Goal: Task Accomplishment & Management: Use online tool/utility

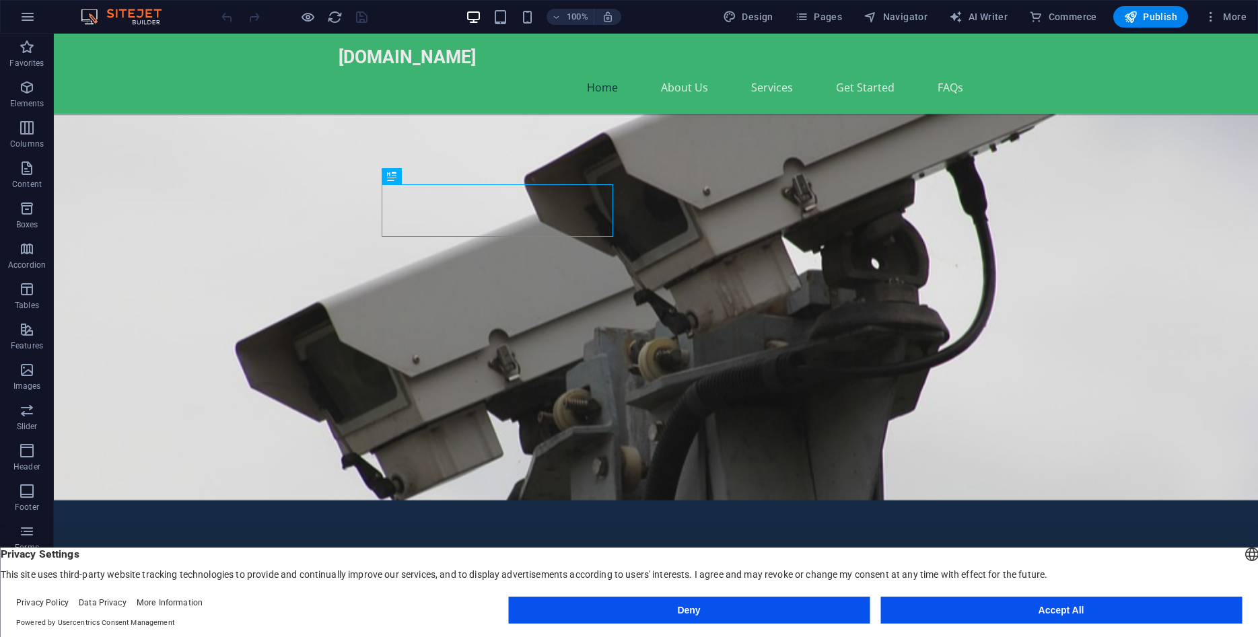
drag, startPoint x: 1012, startPoint y: 611, endPoint x: 788, endPoint y: 577, distance: 226.0
click at [1012, 611] on button "Accept All" at bounding box center [1060, 610] width 361 height 27
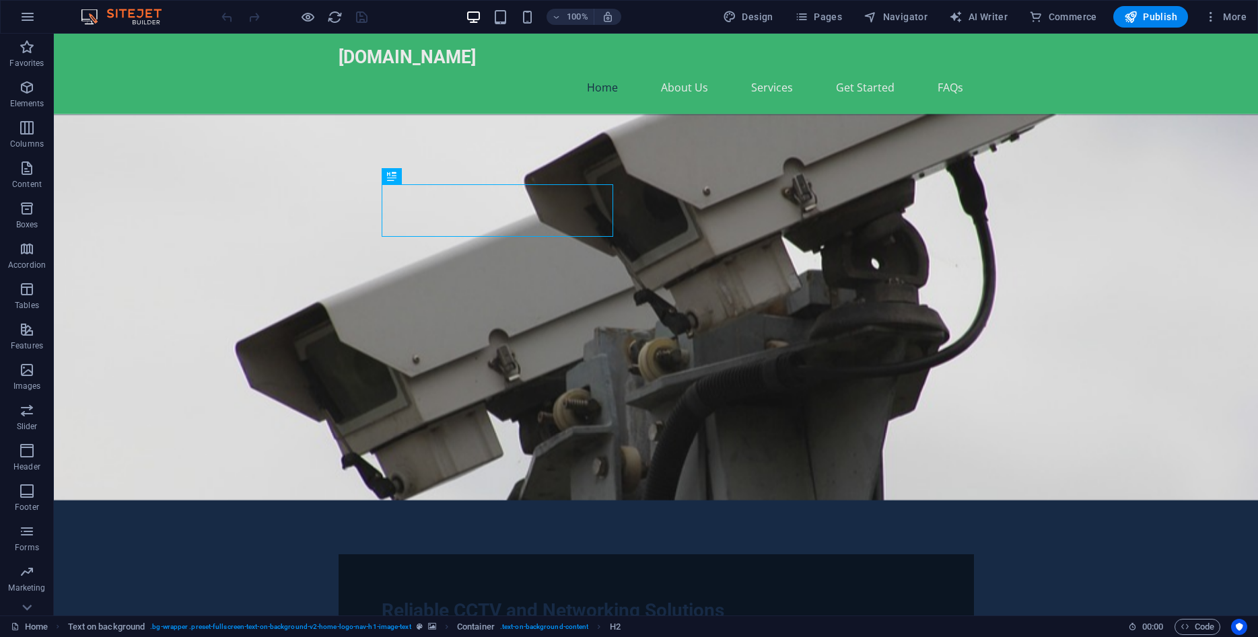
click at [121, 15] on img at bounding box center [127, 17] width 101 height 16
click at [415, 58] on div "[DOMAIN_NAME]" at bounding box center [656, 57] width 635 height 27
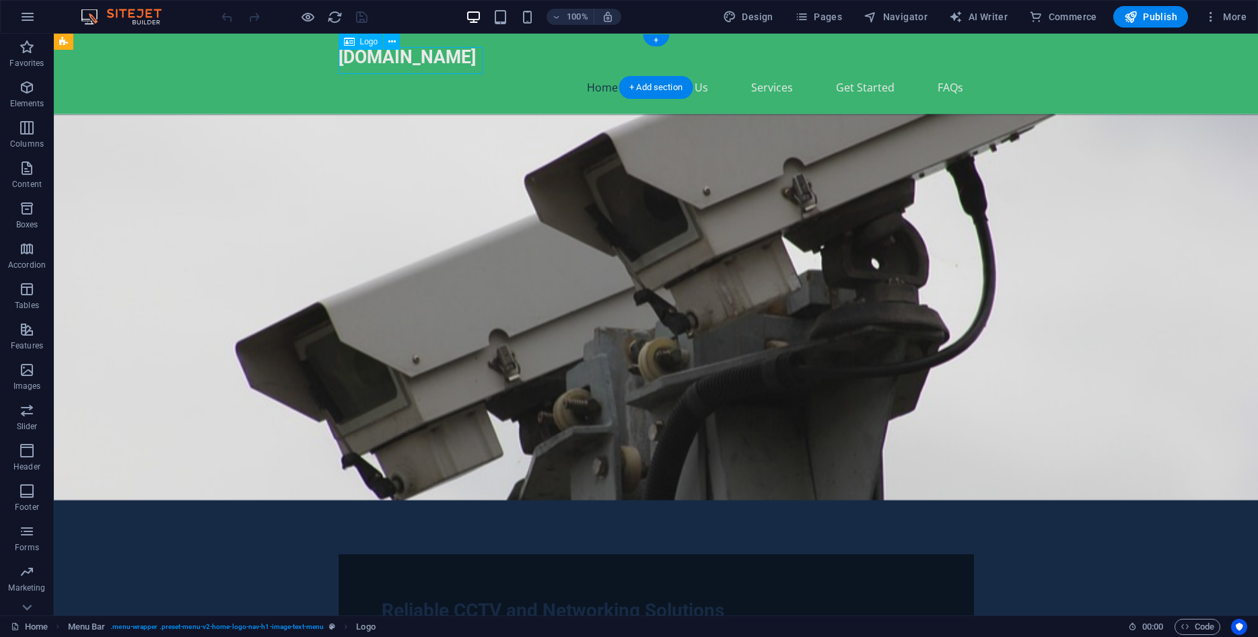
click at [415, 58] on div "[DOMAIN_NAME]" at bounding box center [656, 57] width 635 height 27
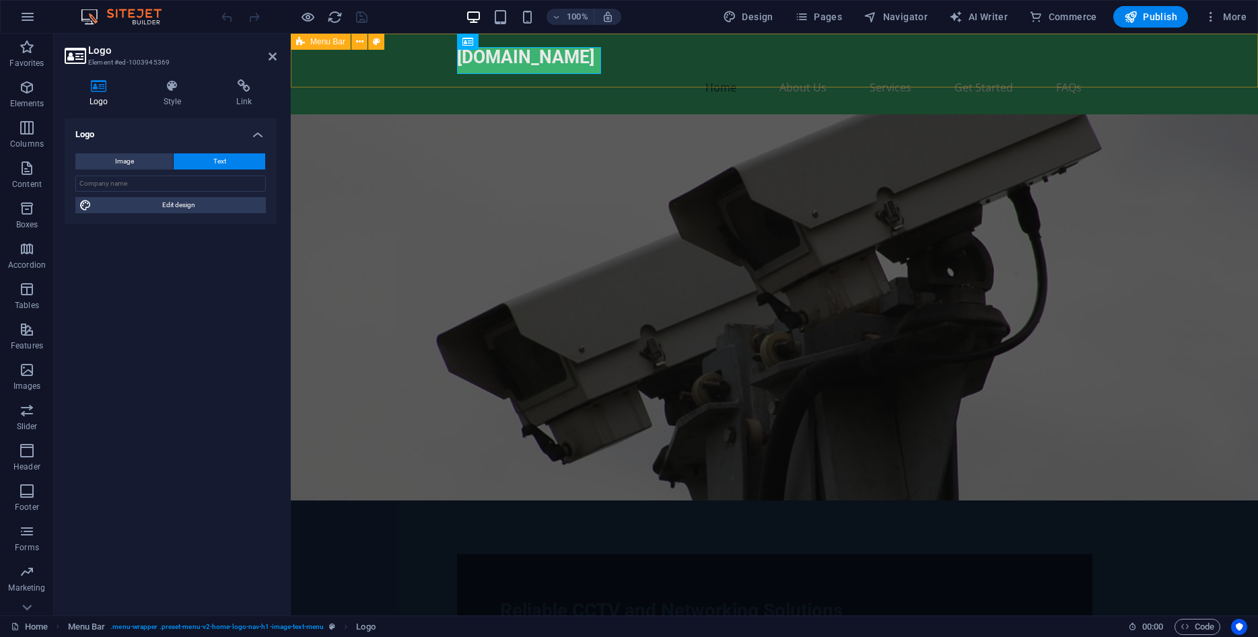
click at [415, 58] on div "greentech-sy.com Home About Us Services Get Started FAQs" at bounding box center [774, 74] width 967 height 81
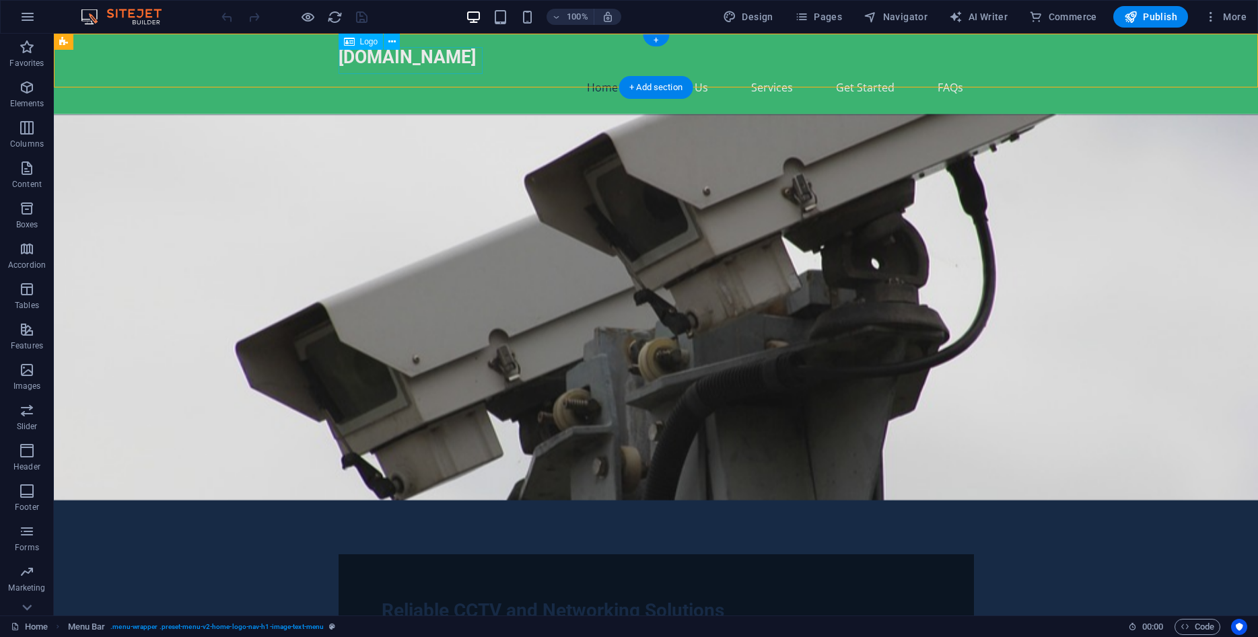
click at [421, 65] on div "[DOMAIN_NAME]" at bounding box center [656, 57] width 635 height 27
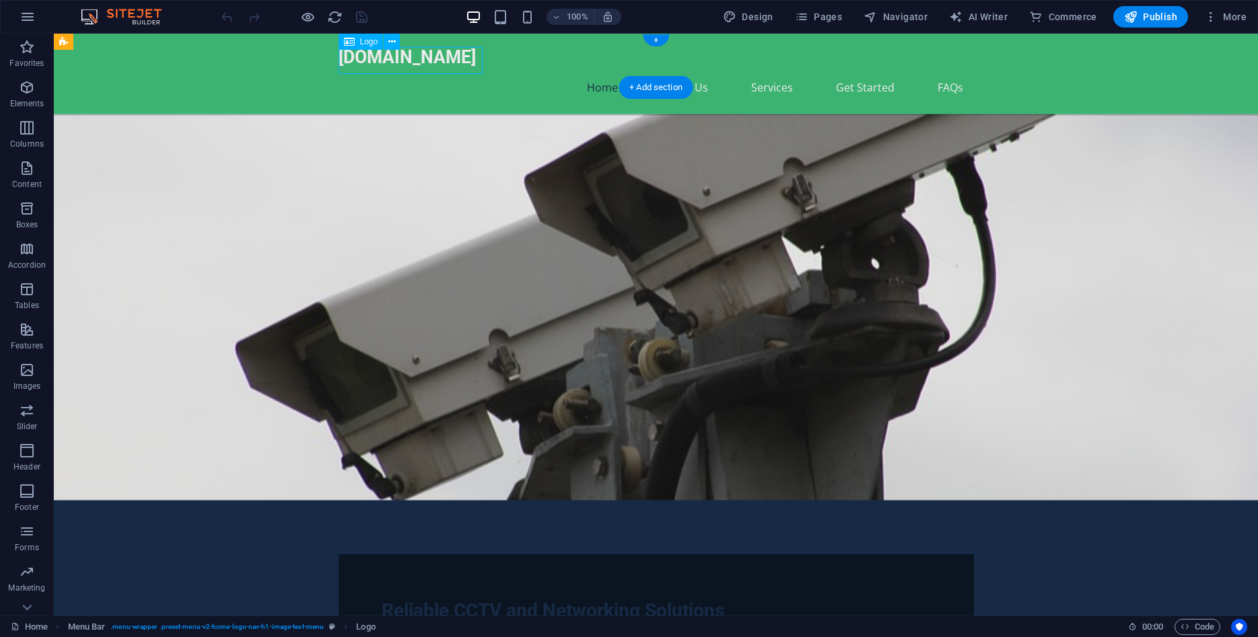
click at [421, 65] on div "[DOMAIN_NAME]" at bounding box center [656, 57] width 635 height 27
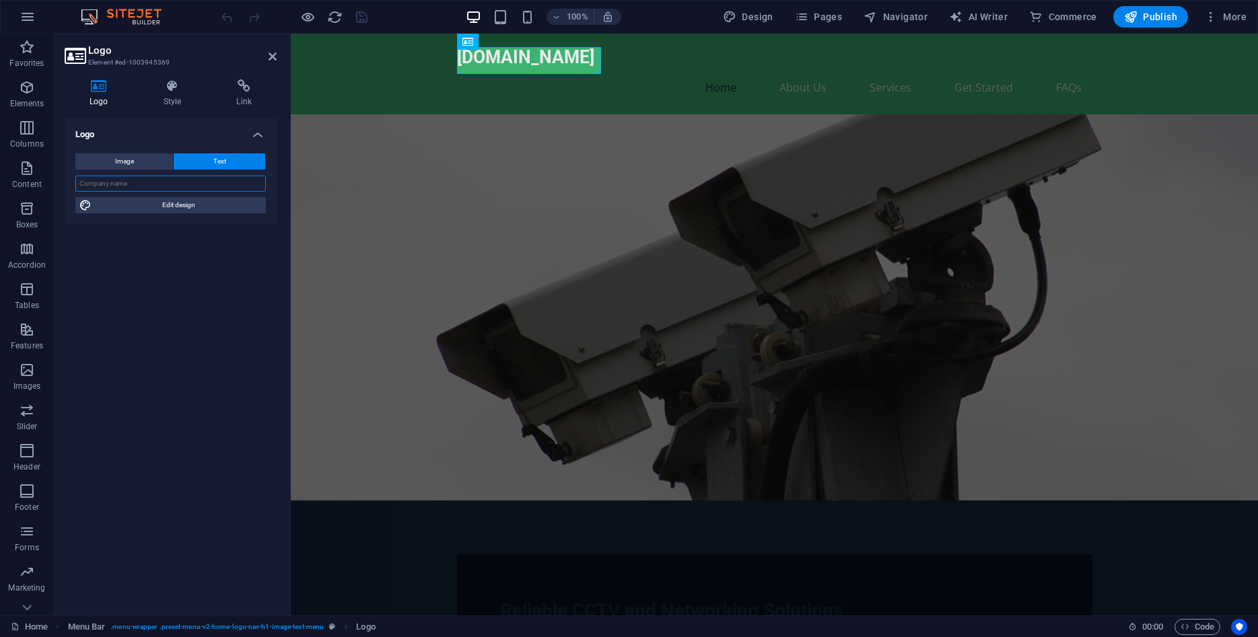
click at [124, 188] on input "text" at bounding box center [170, 184] width 190 height 16
type input "ل"
type input "GREEN TECHNOLOGY"
click at [119, 156] on span "Image" at bounding box center [124, 161] width 19 height 16
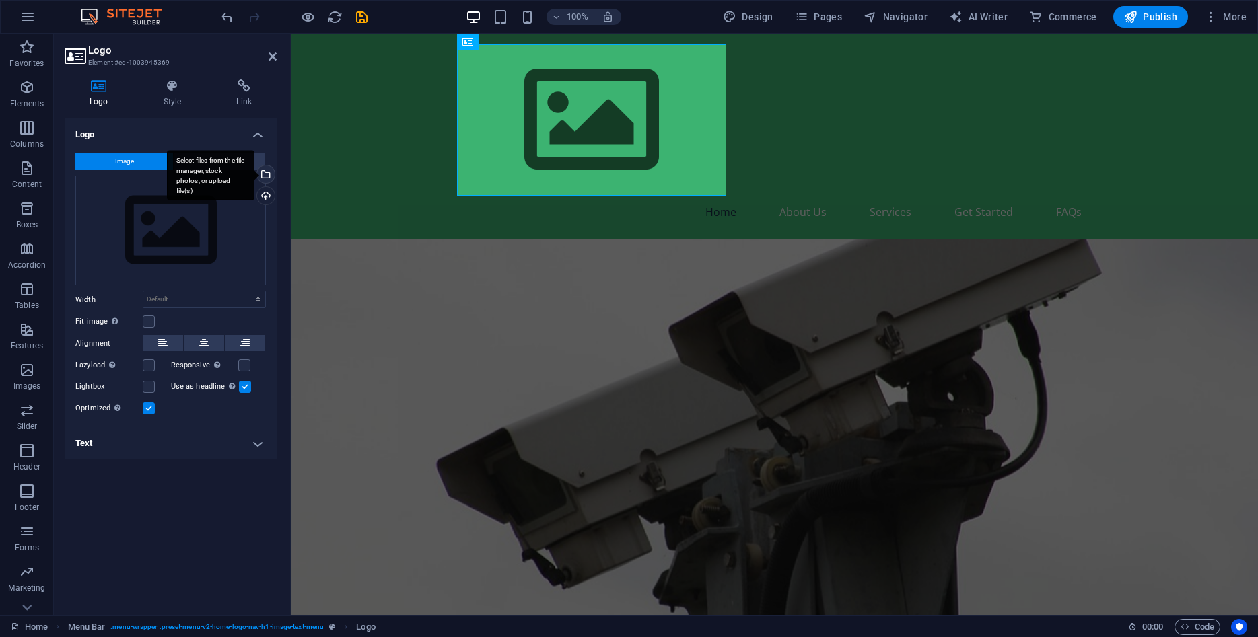
click at [263, 182] on div "Select files from the file manager, stock photos, or upload file(s)" at bounding box center [264, 176] width 20 height 20
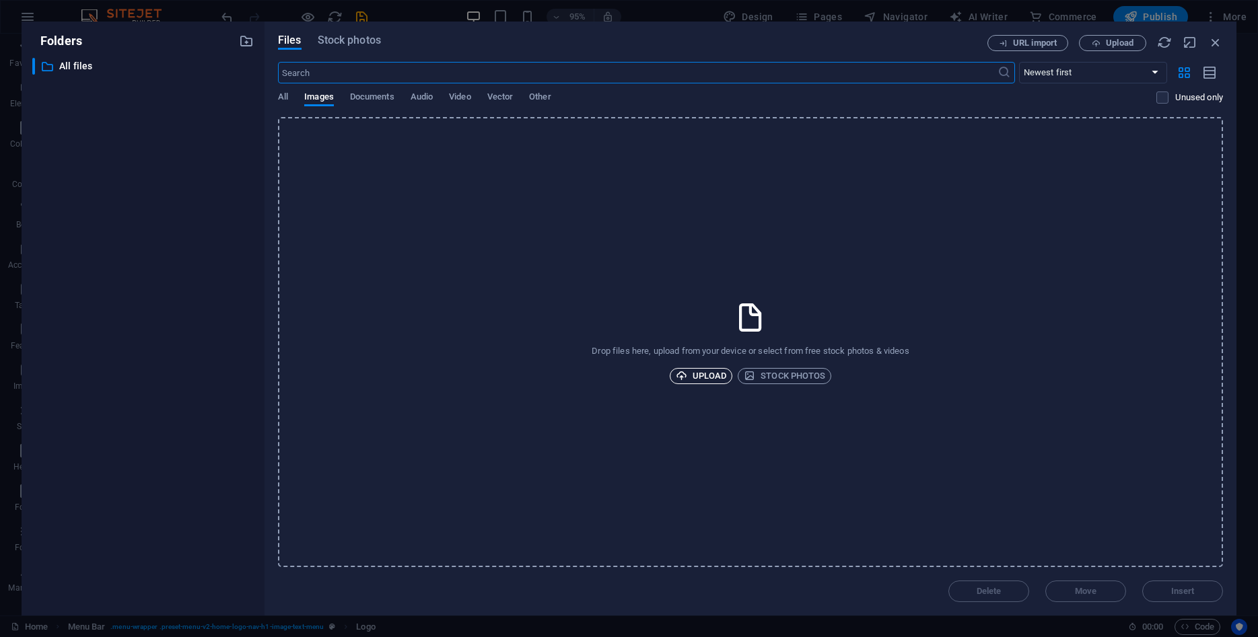
click at [709, 378] on span "Upload" at bounding box center [701, 376] width 51 height 16
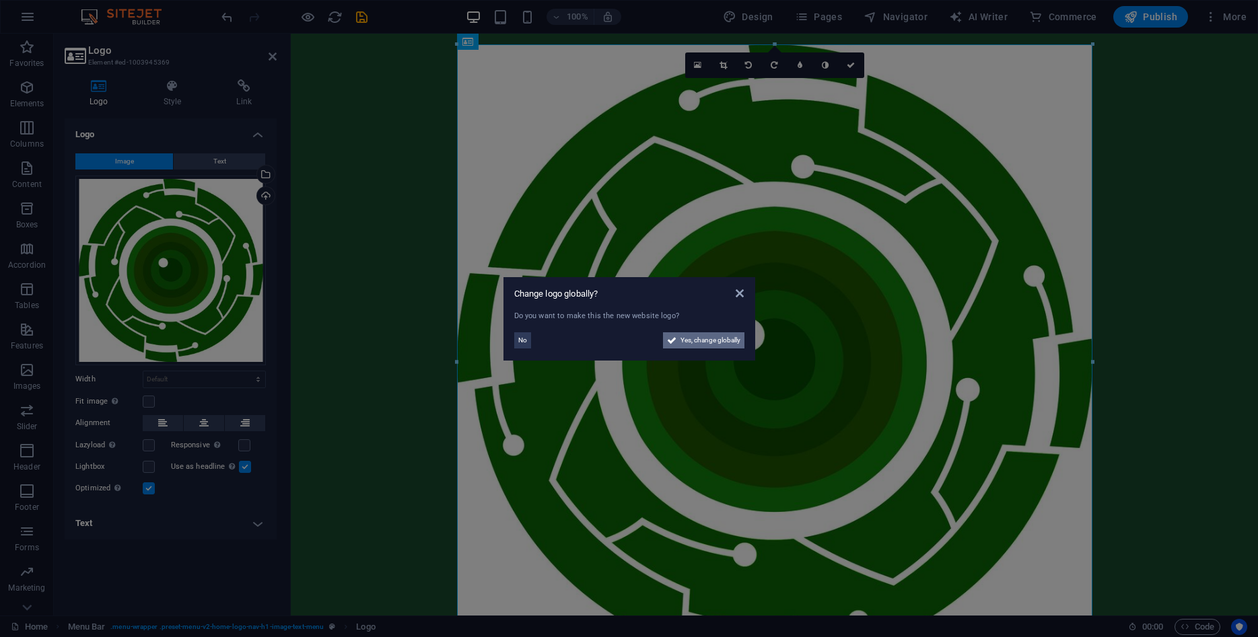
click at [691, 343] on span "Yes, change globally" at bounding box center [711, 341] width 60 height 16
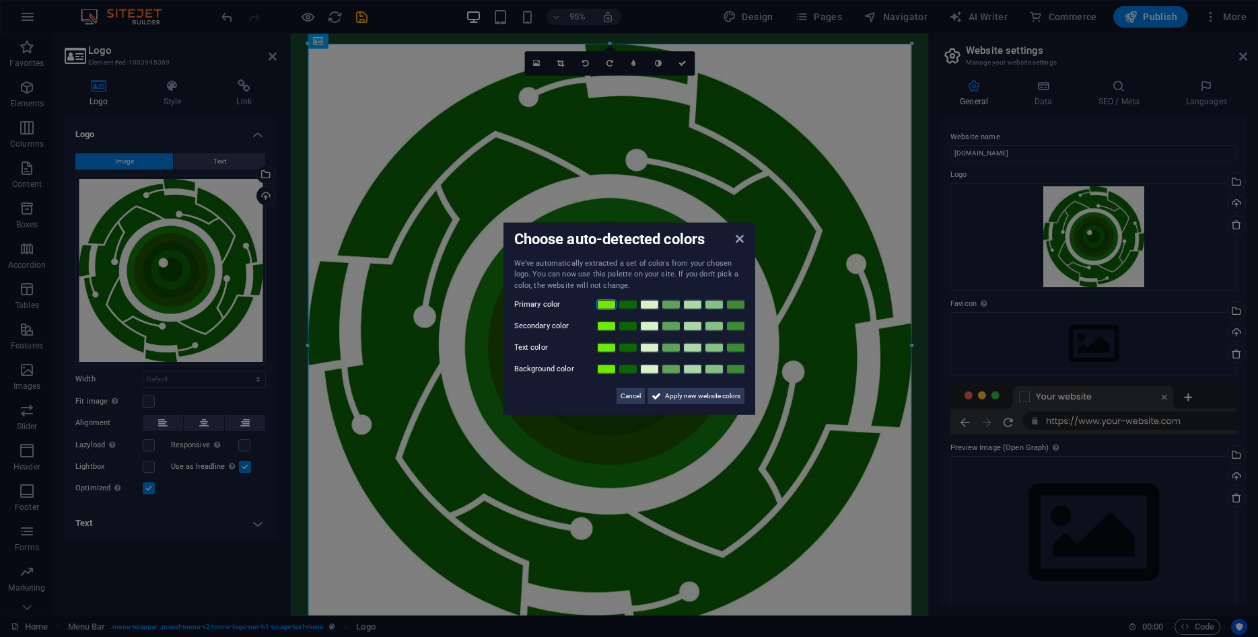
click at [608, 305] on link at bounding box center [606, 305] width 20 height 11
click at [701, 399] on span "Apply new website colors" at bounding box center [702, 396] width 75 height 16
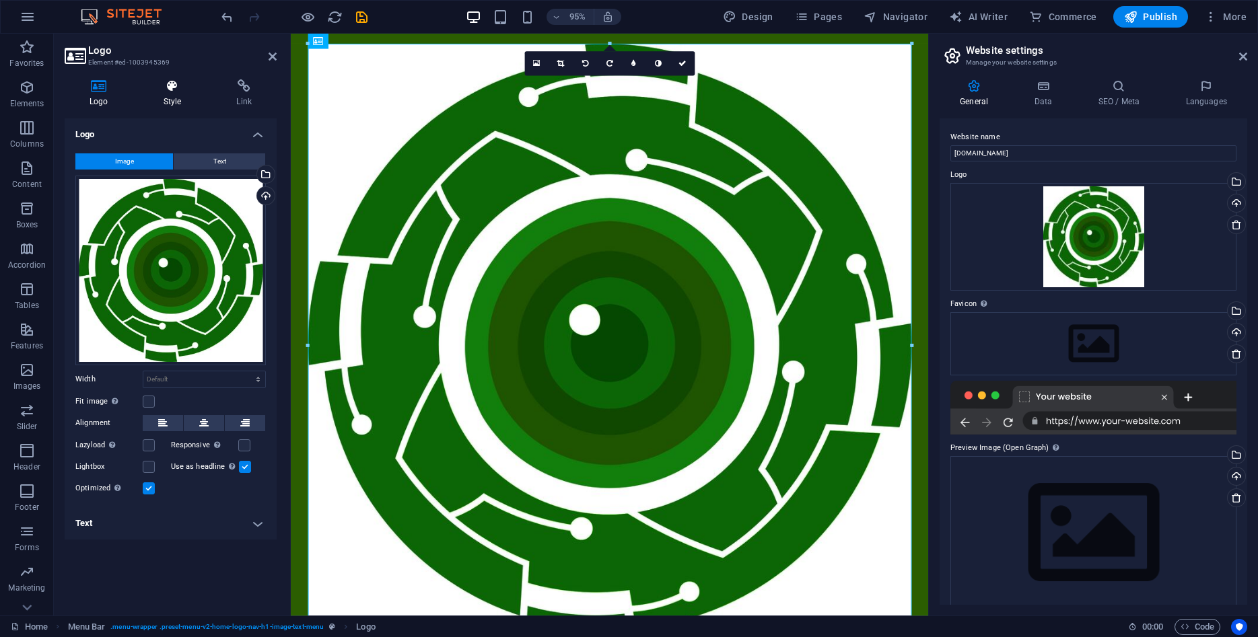
click at [171, 88] on icon at bounding box center [173, 85] width 68 height 13
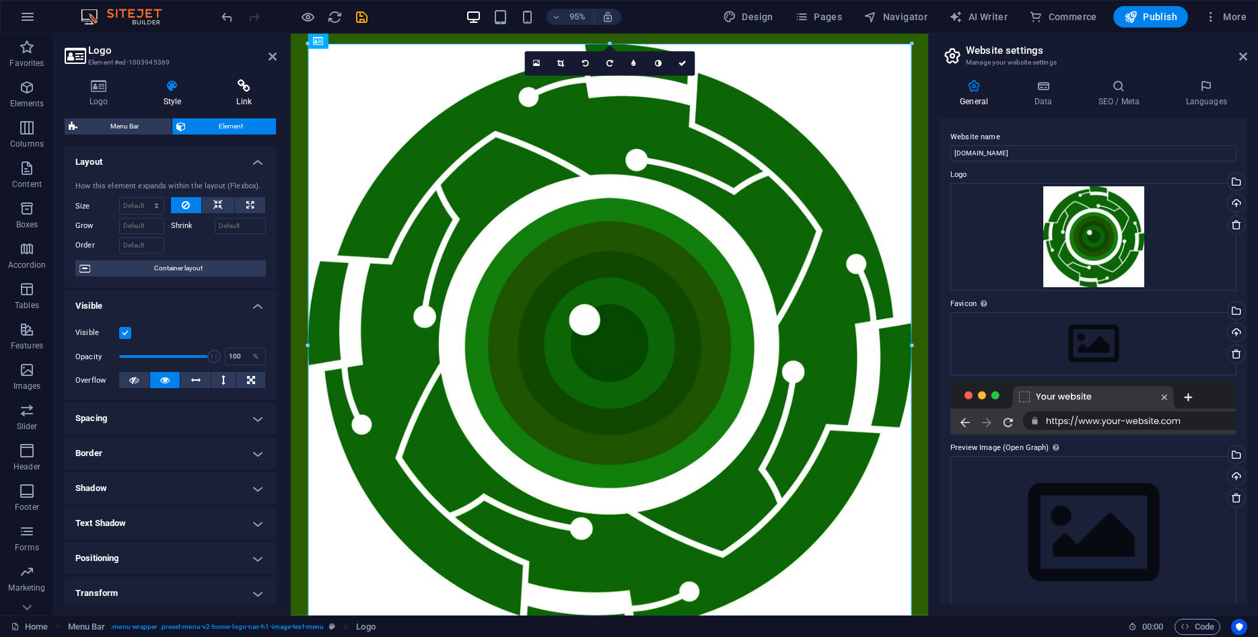
click at [244, 93] on h4 "Link" at bounding box center [243, 93] width 65 height 28
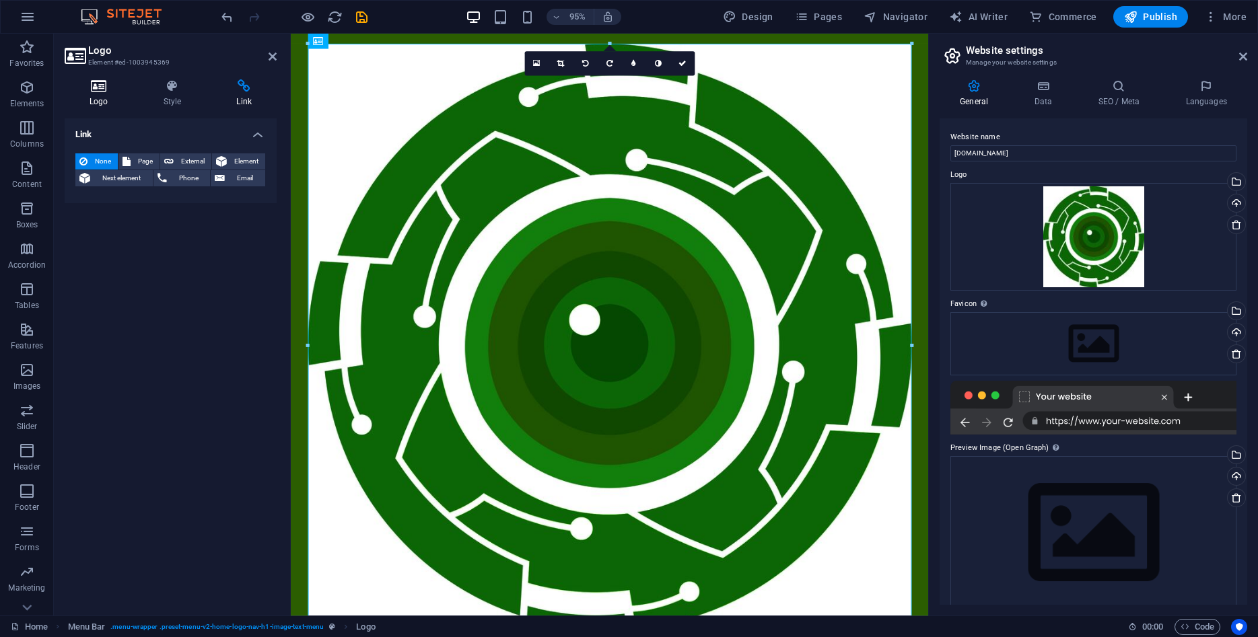
click at [108, 89] on icon at bounding box center [99, 85] width 69 height 13
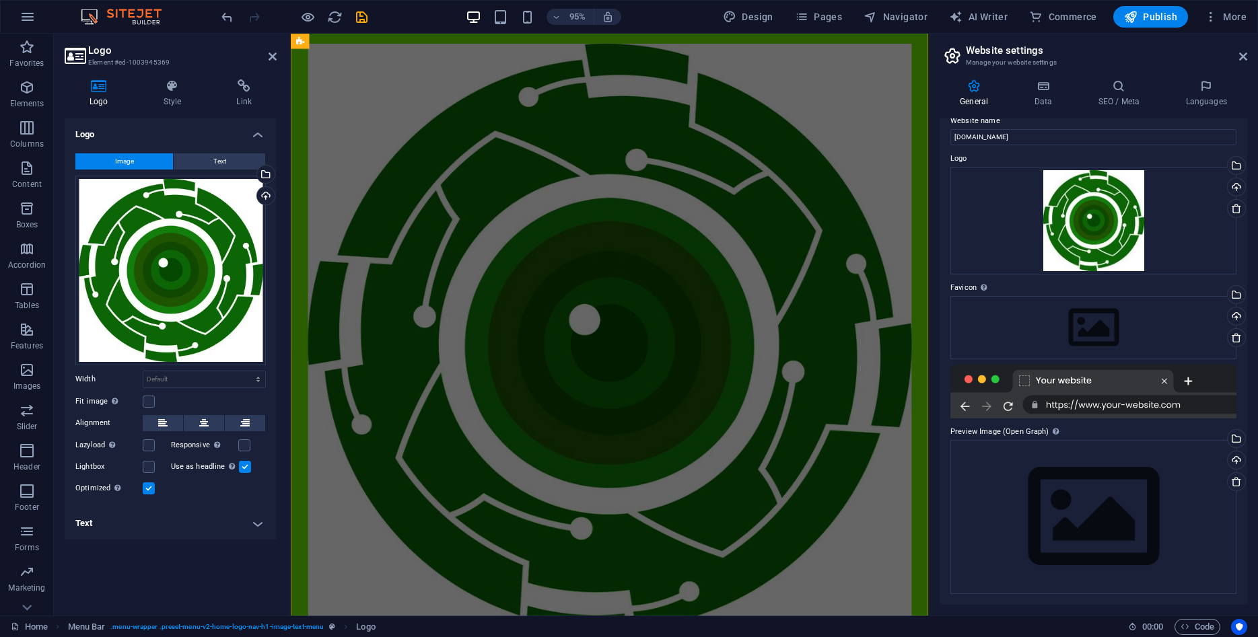
scroll to position [763, 0]
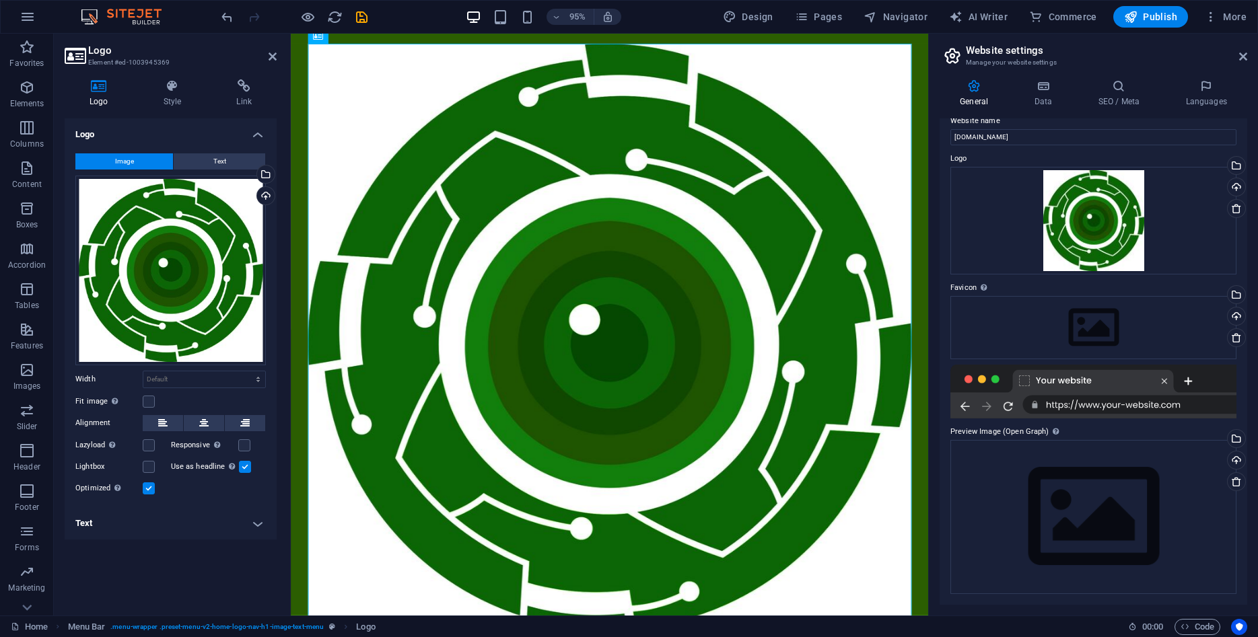
click at [256, 518] on h4 "Text" at bounding box center [171, 524] width 212 height 32
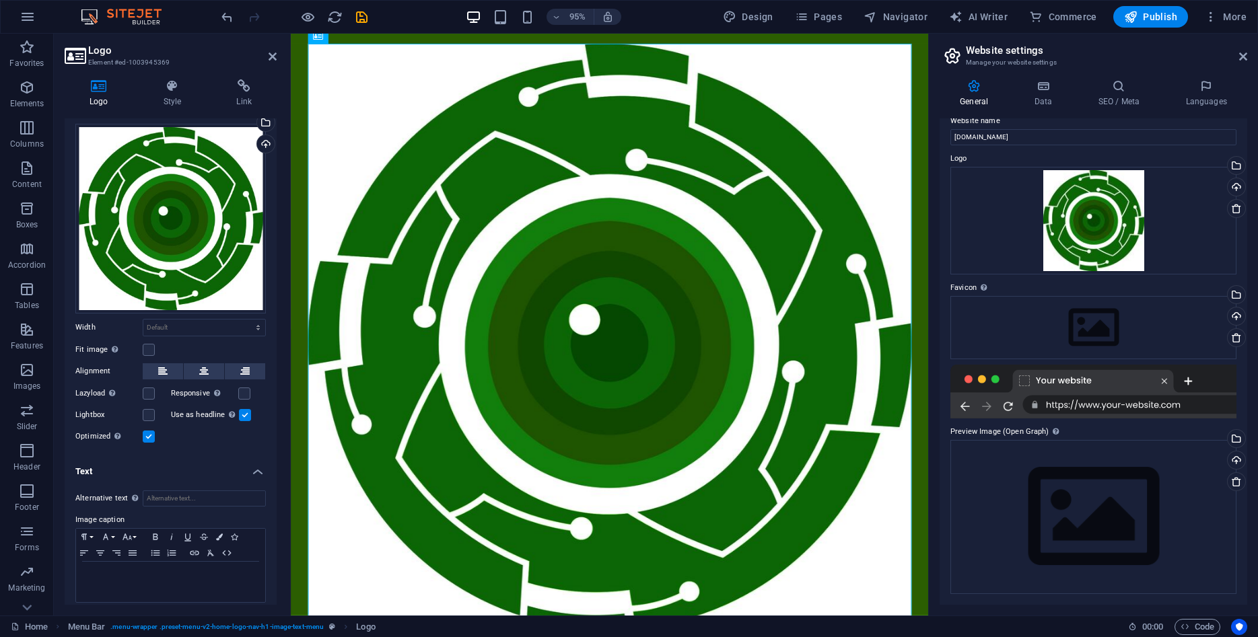
scroll to position [61, 0]
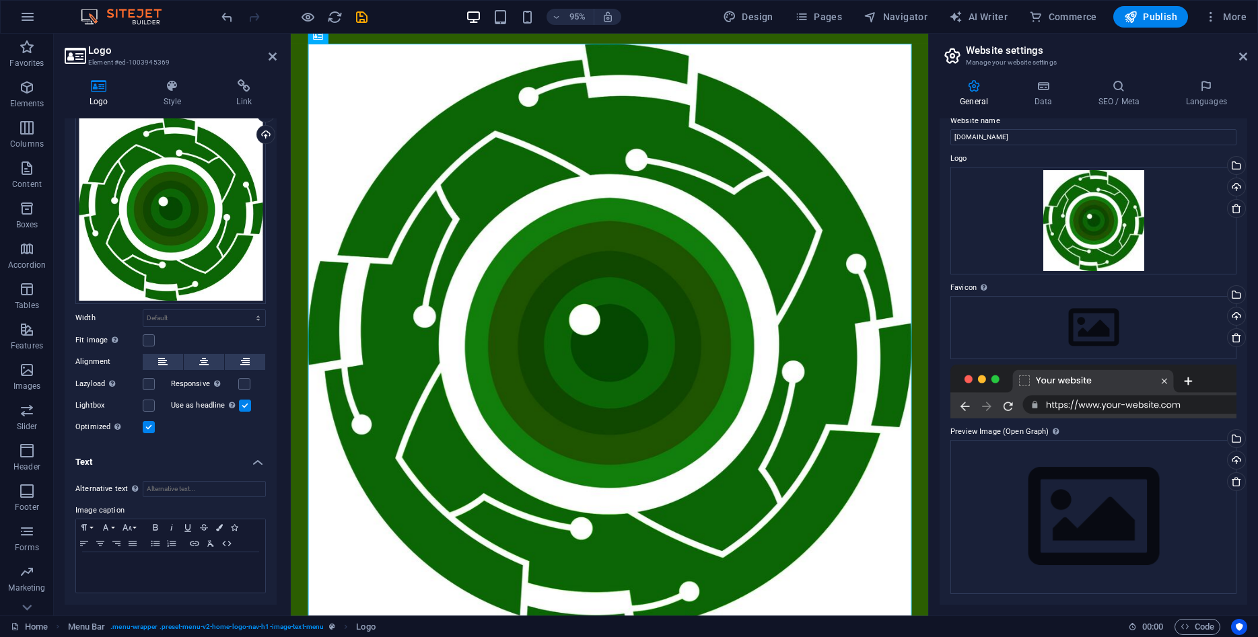
click at [112, 61] on h3 "Element #ed-1003945369" at bounding box center [169, 63] width 162 height 12
click at [87, 46] on header "Logo Element #ed-1003945369" at bounding box center [171, 51] width 212 height 35
click at [136, 65] on h3 "Element #ed-1003945369" at bounding box center [169, 63] width 162 height 12
click at [243, 97] on h4 "Link" at bounding box center [243, 93] width 65 height 28
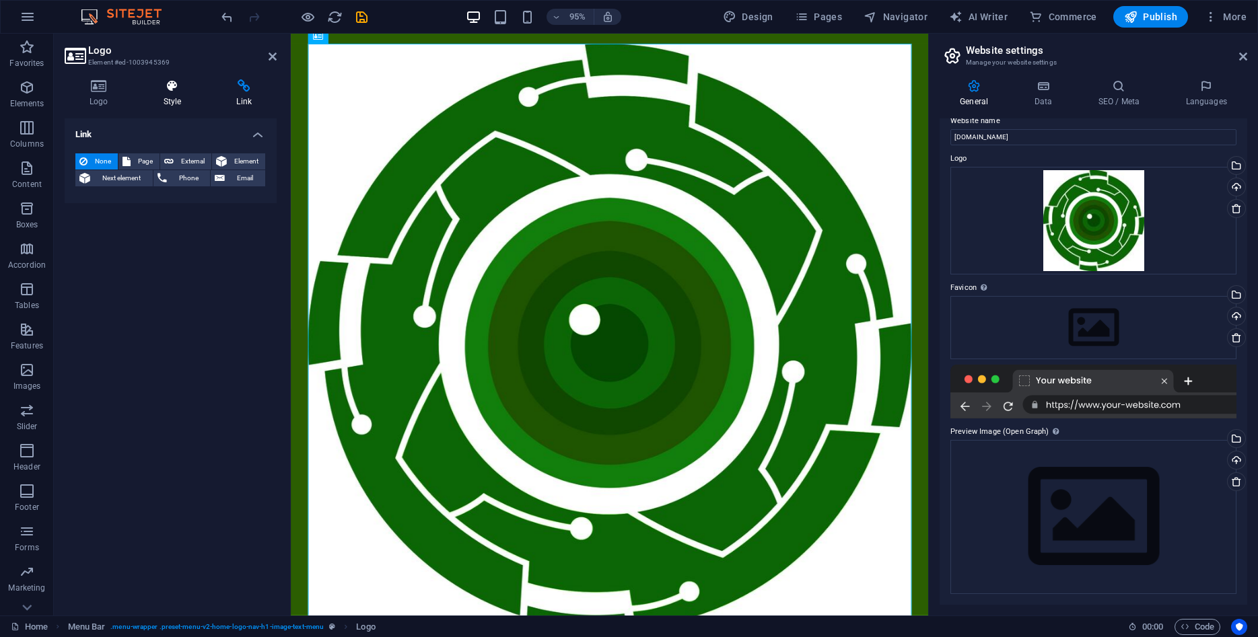
click at [175, 98] on h4 "Style" at bounding box center [175, 93] width 73 height 28
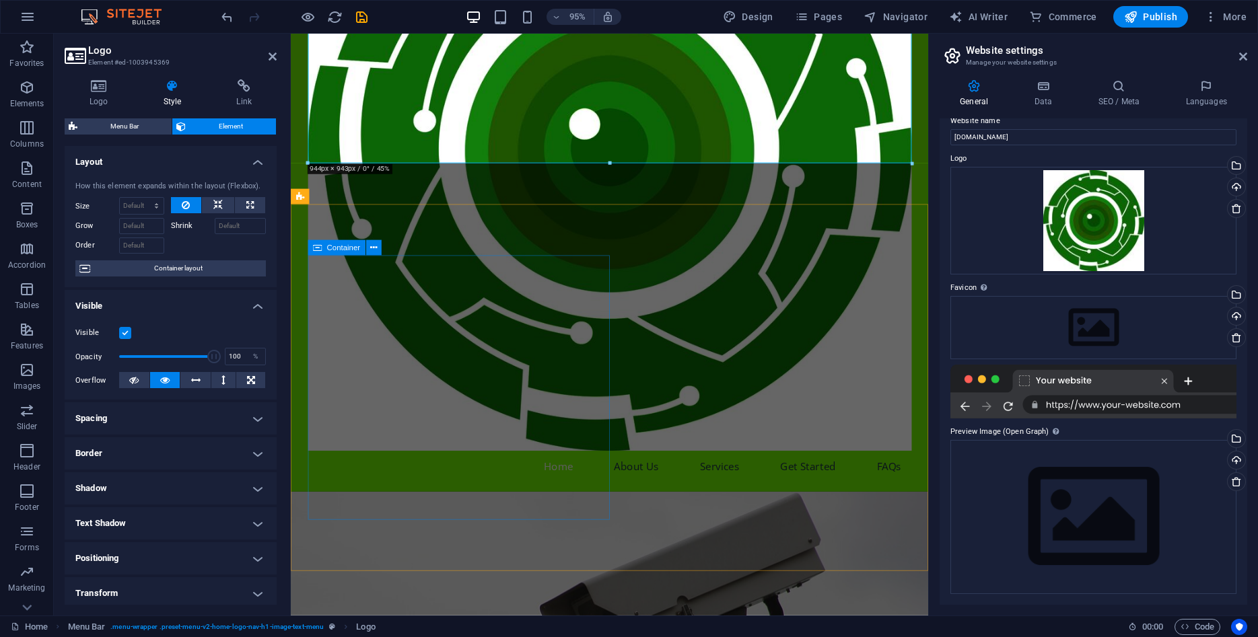
scroll to position [0, 0]
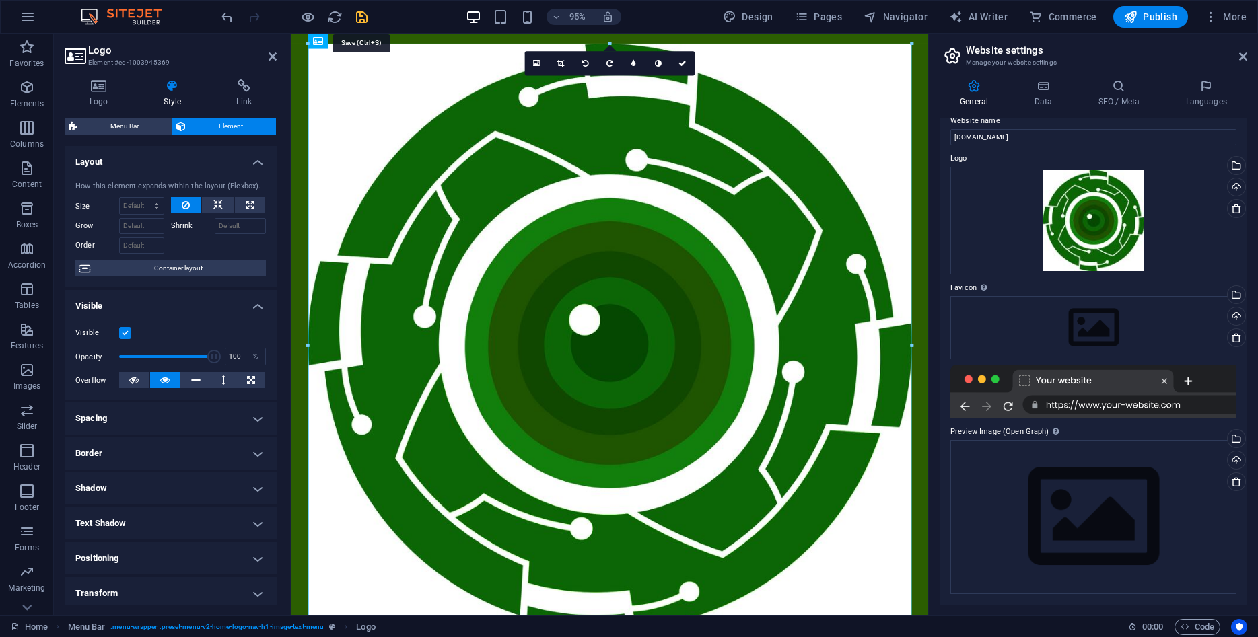
click at [361, 19] on icon "save" at bounding box center [361, 16] width 15 height 15
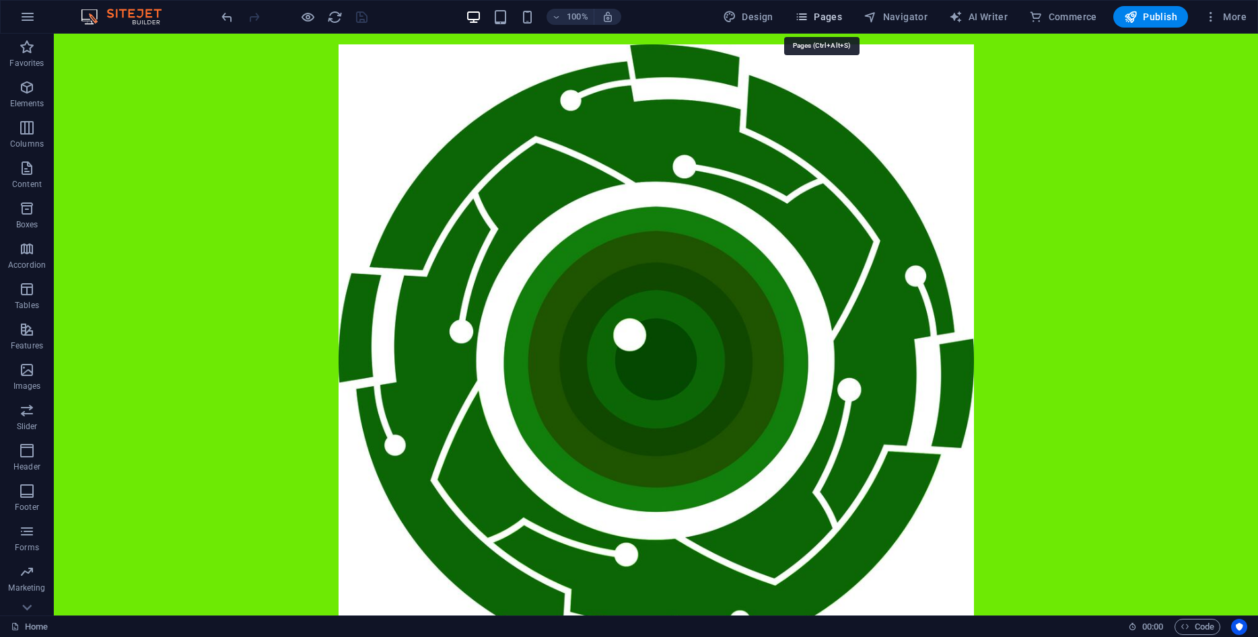
click at [826, 17] on span "Pages" at bounding box center [818, 16] width 47 height 13
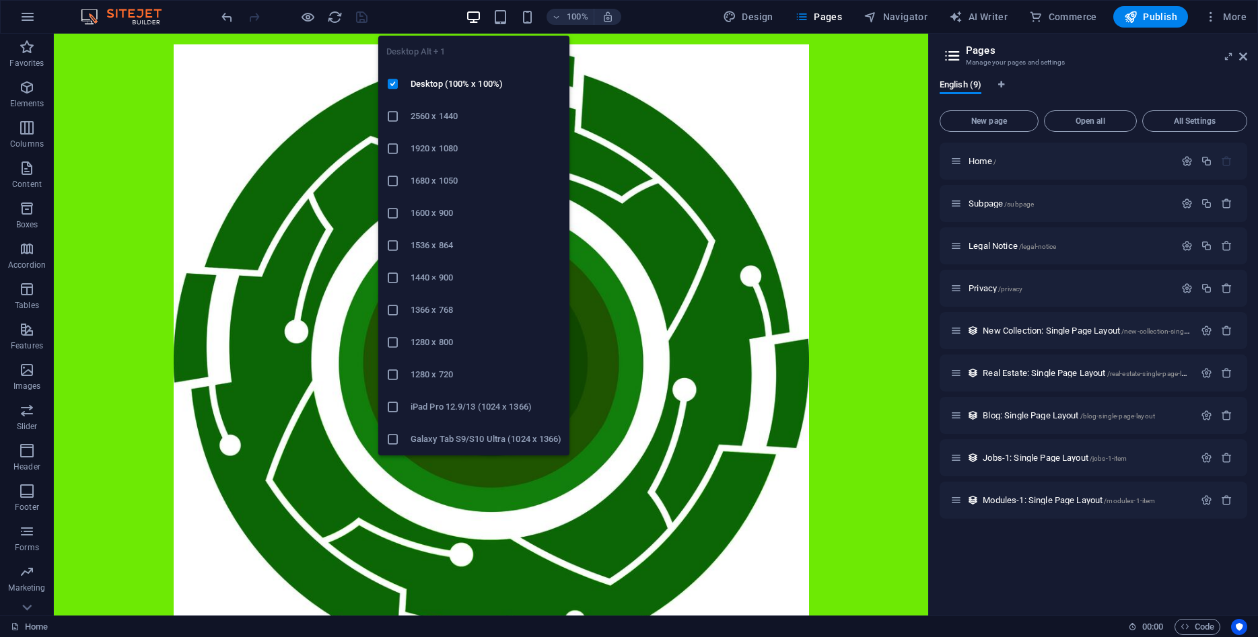
click at [473, 18] on icon "button" at bounding box center [473, 16] width 15 height 15
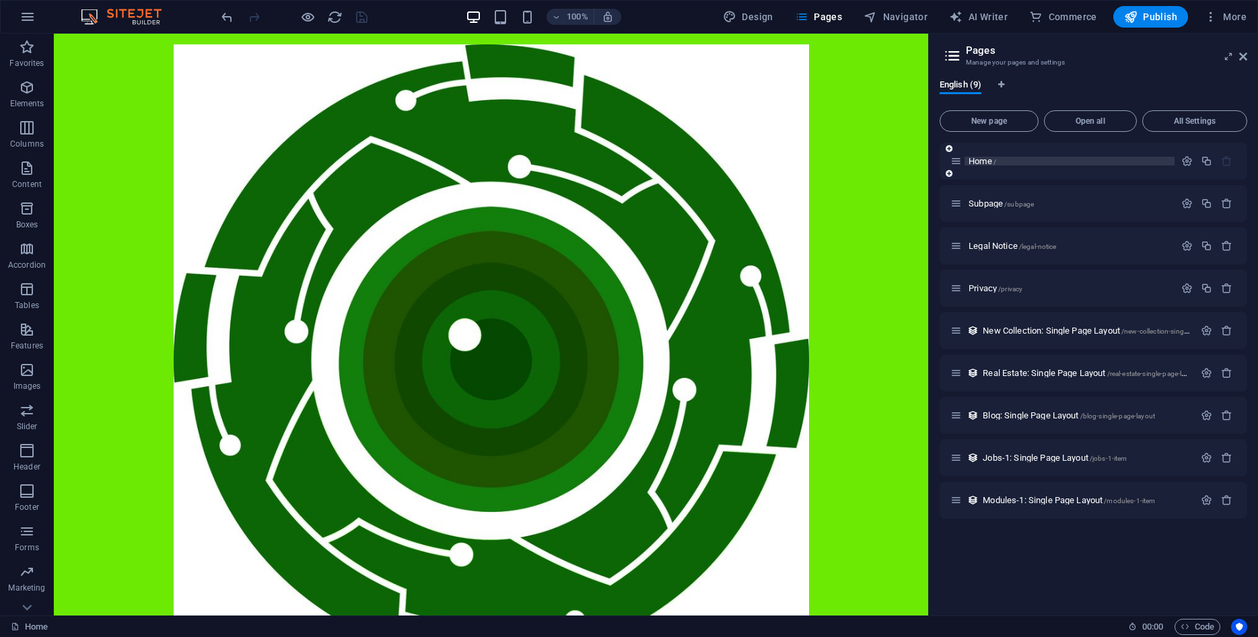
click at [985, 164] on span "Home /" at bounding box center [983, 161] width 28 height 10
click at [1049, 166] on div "Home /" at bounding box center [1062, 160] width 224 height 15
click at [1027, 155] on div "Home /" at bounding box center [1062, 160] width 224 height 15
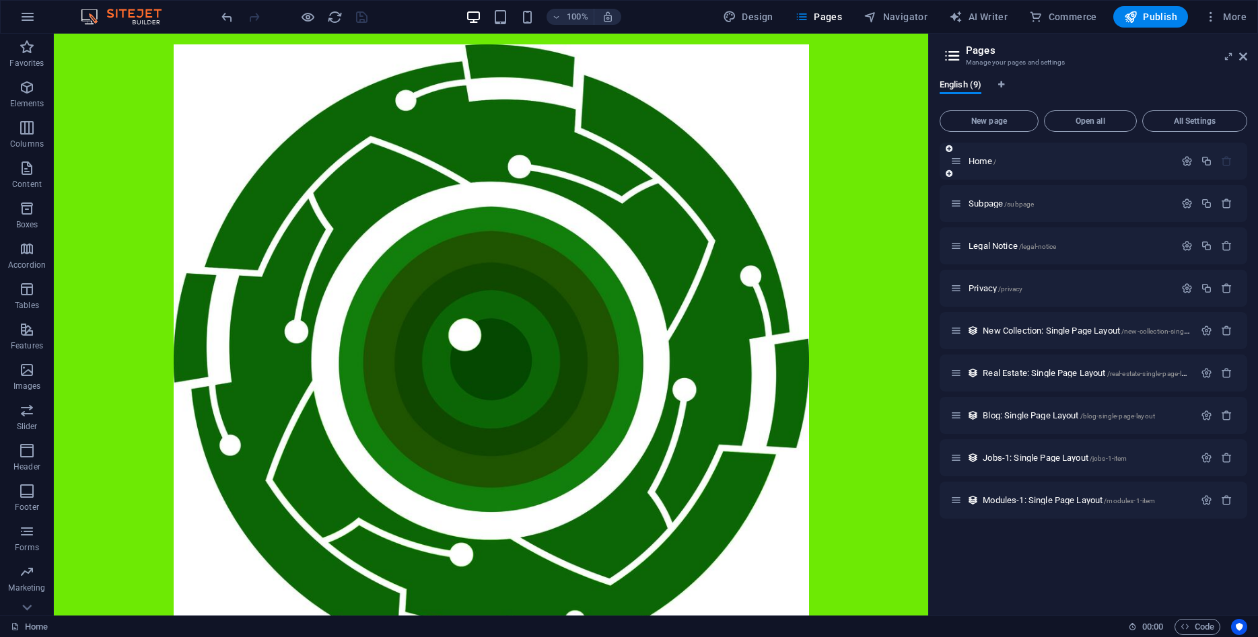
click at [1027, 155] on div "Home /" at bounding box center [1062, 160] width 224 height 15
click at [956, 62] on icon at bounding box center [952, 55] width 20 height 19
click at [1079, 121] on span "Open all" at bounding box center [1090, 121] width 81 height 8
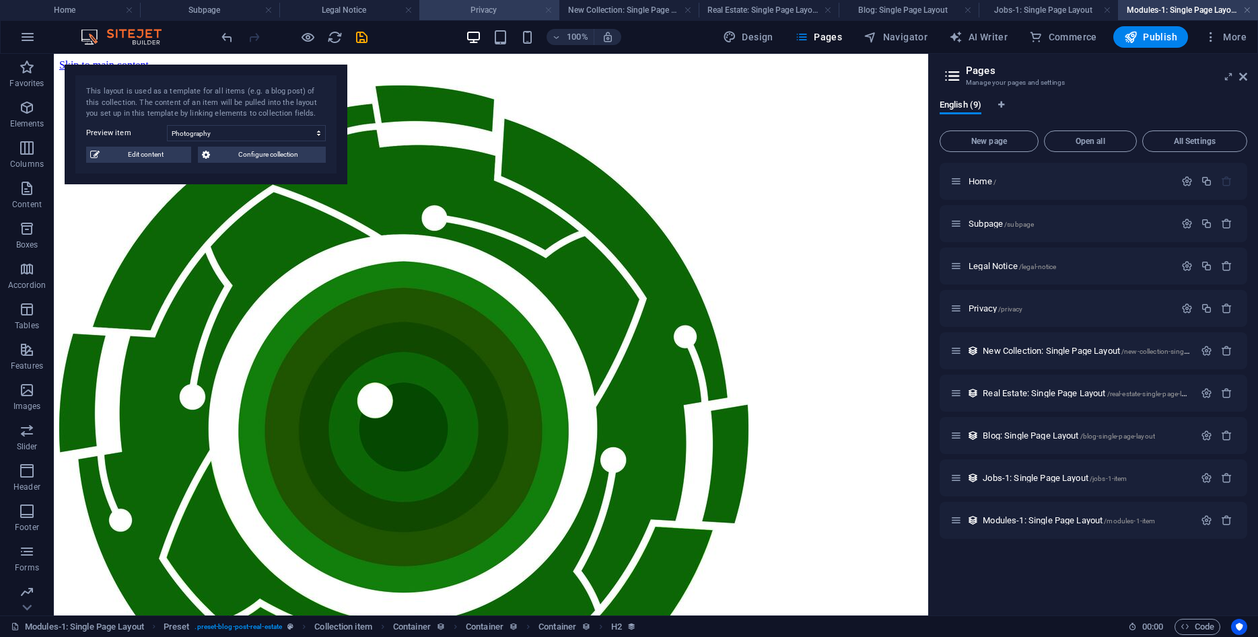
select select "68de67bd341cf87bcd0a65ff"
click at [545, 14] on link at bounding box center [549, 10] width 8 height 13
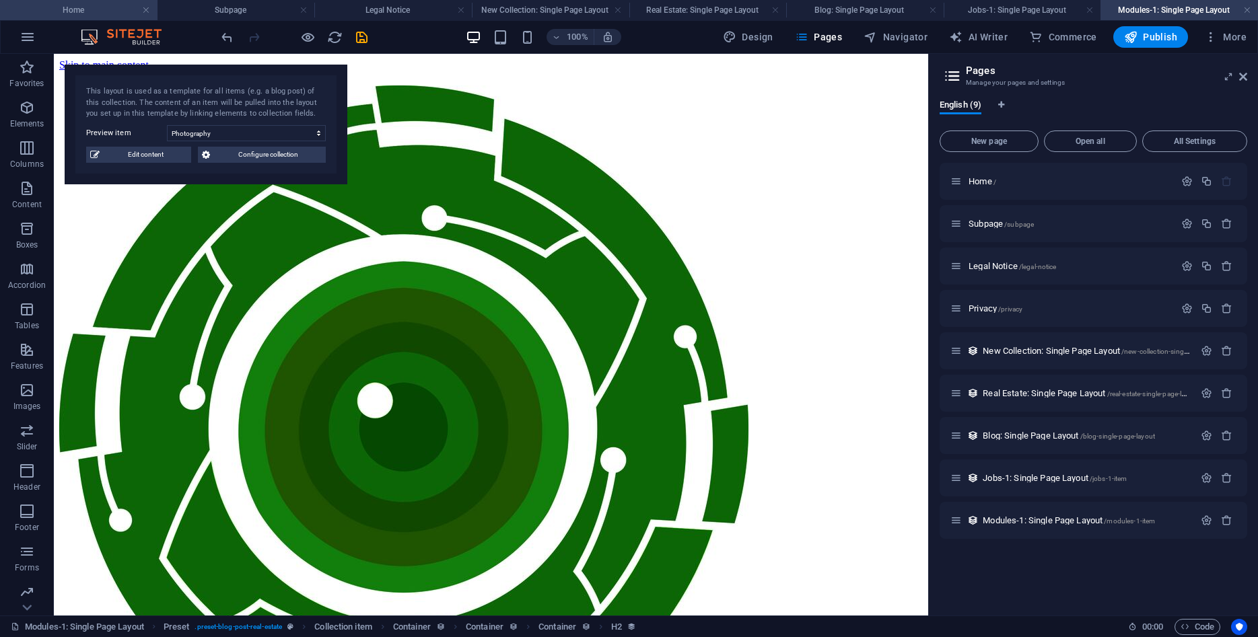
click at [107, 7] on h4 "Home" at bounding box center [79, 10] width 158 height 15
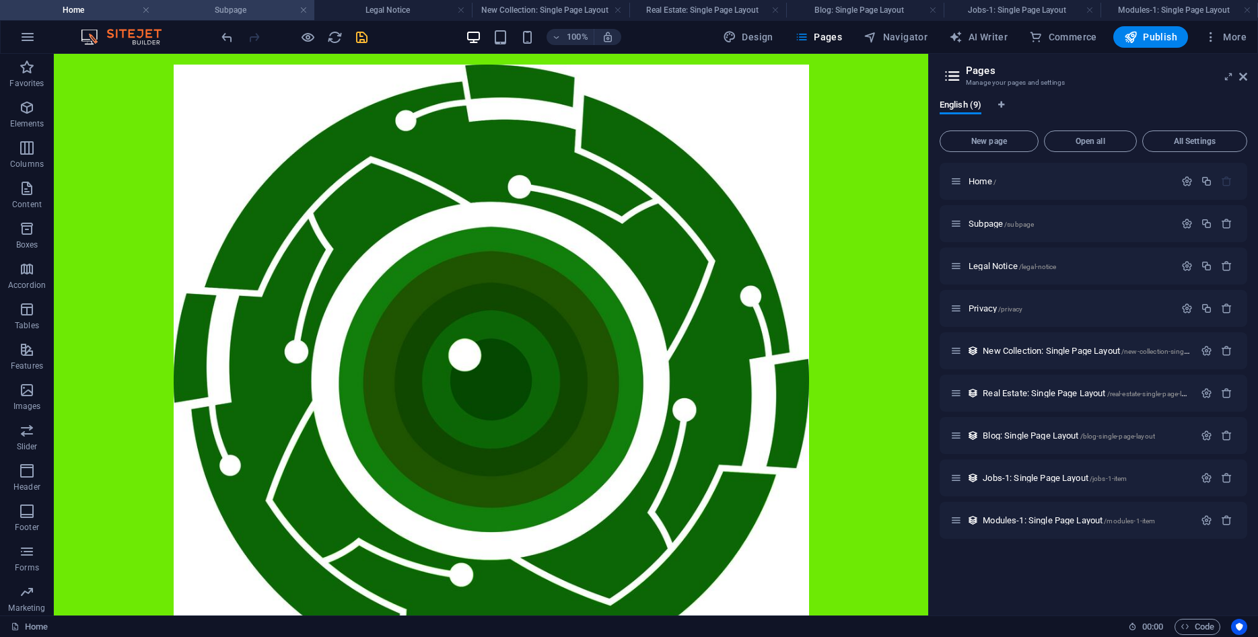
click at [210, 14] on h4 "Subpage" at bounding box center [237, 10] width 158 height 15
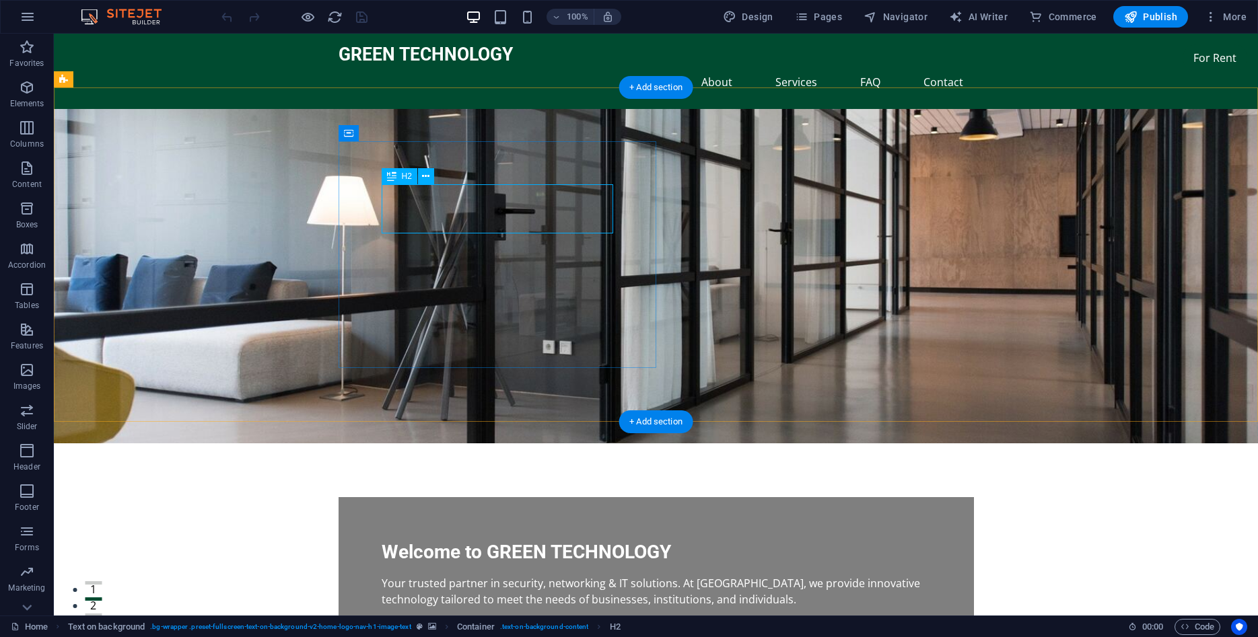
click at [442, 541] on div "Welcome to GREEN TECHNOLOGY" at bounding box center [656, 553] width 549 height 24
click at [431, 541] on div "Welcome to GREEN TECHNOLOGY" at bounding box center [656, 553] width 549 height 24
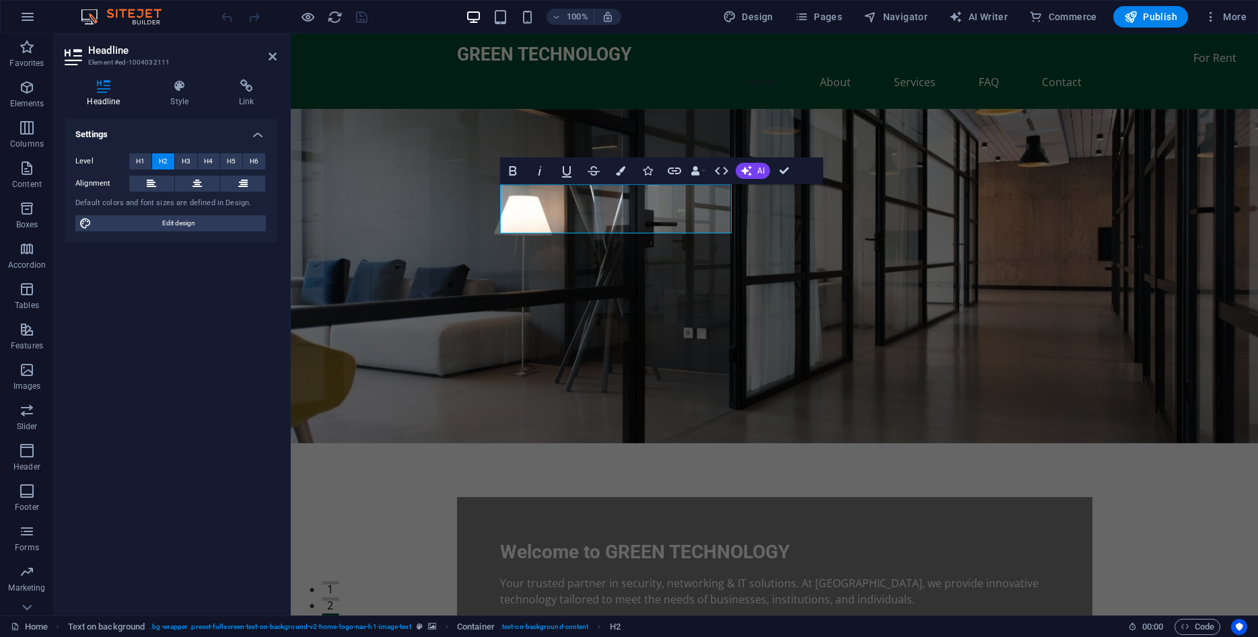
click at [205, 287] on div "Settings Level H1 H2 H3 H4 H5 H6 Alignment Default colors and font sizes are de…" at bounding box center [171, 361] width 212 height 487
click at [398, 273] on figure at bounding box center [774, 276] width 967 height 335
click at [748, 170] on icon "button" at bounding box center [746, 171] width 11 height 11
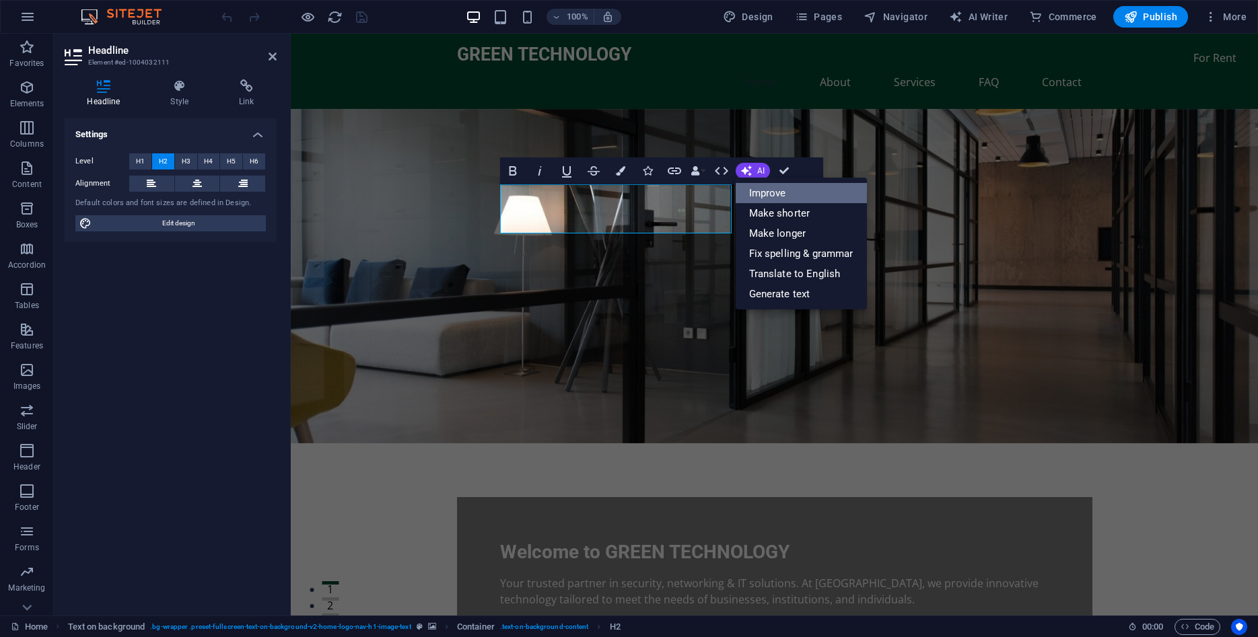
click at [758, 191] on link "Improve" at bounding box center [801, 193] width 131 height 20
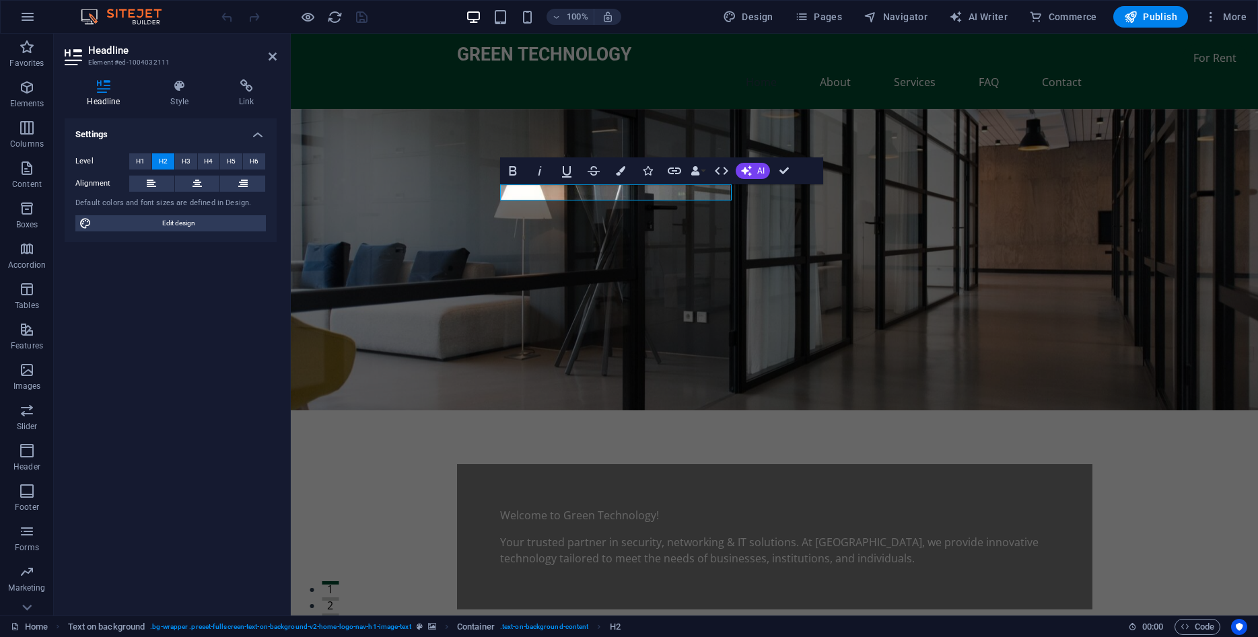
click at [812, 224] on figure at bounding box center [774, 260] width 967 height 302
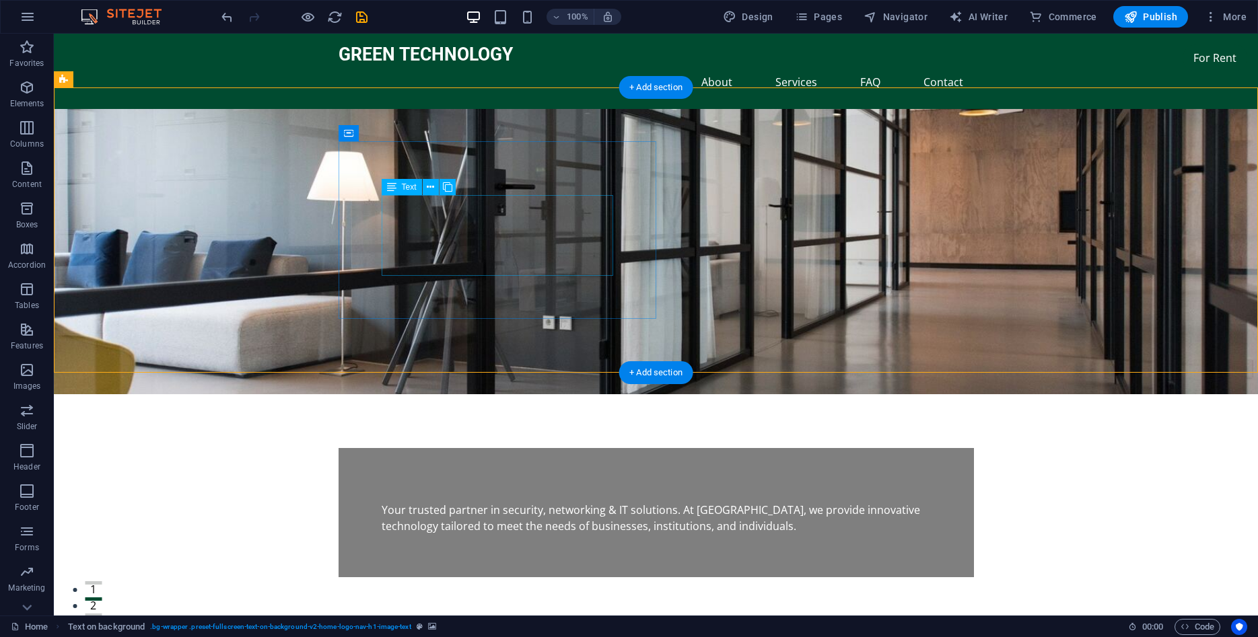
click at [445, 502] on div "Your trusted partner in security, networking & IT solutions. At [GEOGRAPHIC_DAT…" at bounding box center [656, 518] width 549 height 32
click at [407, 448] on div "Your trusted partner in security, networking & IT solutions. At [GEOGRAPHIC_DAT…" at bounding box center [656, 512] width 635 height 129
click at [386, 448] on div "Your trusted partner in security, networking & IT solutions. At [GEOGRAPHIC_DAT…" at bounding box center [656, 512] width 635 height 129
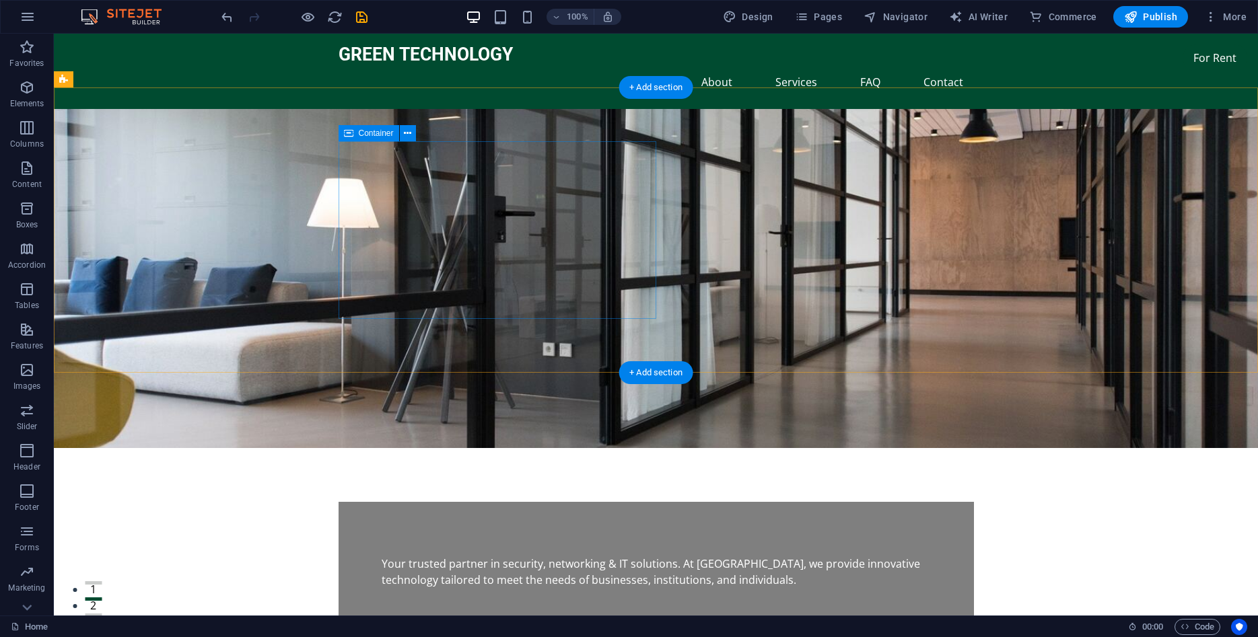
click at [406, 502] on div "Your trusted partner in security, networking & IT solutions. At [GEOGRAPHIC_DAT…" at bounding box center [656, 566] width 635 height 129
click at [523, 125] on figure at bounding box center [656, 278] width 1204 height 339
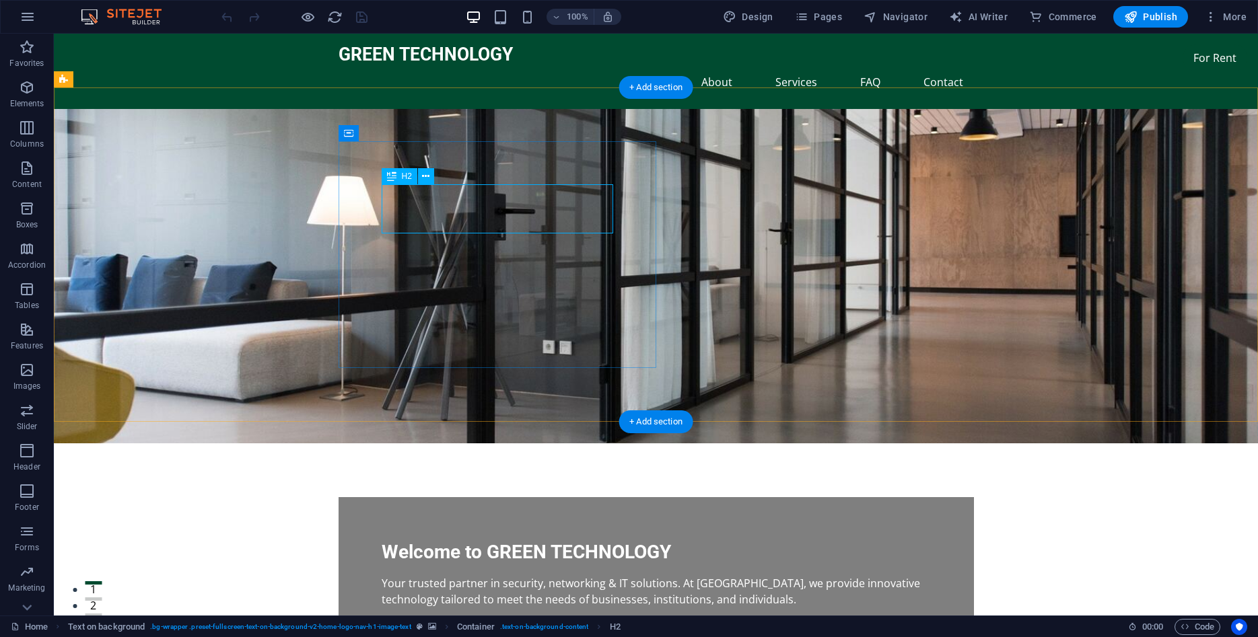
click at [413, 541] on div "Welcome to GREEN TECHNOLOGY" at bounding box center [656, 553] width 549 height 24
click at [410, 541] on div "Welcome to GREEN TECHNOLOGY" at bounding box center [656, 553] width 549 height 24
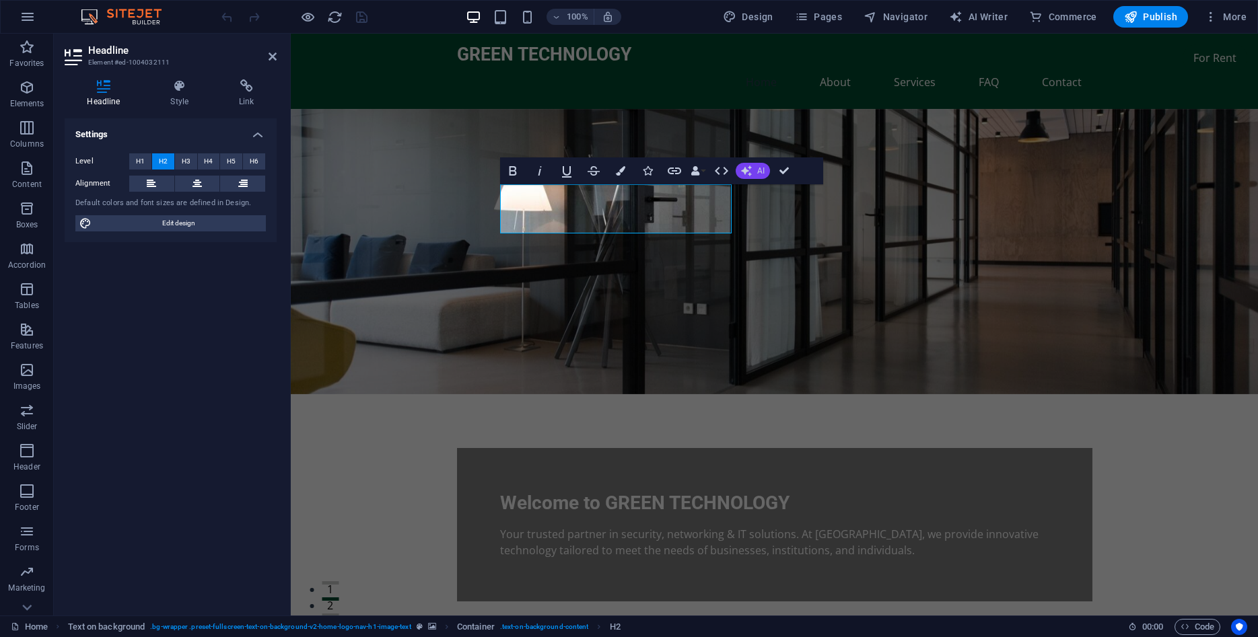
click at [748, 175] on icon "button" at bounding box center [746, 171] width 11 height 11
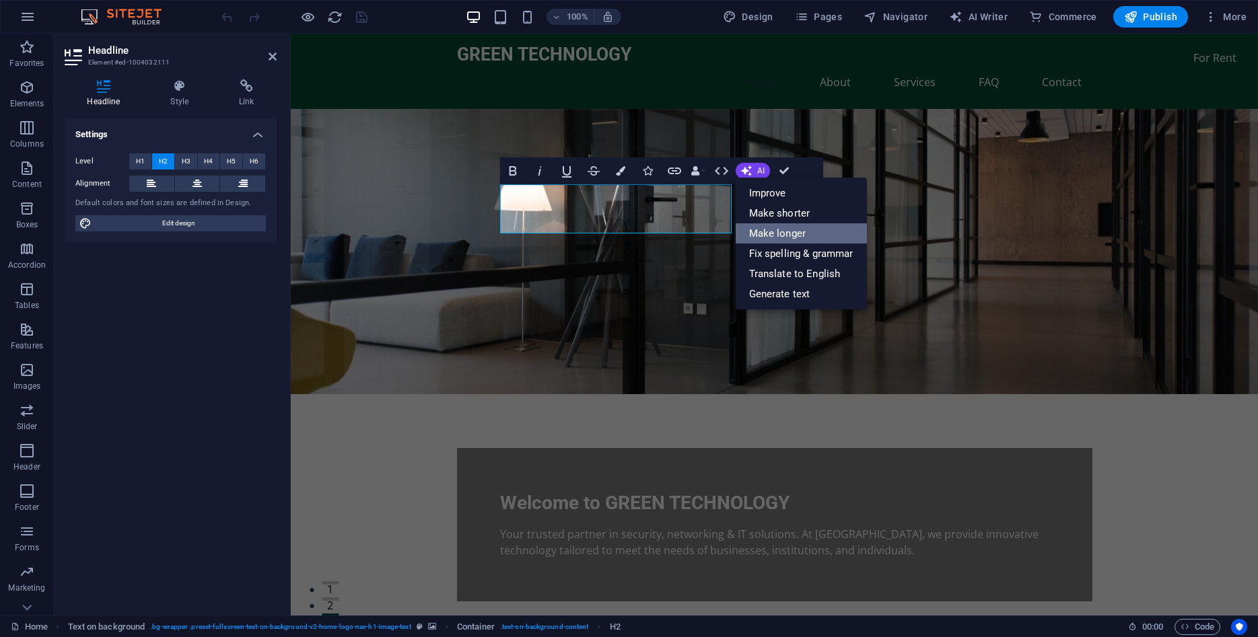
click at [765, 235] on link "Make longer" at bounding box center [801, 233] width 131 height 20
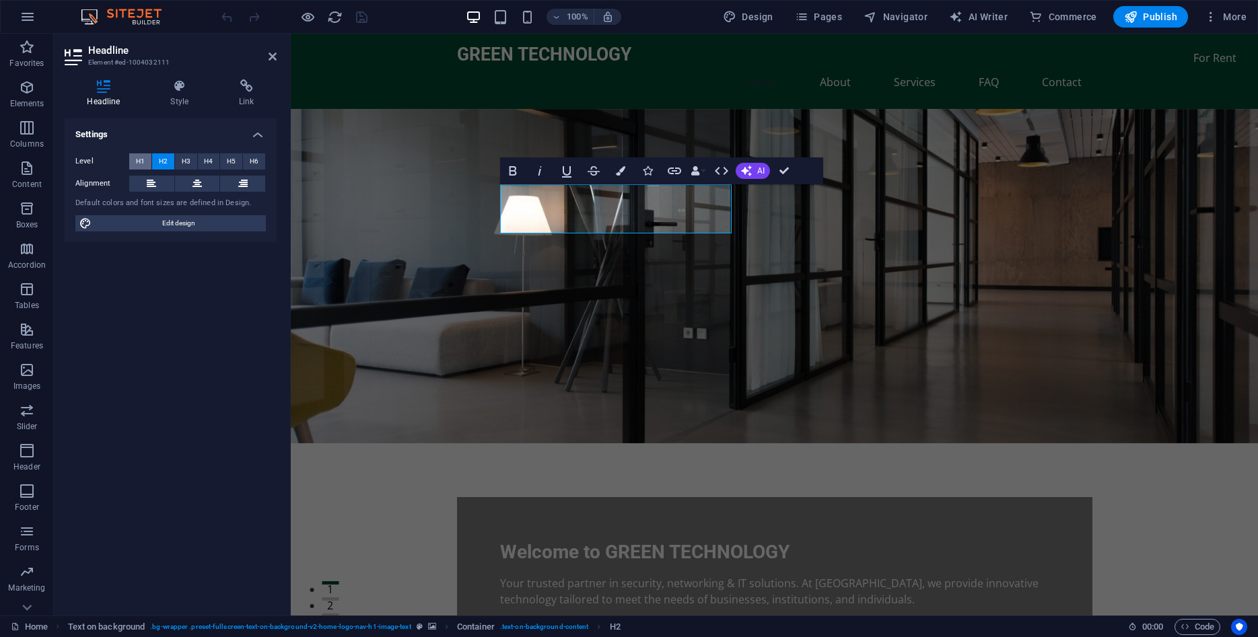
click at [141, 160] on span "H1" at bounding box center [140, 161] width 9 height 16
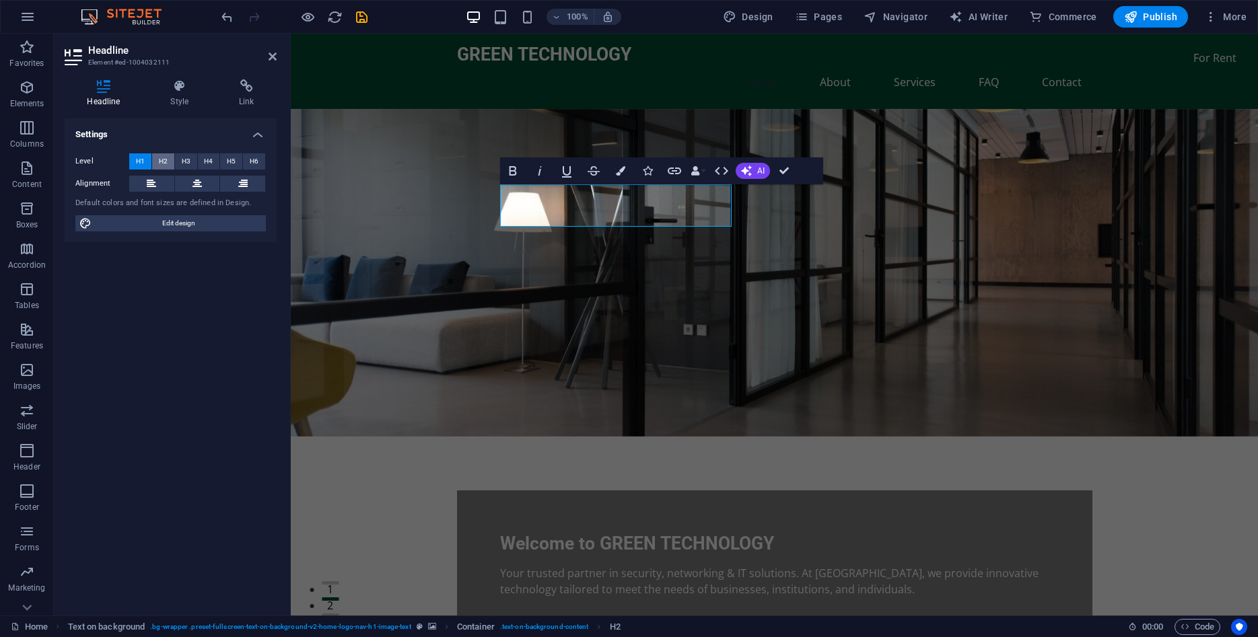
click at [165, 161] on span "H2" at bounding box center [163, 161] width 9 height 16
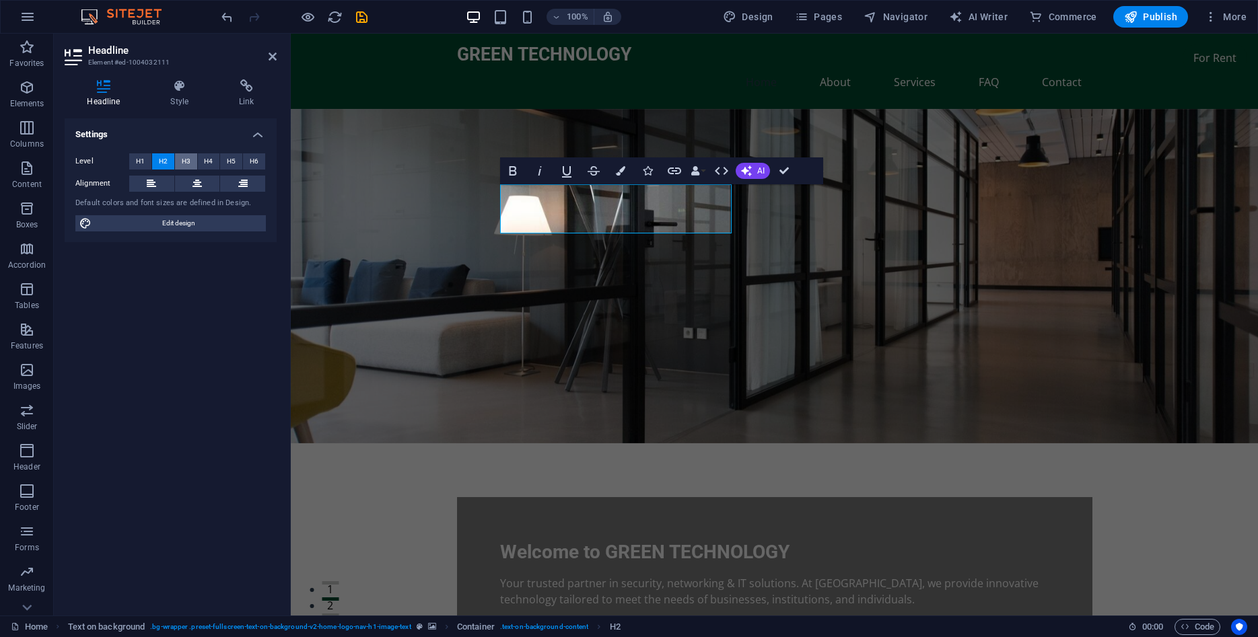
click at [180, 161] on button "H3" at bounding box center [186, 161] width 22 height 16
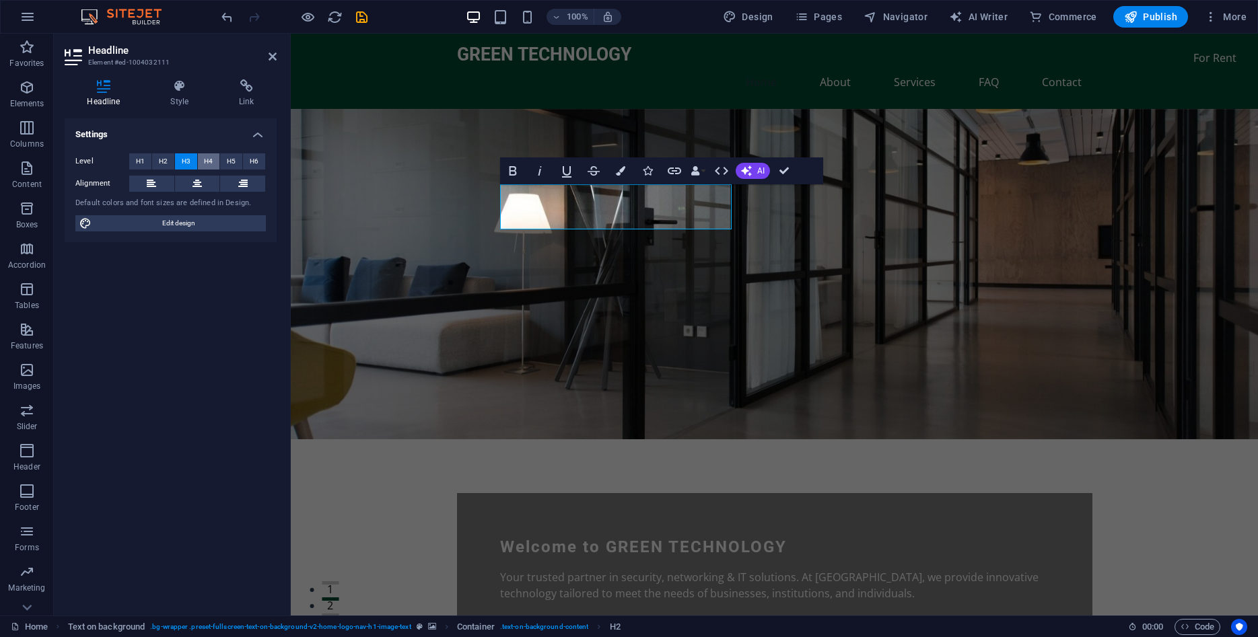
click at [203, 161] on button "H4" at bounding box center [209, 161] width 22 height 16
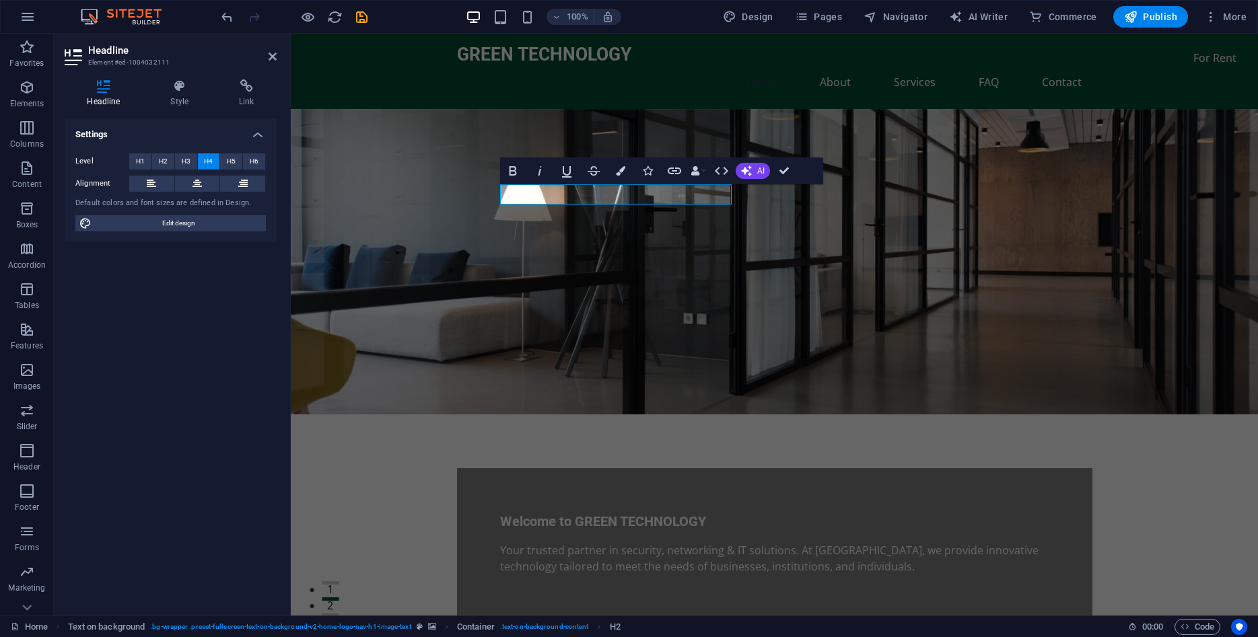
click at [176, 298] on div "Settings Level H1 H2 H3 H4 H5 H6 Alignment Default colors and font sizes are de…" at bounding box center [171, 361] width 212 height 487
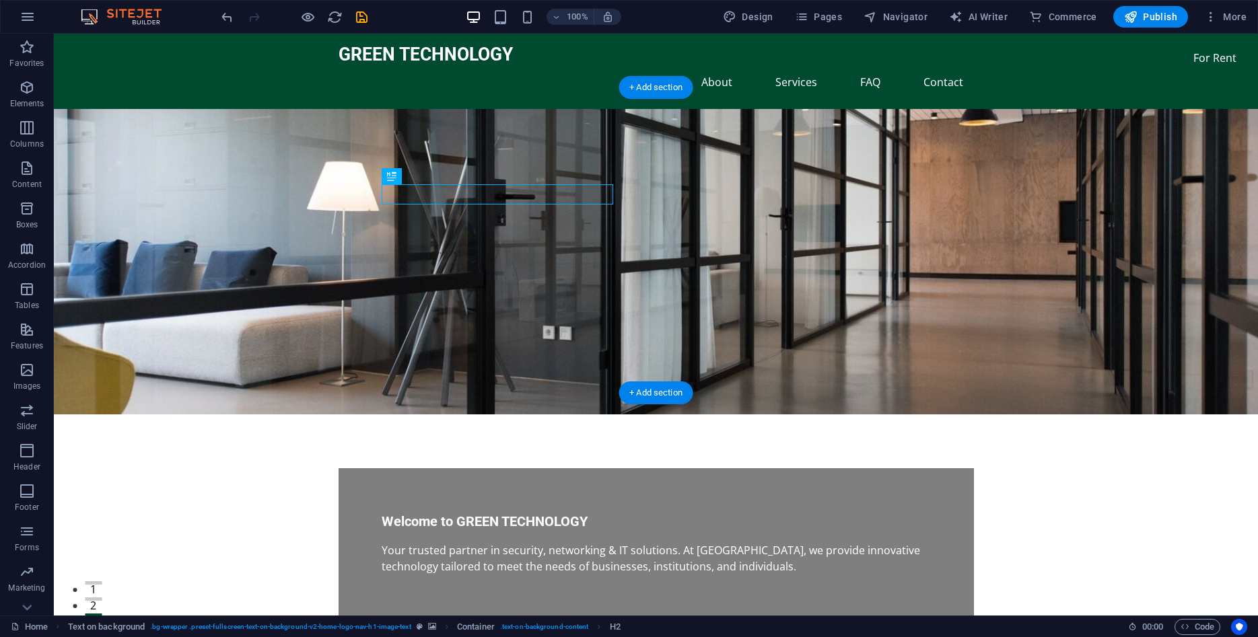
click at [252, 377] on figure at bounding box center [656, 262] width 1204 height 306
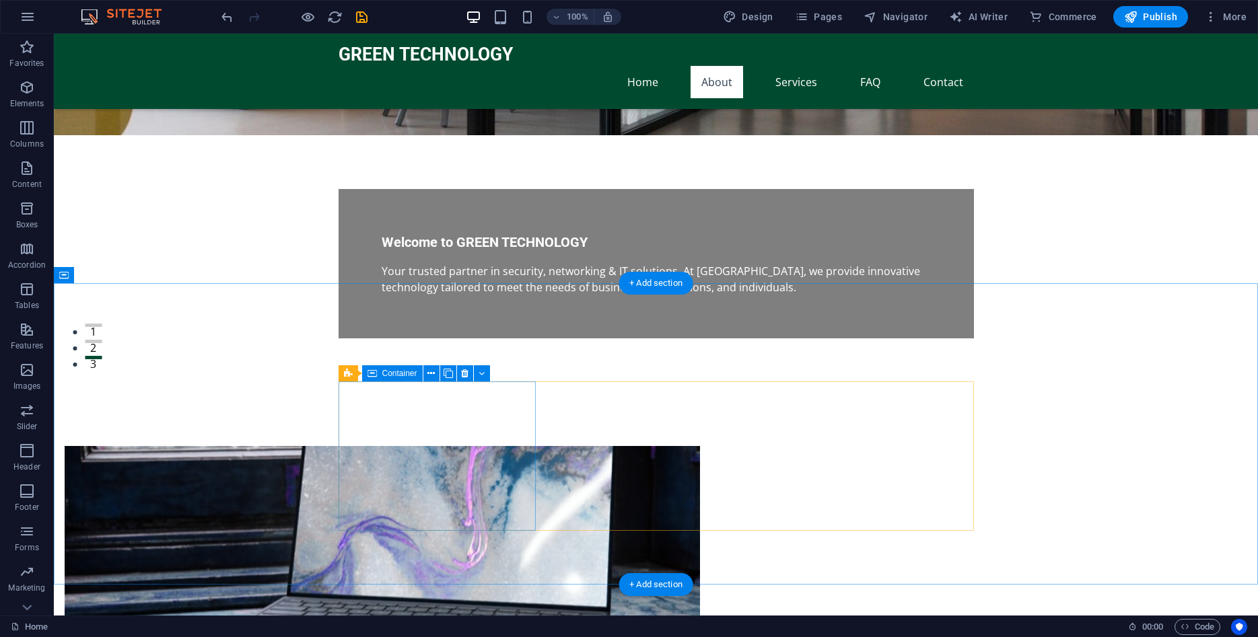
scroll to position [170, 0]
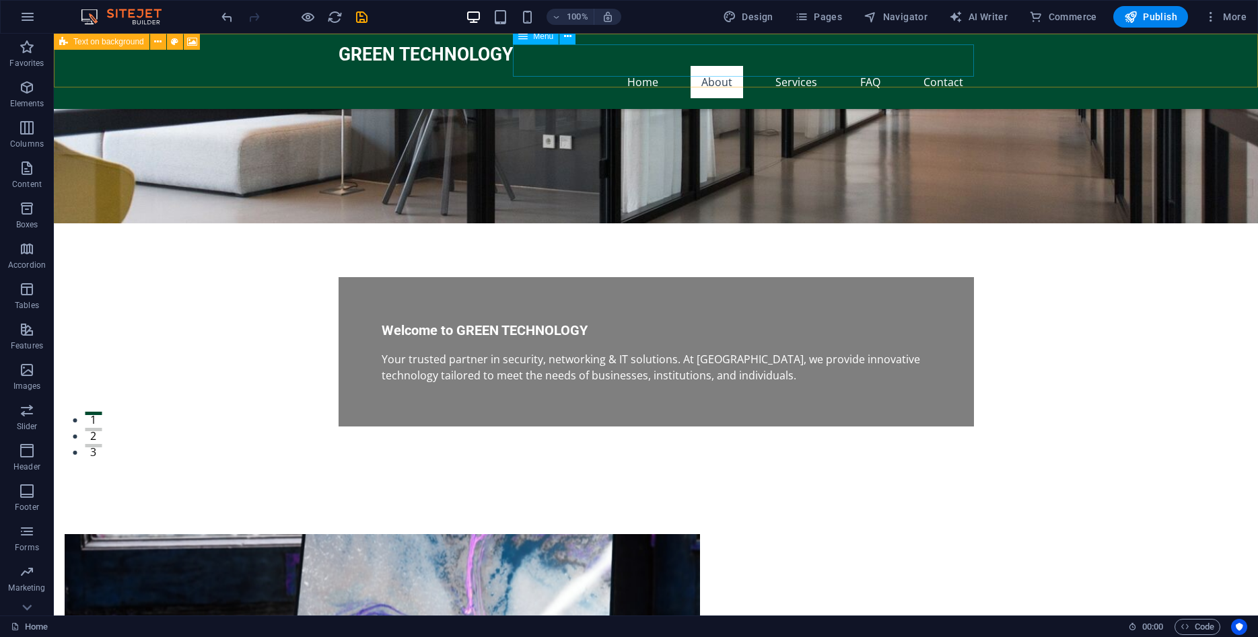
click at [722, 67] on nav "Home About Services FAQ Contact" at bounding box center [656, 82] width 635 height 32
click at [716, 66] on nav "Home About Services FAQ Contact" at bounding box center [656, 82] width 635 height 32
click at [946, 66] on nav "Home About Services FAQ Contact" at bounding box center [656, 82] width 635 height 32
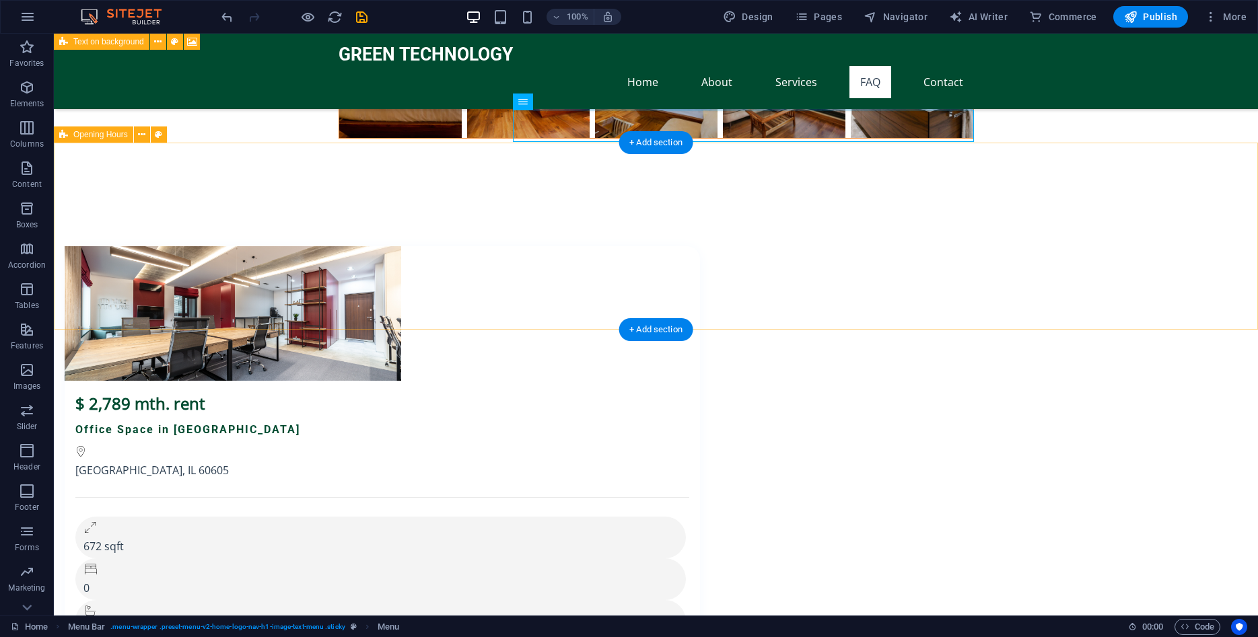
scroll to position [10017, 0]
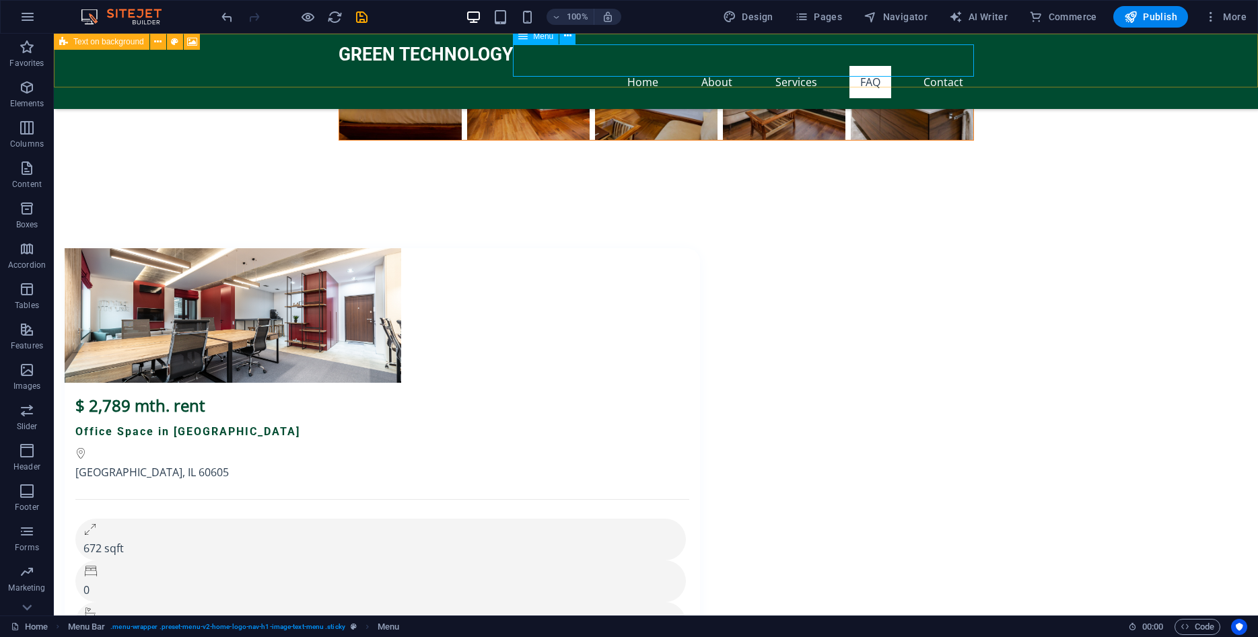
click at [940, 71] on nav "Home About Services FAQ Contact" at bounding box center [656, 82] width 635 height 32
click at [943, 66] on nav "Home About Services FAQ Contact" at bounding box center [656, 82] width 635 height 32
click at [944, 66] on nav "Home About Services FAQ Contact" at bounding box center [656, 82] width 635 height 32
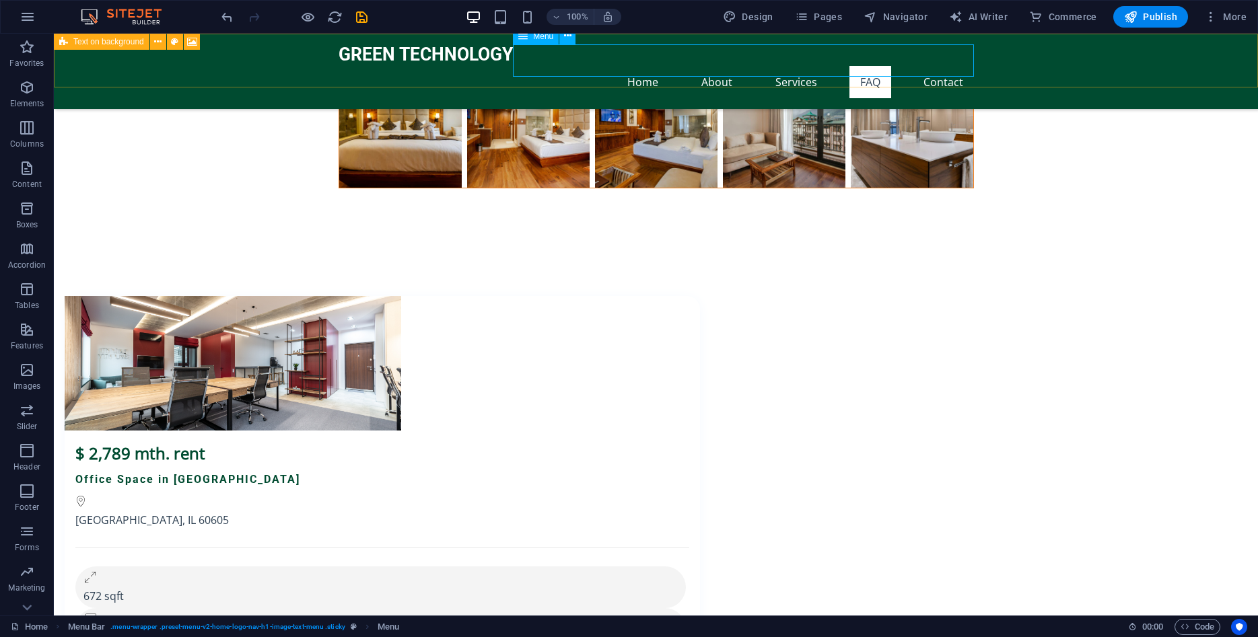
select select
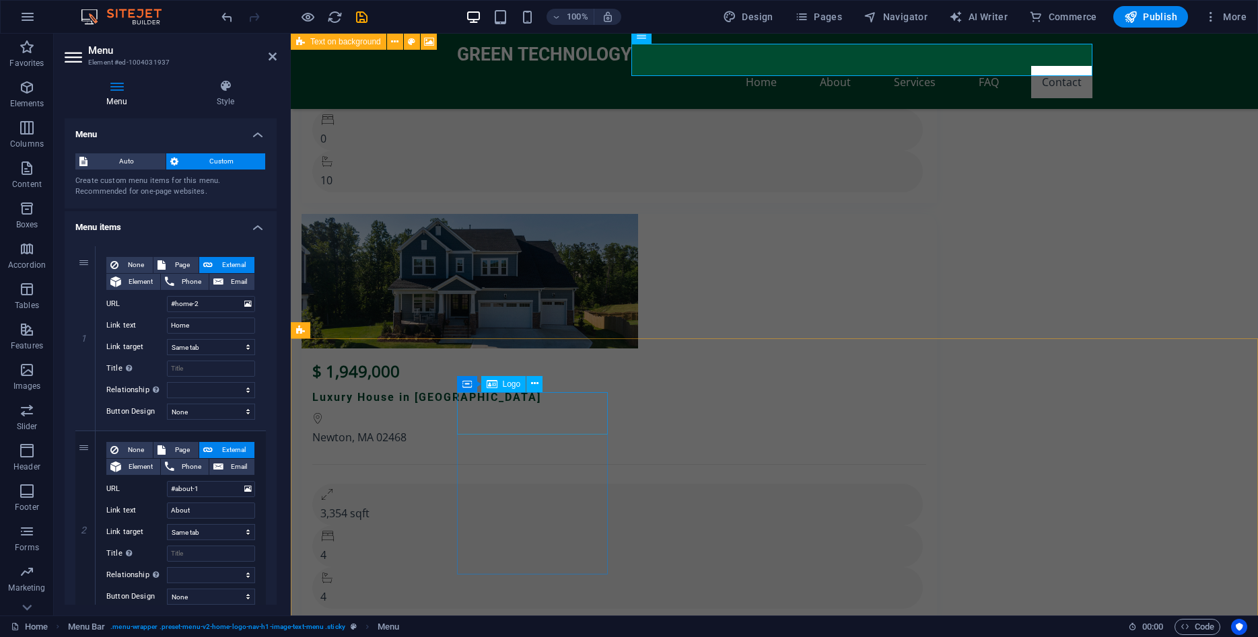
scroll to position [11255, 0]
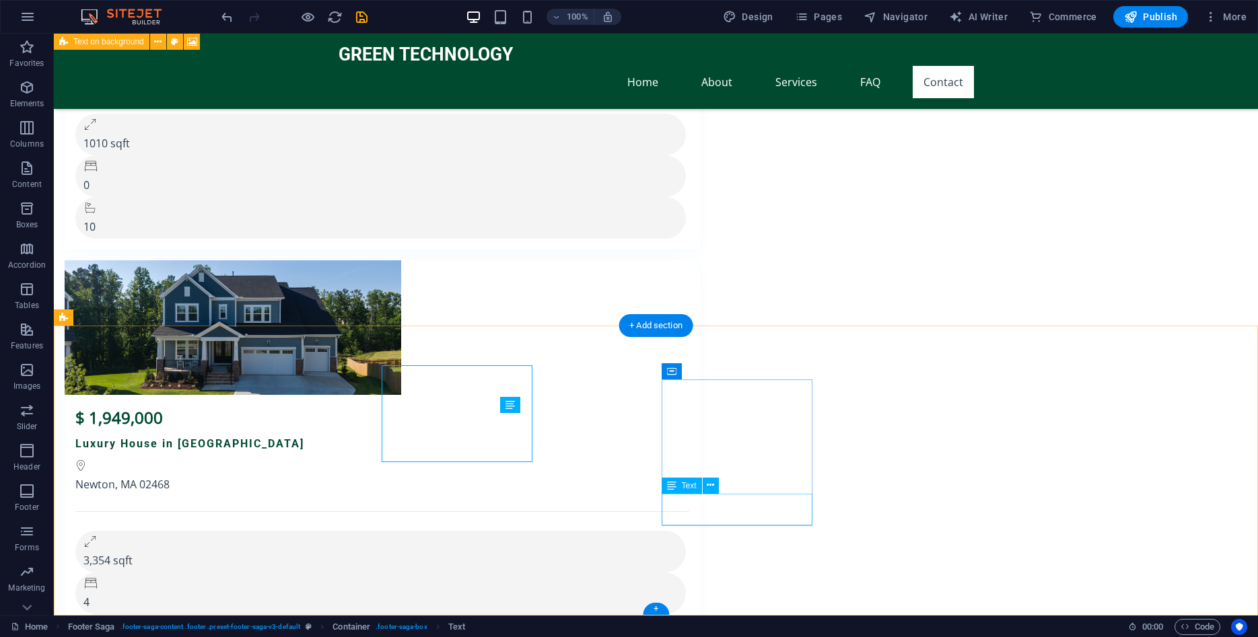
scroll to position [11302, 0]
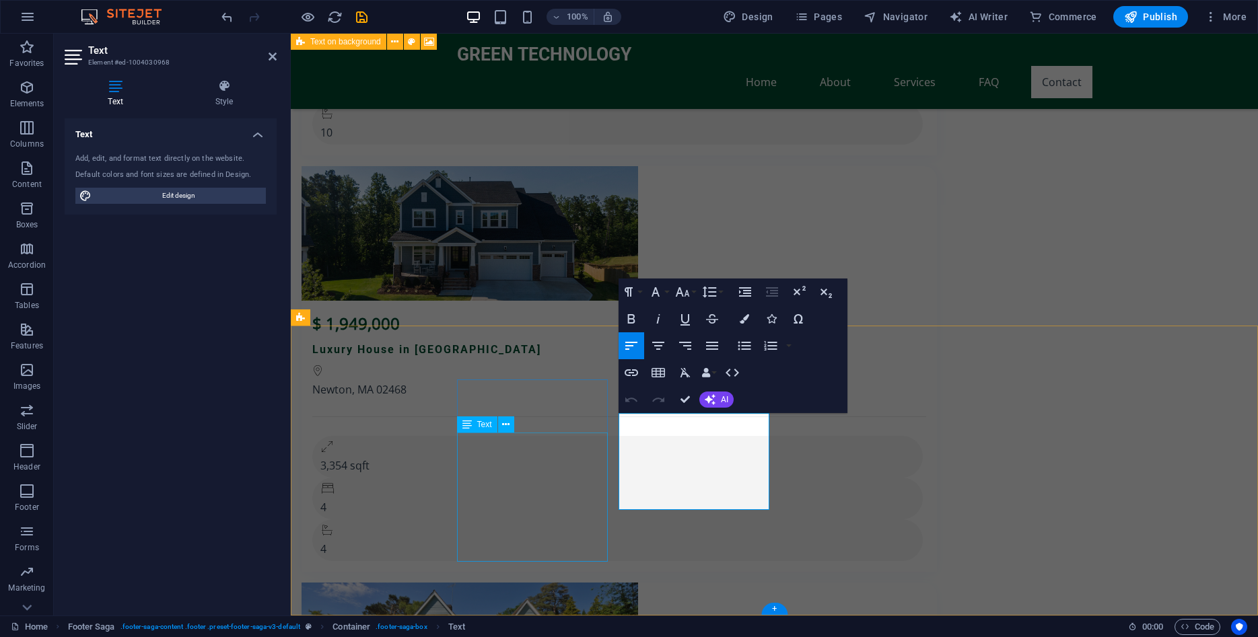
scroll to position [11255, 0]
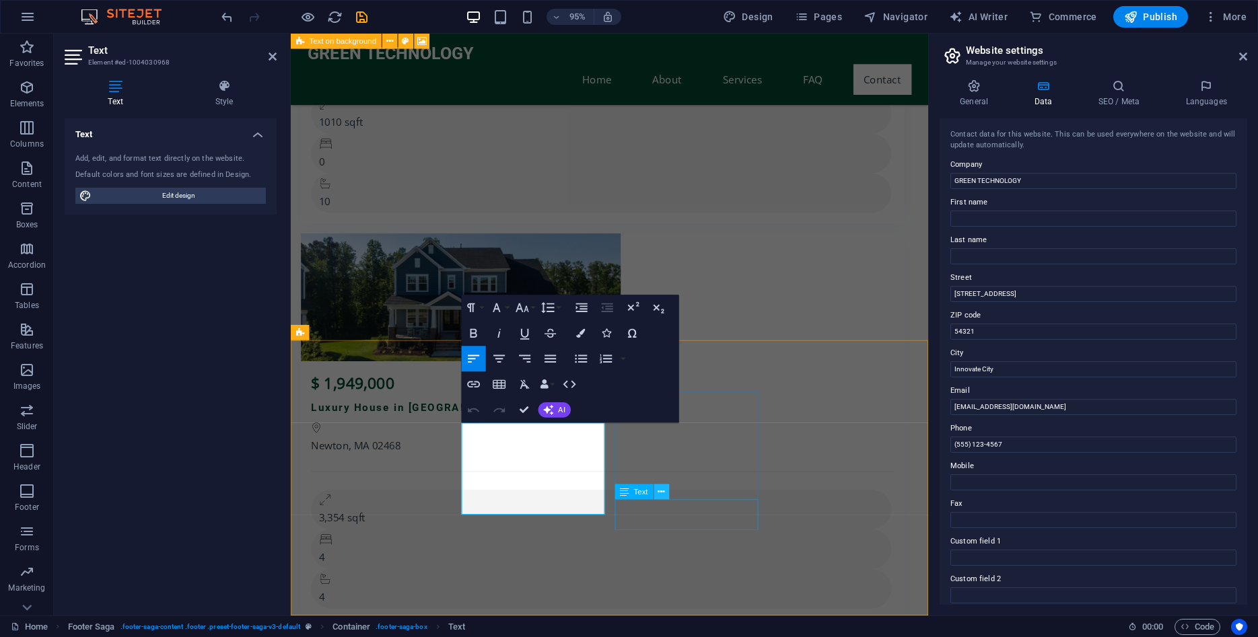
scroll to position [11164, 0]
drag, startPoint x: 1053, startPoint y: 408, endPoint x: 933, endPoint y: 407, distance: 119.8
click at [933, 407] on div "General Data SEO / Meta Languages Website name [DOMAIN_NAME] Logo Drag files he…" at bounding box center [1093, 342] width 329 height 547
click at [972, 407] on input "[EMAIL_ADDRESS][DOMAIN_NAME]" at bounding box center [1093, 407] width 286 height 16
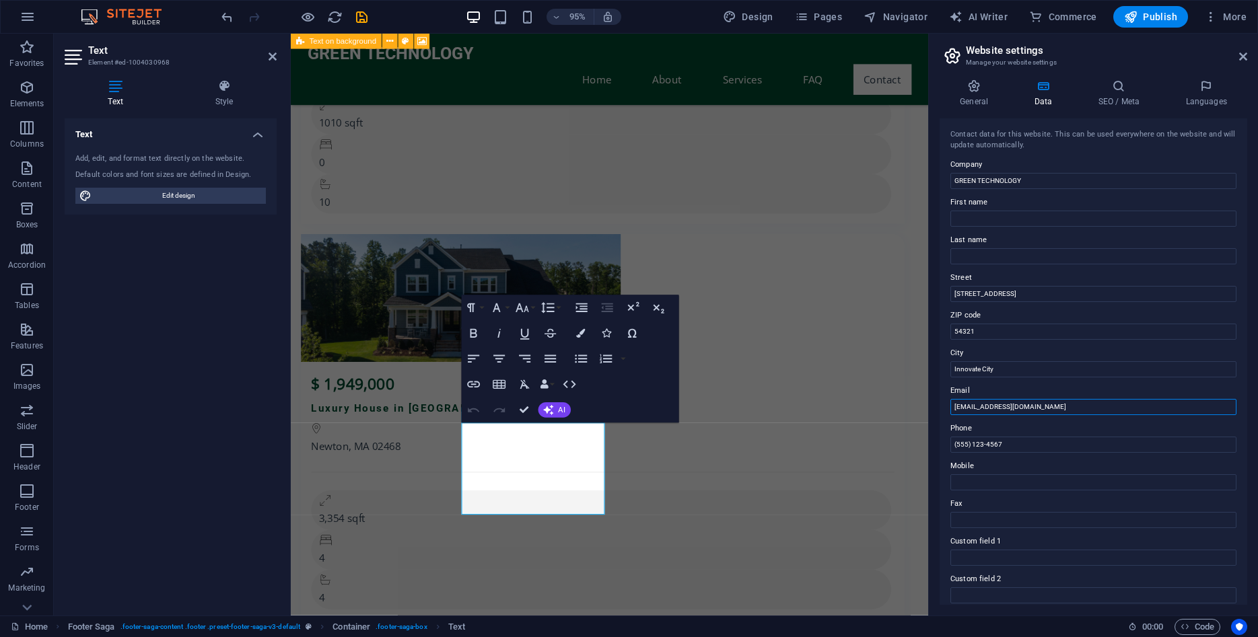
click at [972, 407] on input "[EMAIL_ADDRESS][DOMAIN_NAME]" at bounding box center [1093, 407] width 286 height 16
type input "a"
type input "[EMAIL_ADDRESS][DOMAIN_NAME]"
drag, startPoint x: 1012, startPoint y: 448, endPoint x: 904, endPoint y: 446, distance: 108.4
click at [950, 446] on input "(555) 123-4567" at bounding box center [1093, 445] width 286 height 16
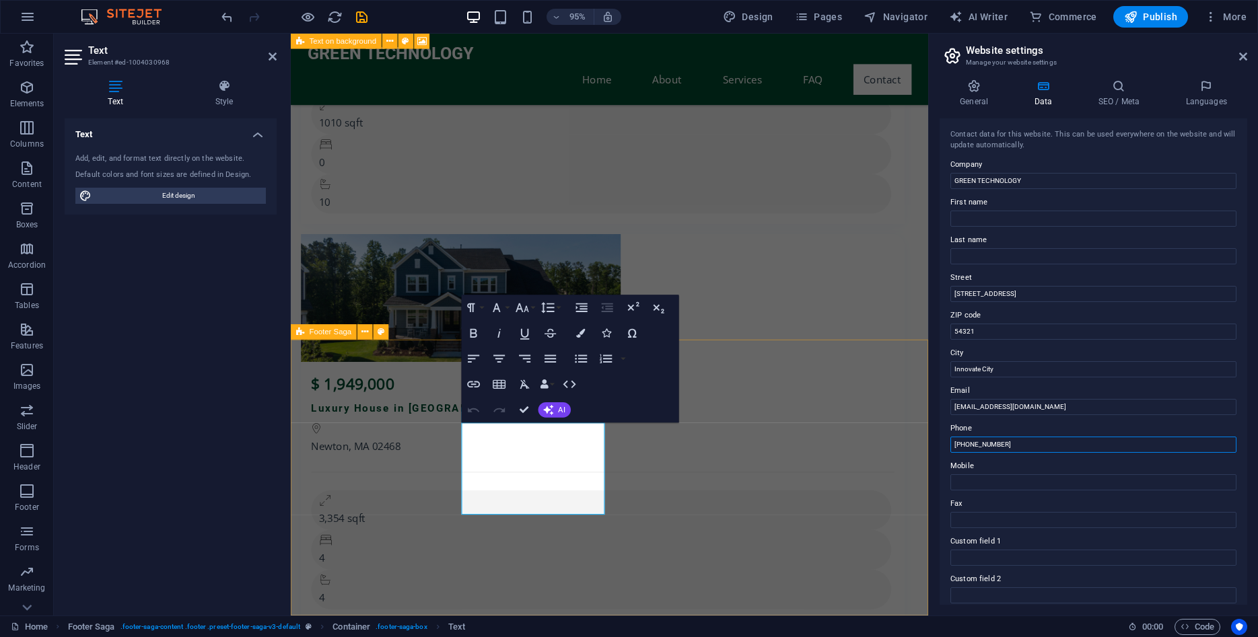
type input "[PHONE_NUMBER]"
drag, startPoint x: 1027, startPoint y: 444, endPoint x: 778, endPoint y: 464, distance: 249.8
click at [950, 453] on input "[PHONE_NUMBER]" at bounding box center [1093, 445] width 286 height 16
click at [973, 483] on input "Mobile" at bounding box center [1093, 483] width 286 height 16
paste input "[PHONE_NUMBER]"
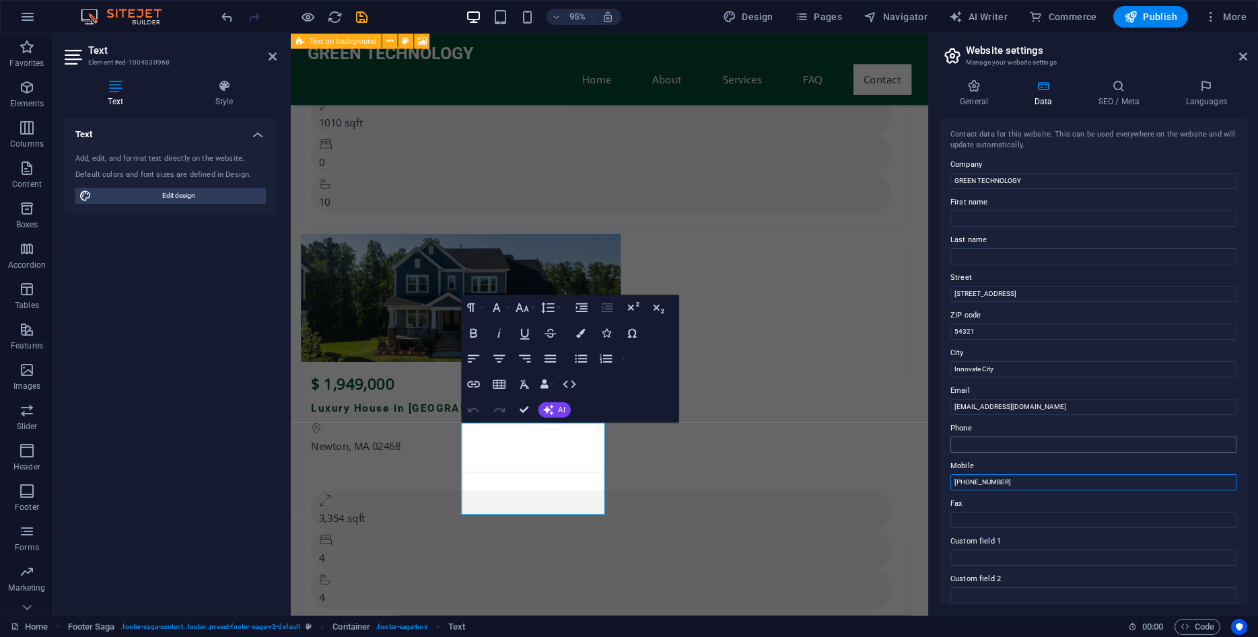
type input "[PHONE_NUMBER]"
click at [971, 447] on input "Phone" at bounding box center [1093, 445] width 286 height 16
type input "[PHONE_NUMBER]"
click at [972, 525] on input "Fax" at bounding box center [1093, 520] width 286 height 16
type input "[PHONE_NUMBER]"
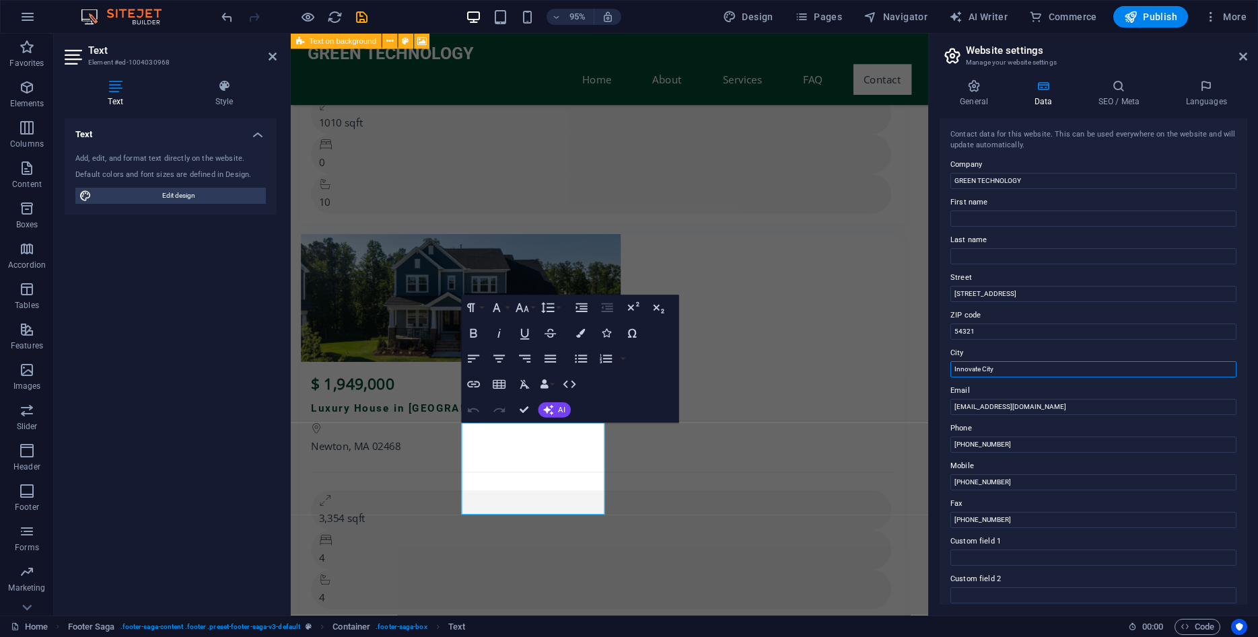
drag, startPoint x: 1000, startPoint y: 370, endPoint x: 907, endPoint y: 375, distance: 93.0
click at [950, 375] on input "Innovate City" at bounding box center [1093, 369] width 286 height 16
type input "Homs"
drag, startPoint x: 992, startPoint y: 332, endPoint x: 901, endPoint y: 332, distance: 90.2
click at [950, 332] on input "54321" at bounding box center [1093, 332] width 286 height 16
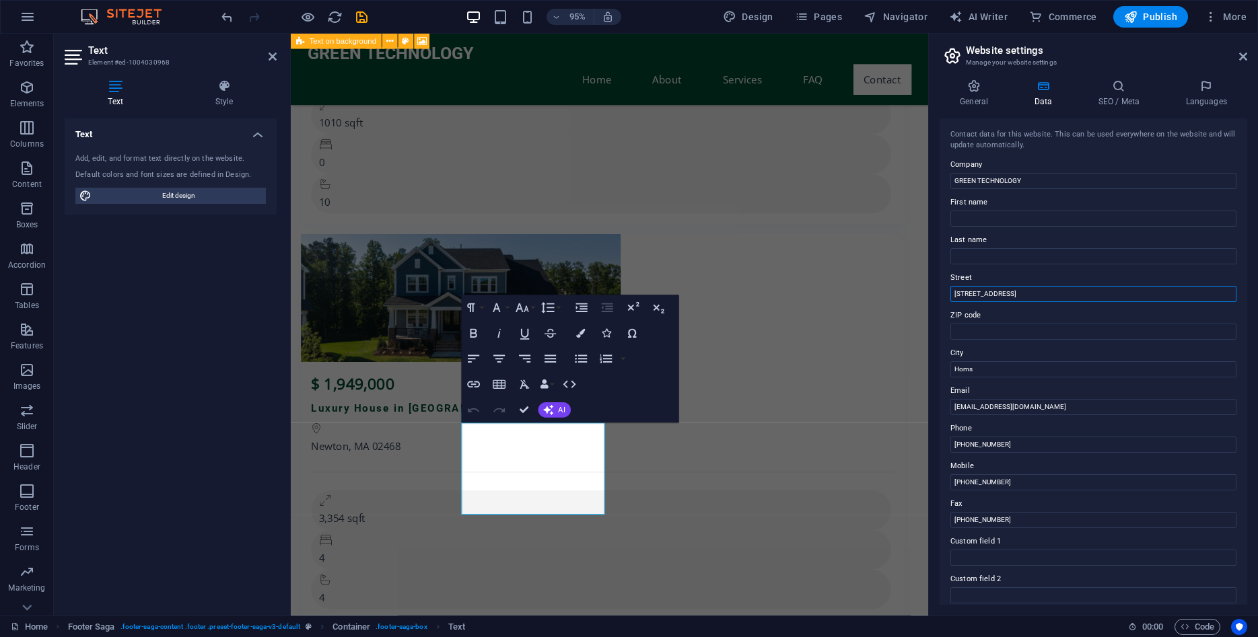
click at [962, 298] on input "[STREET_ADDRESS]" at bounding box center [1093, 294] width 286 height 16
drag, startPoint x: 1013, startPoint y: 297, endPoint x: 943, endPoint y: 293, distance: 70.1
click at [950, 293] on input "[STREET_ADDRESS]" at bounding box center [1093, 294] width 286 height 16
type input "[GEOGRAPHIC_DATA] , [GEOGRAPHIC_DATA] ."
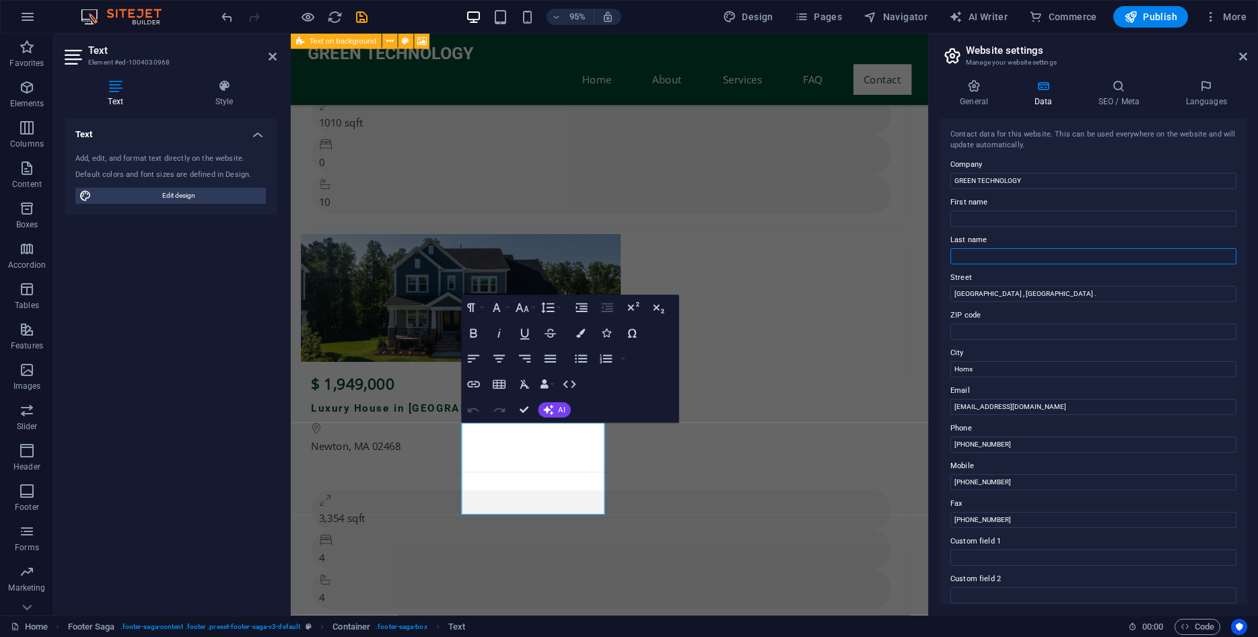
click at [981, 259] on input "Last name" at bounding box center [1093, 256] width 286 height 16
click at [972, 218] on input "First name" at bounding box center [1093, 219] width 286 height 16
click at [981, 133] on div "Contact data for this website. This can be used everywhere on the website and w…" at bounding box center [1093, 140] width 286 height 22
click at [975, 90] on icon at bounding box center [974, 85] width 69 height 13
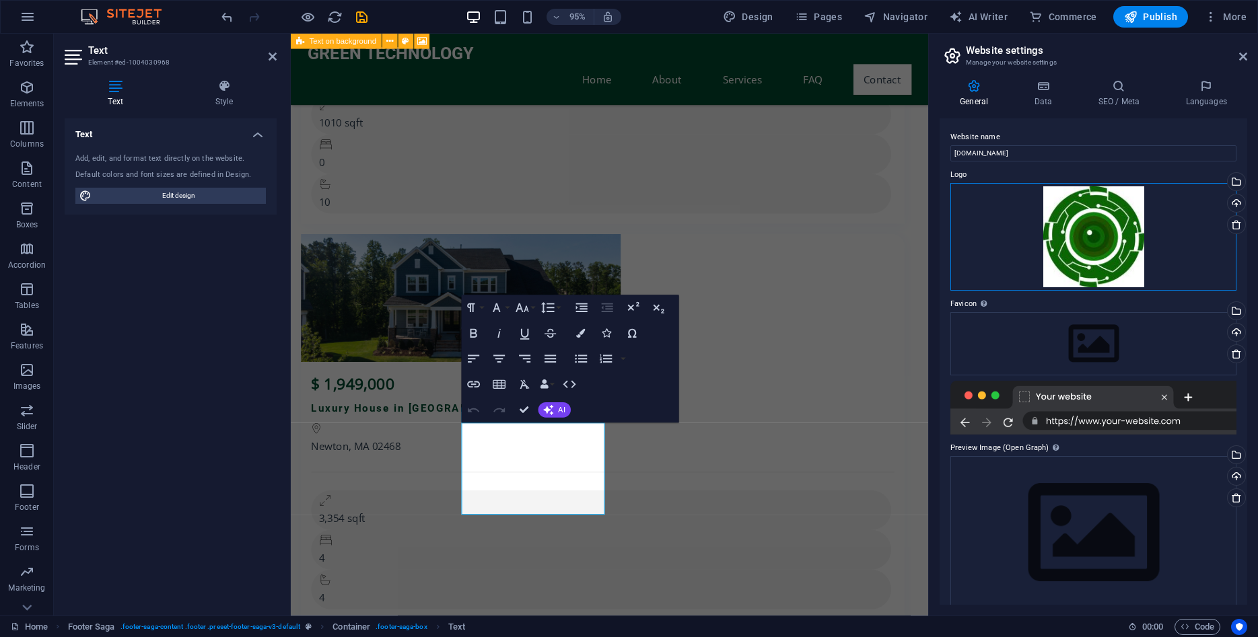
click at [1070, 256] on div "Drag files here, click to choose files or select files from Files or our free s…" at bounding box center [1093, 237] width 286 height 108
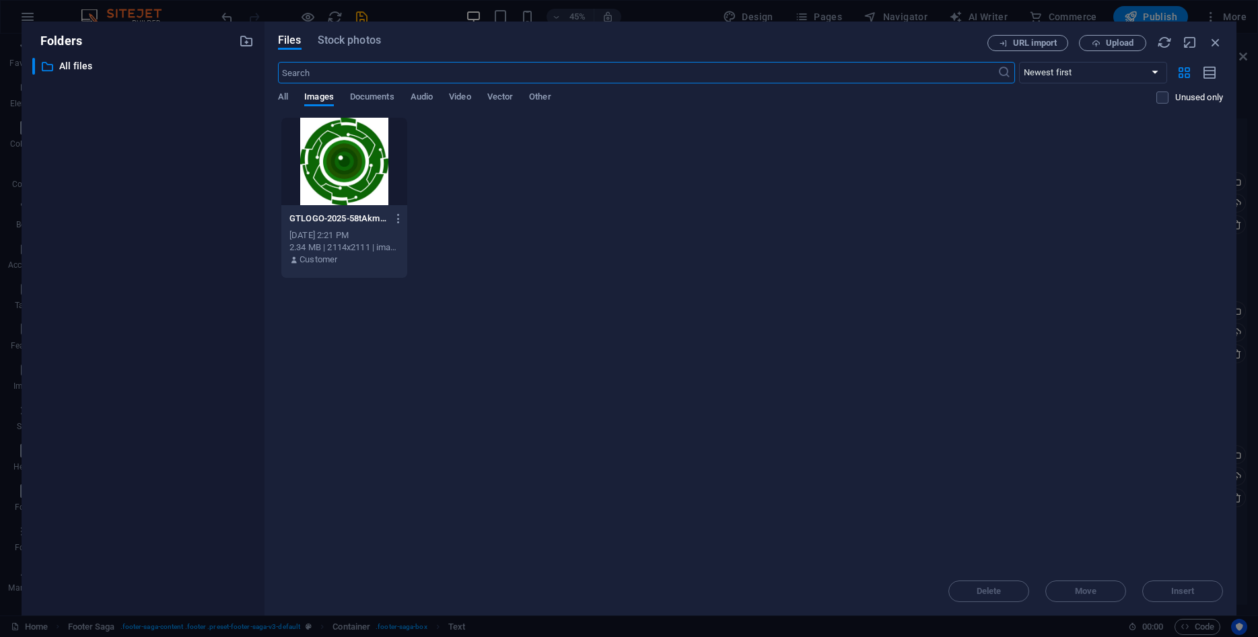
scroll to position [10486, 0]
click at [326, 165] on div at bounding box center [344, 162] width 126 height 88
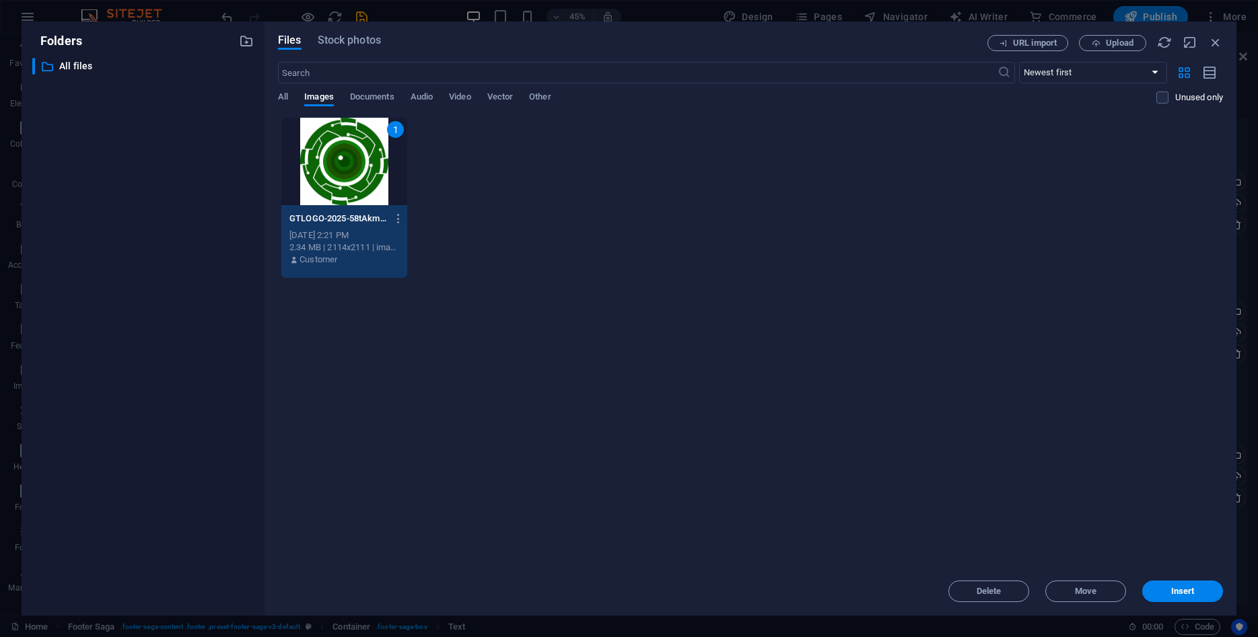
click at [326, 165] on div "1" at bounding box center [344, 162] width 126 height 88
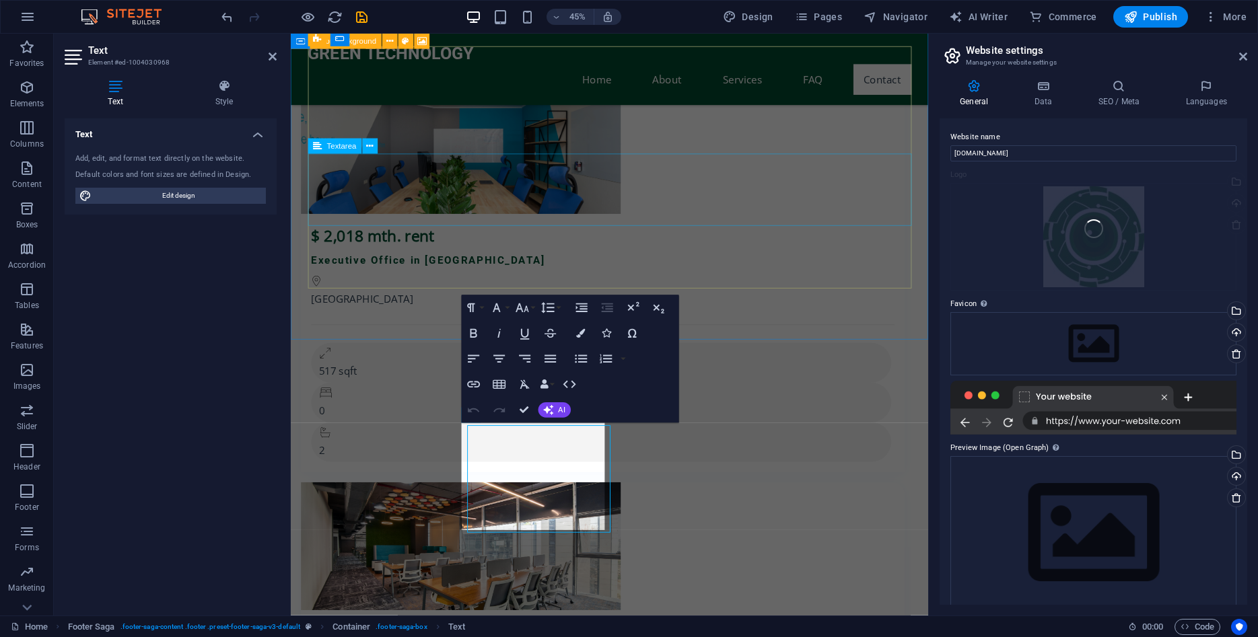
scroll to position [11165, 0]
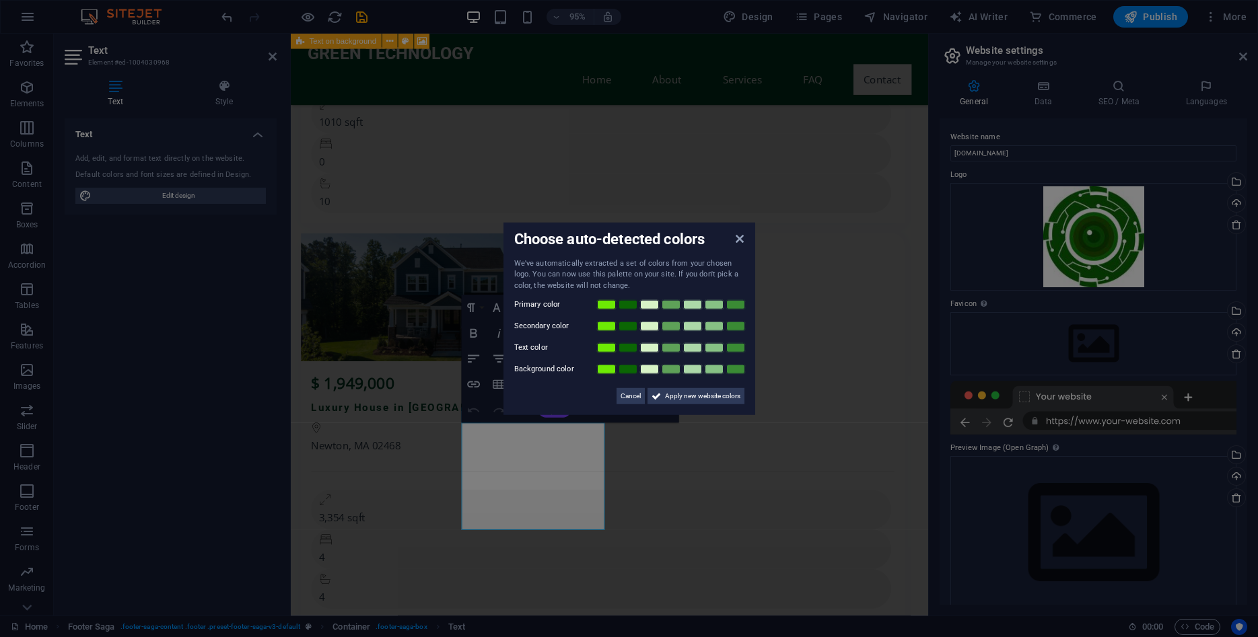
click at [742, 248] on div "Choose auto-detected colors We've automatically extracted a set of colors from …" at bounding box center [629, 318] width 252 height 193
drag, startPoint x: 739, startPoint y: 241, endPoint x: 499, endPoint y: 253, distance: 240.6
click at [739, 241] on icon at bounding box center [740, 238] width 8 height 11
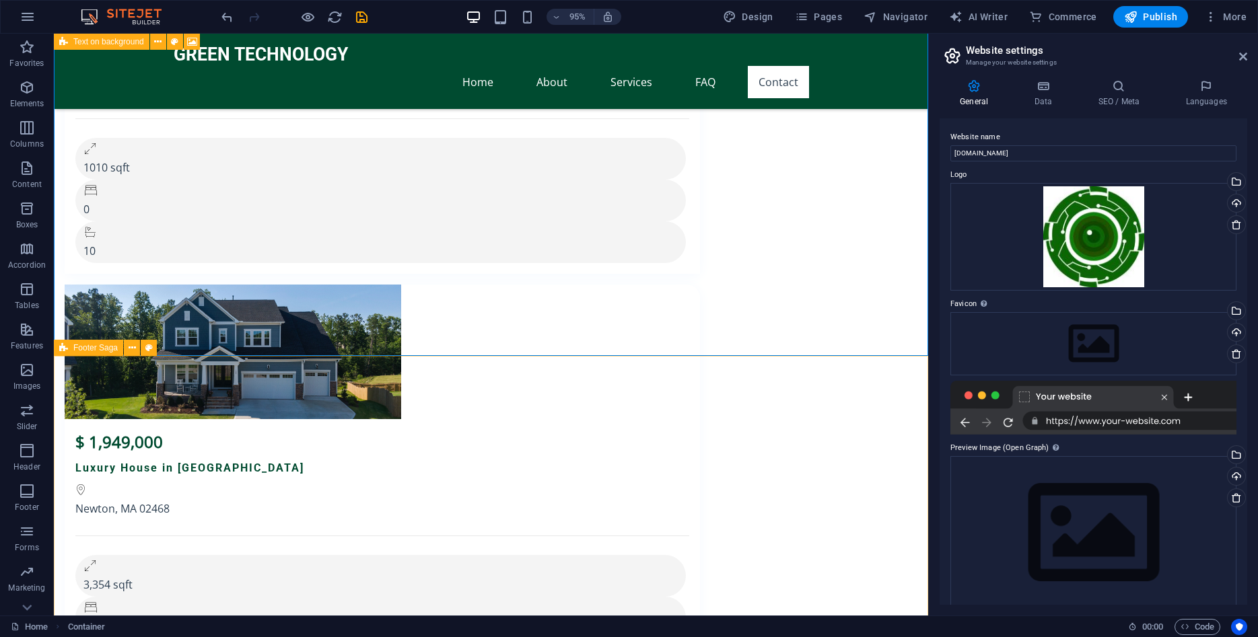
scroll to position [11205, 0]
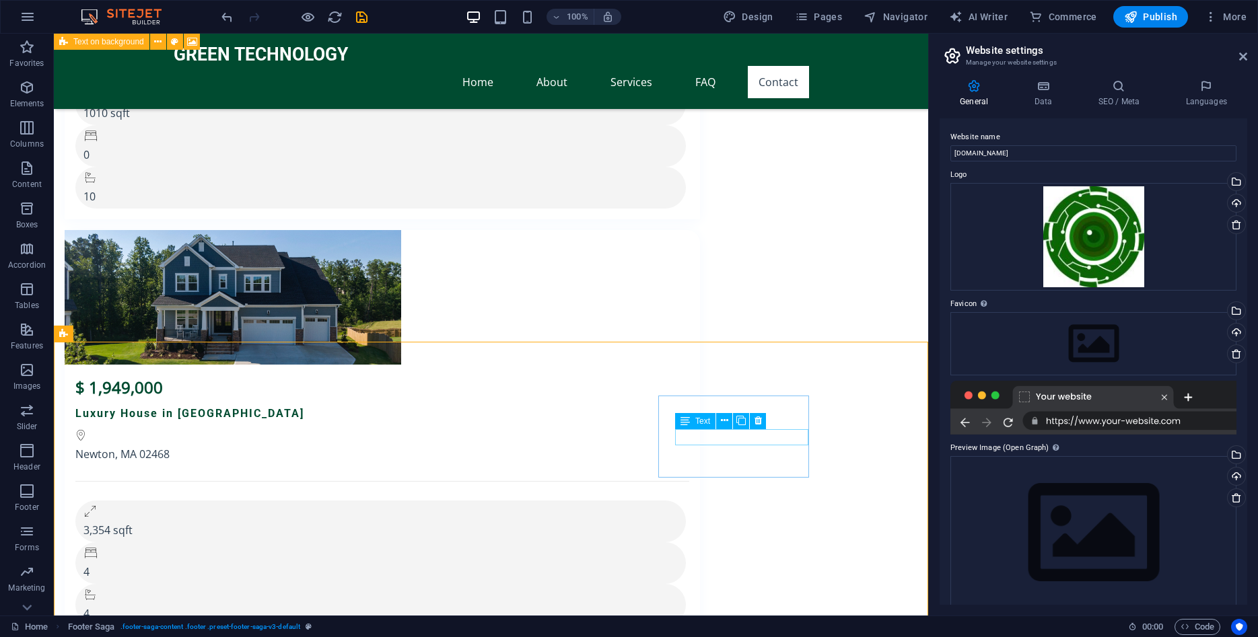
click at [677, 420] on div "Text" at bounding box center [695, 421] width 40 height 16
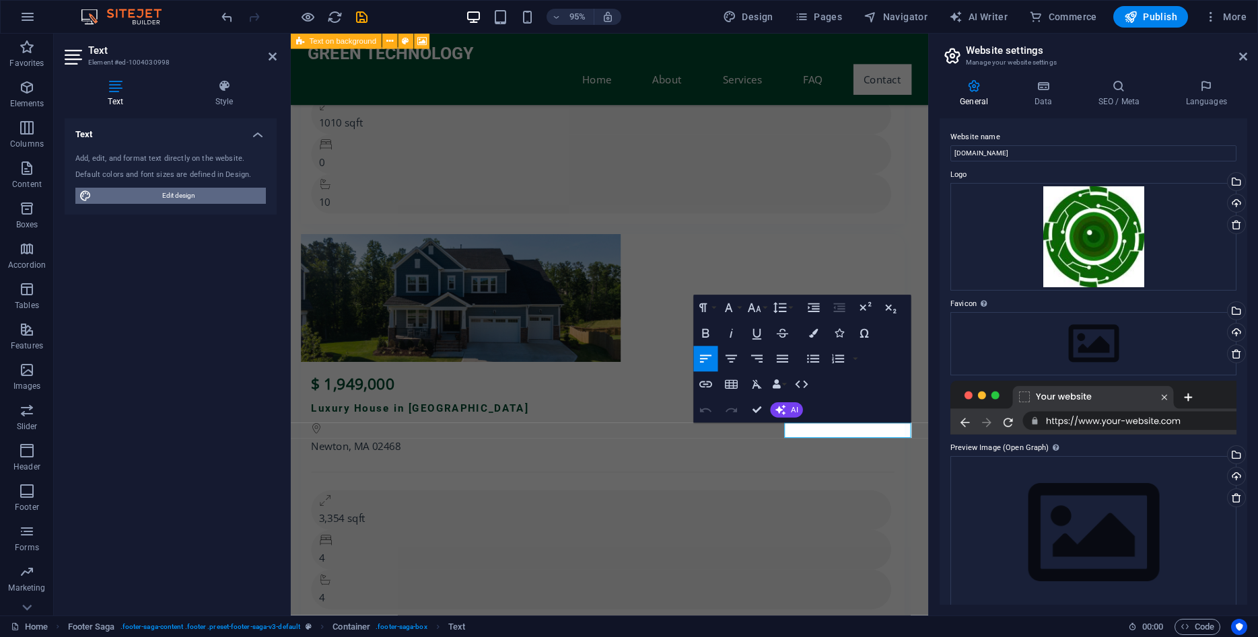
click at [158, 194] on span "Edit design" at bounding box center [179, 196] width 166 height 16
select select "px"
select select "200"
select select "px"
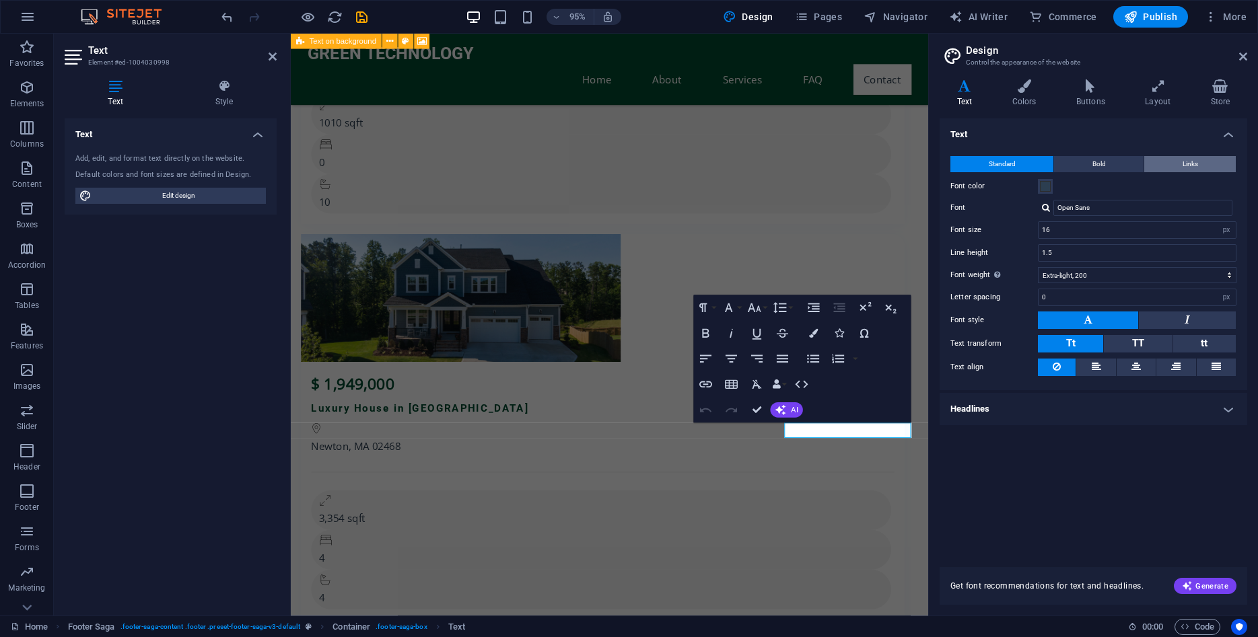
click at [1177, 168] on button "Links" at bounding box center [1190, 164] width 92 height 16
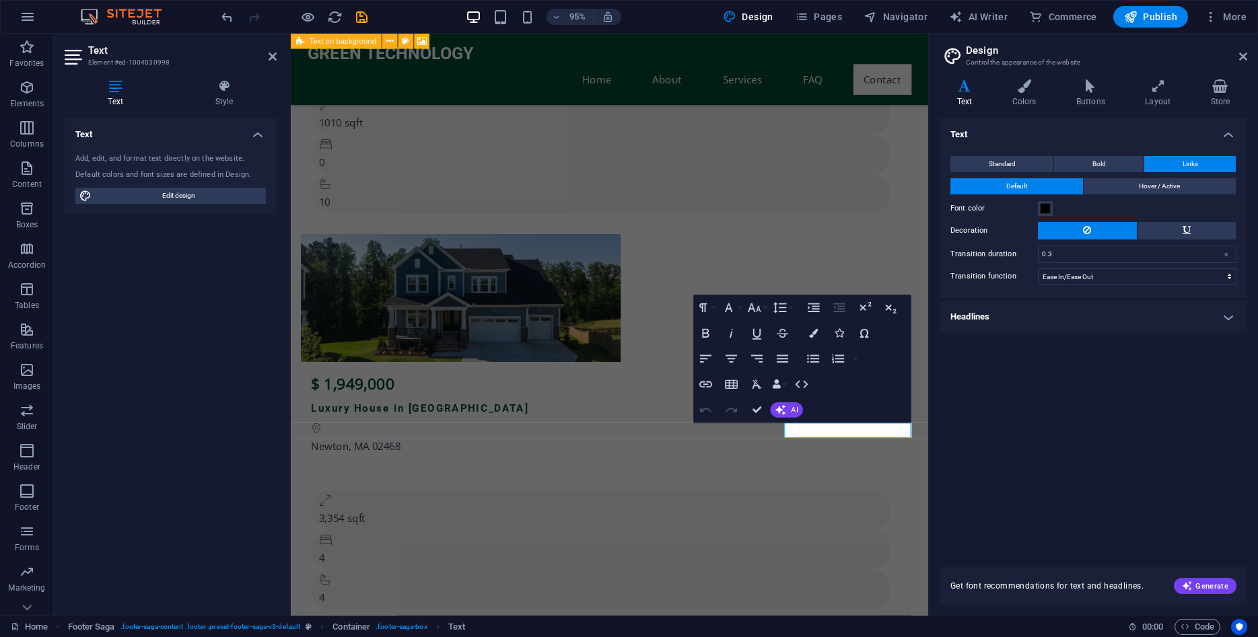
click at [1111, 319] on h4 "Headlines" at bounding box center [1094, 317] width 308 height 32
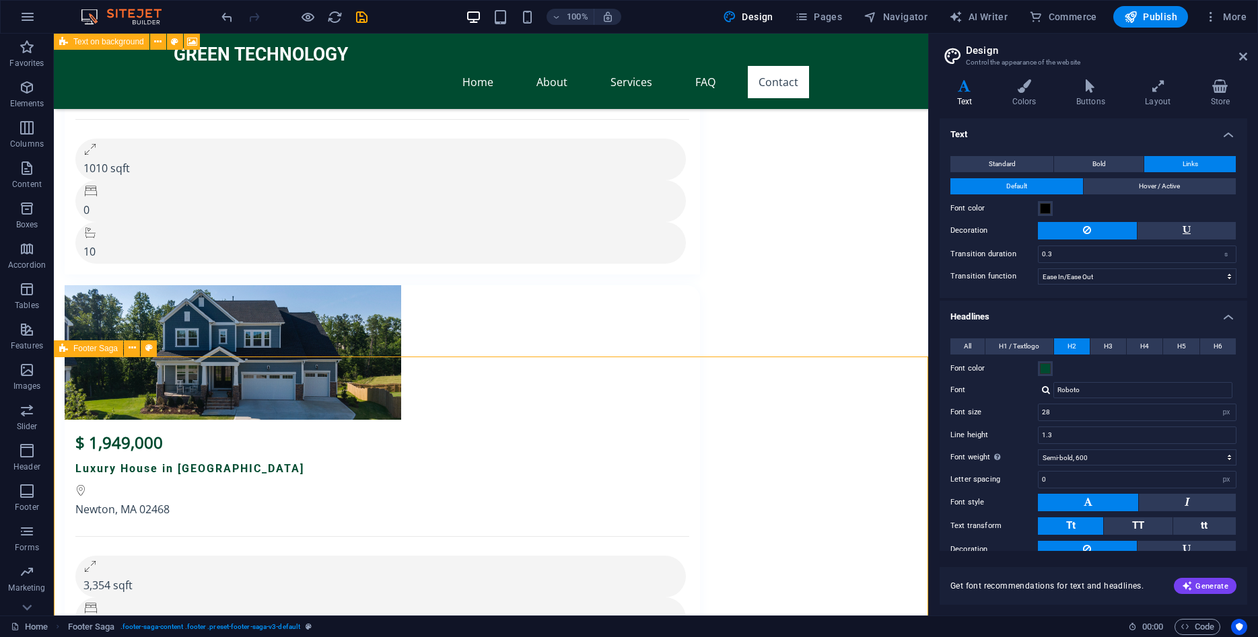
scroll to position [11205, 0]
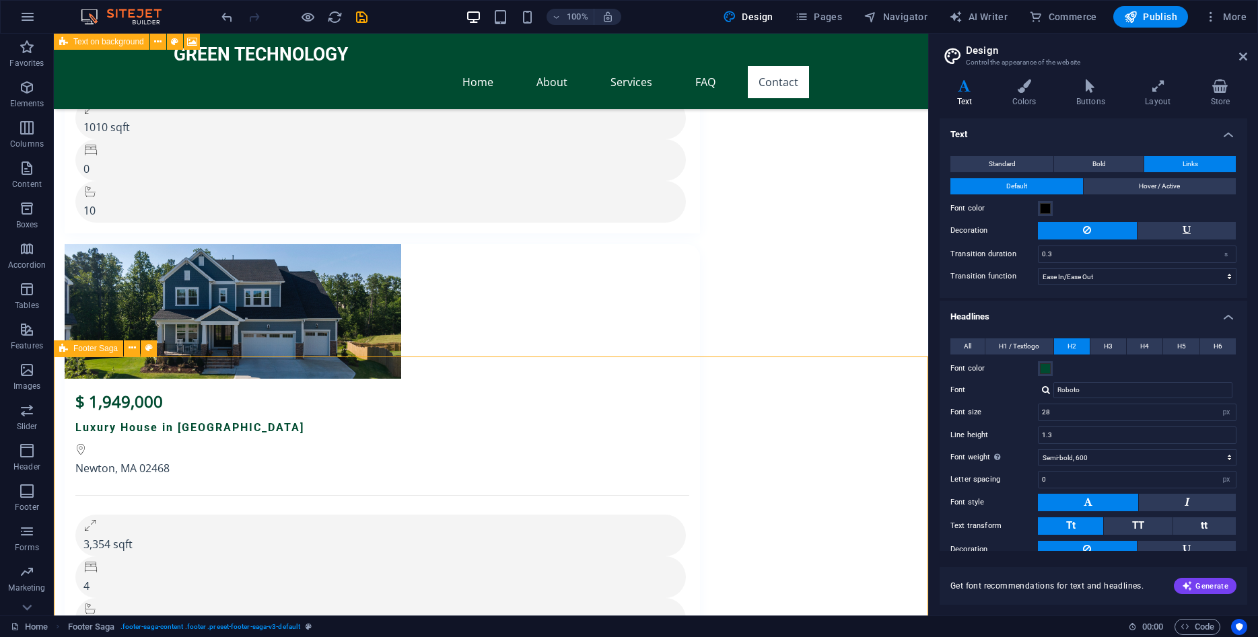
drag, startPoint x: 825, startPoint y: 516, endPoint x: 854, endPoint y: 494, distance: 36.1
click at [1242, 52] on header "Design Control the appearance of the website" at bounding box center [1094, 51] width 305 height 35
click at [1241, 54] on icon at bounding box center [1243, 56] width 8 height 11
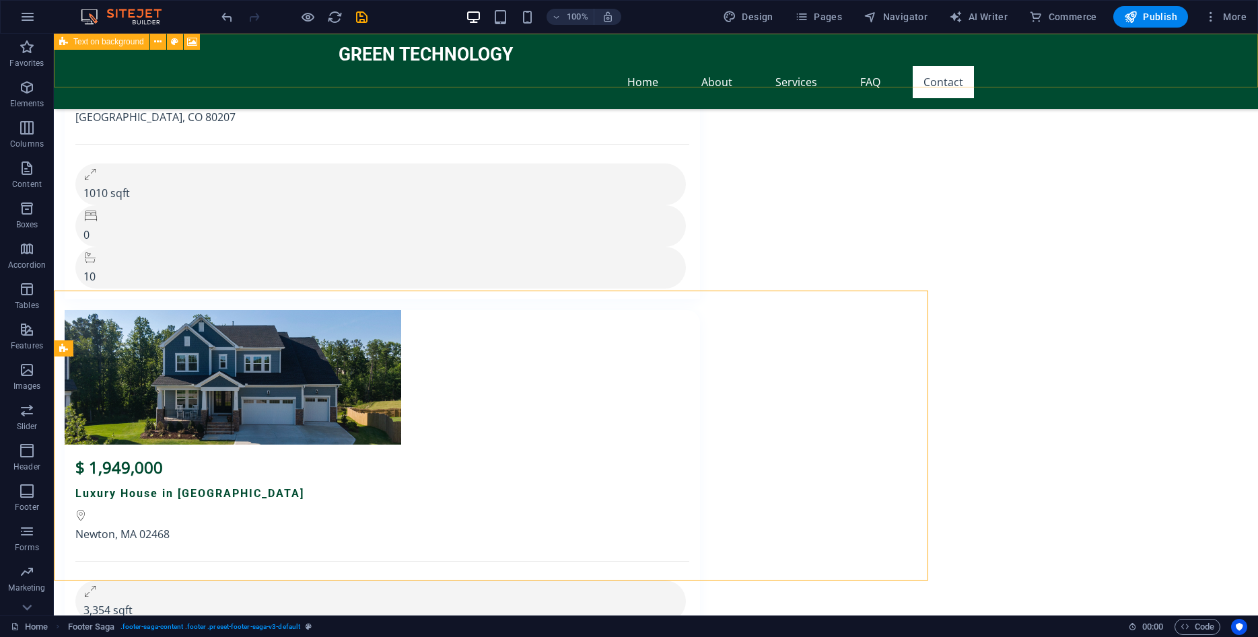
scroll to position [11271, 0]
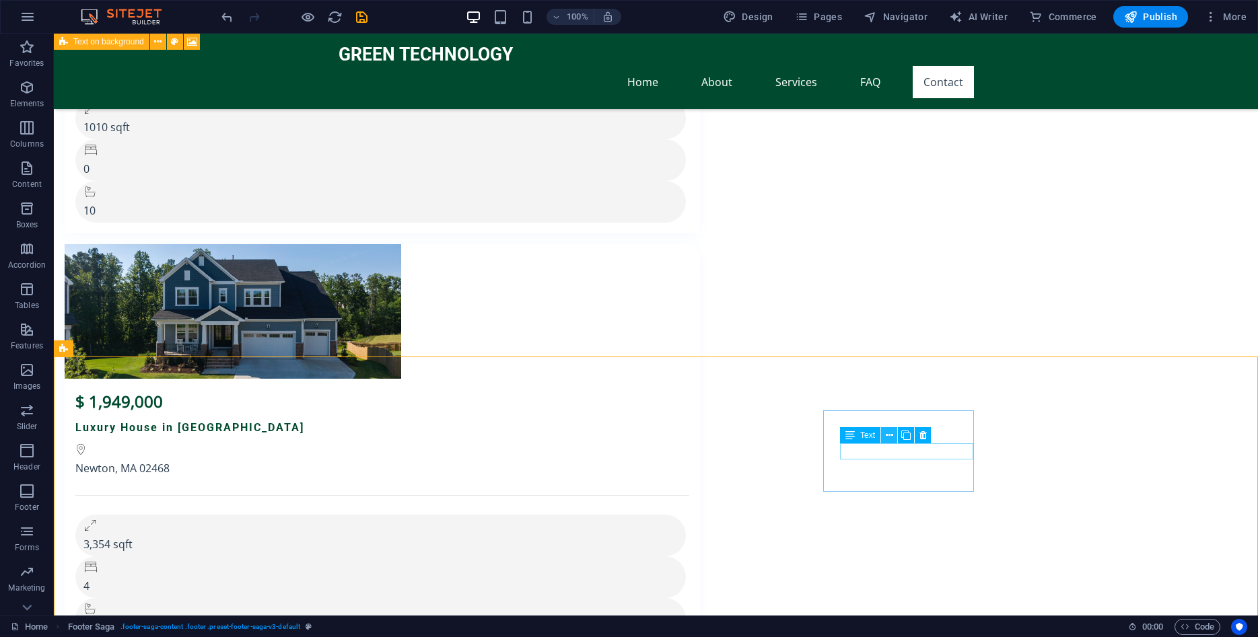
click at [889, 437] on icon at bounding box center [889, 436] width 7 height 14
click at [852, 437] on icon at bounding box center [849, 435] width 9 height 16
click at [891, 437] on icon at bounding box center [889, 436] width 7 height 14
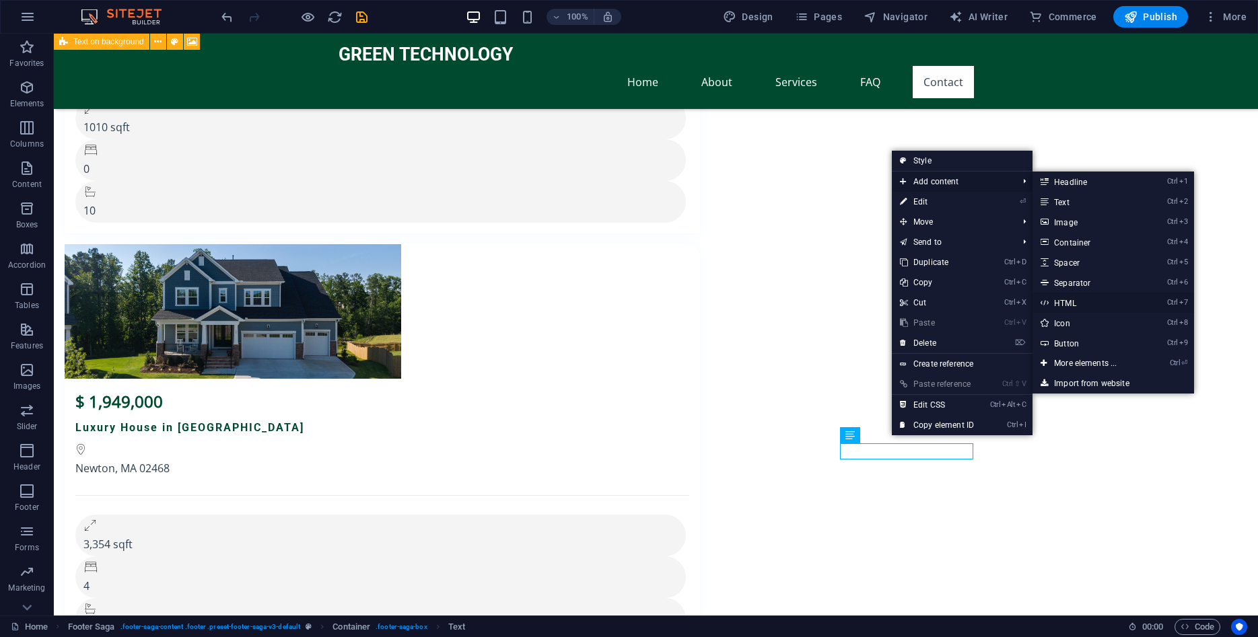
click at [1070, 304] on link "Ctrl 7 HTML" at bounding box center [1088, 303] width 111 height 20
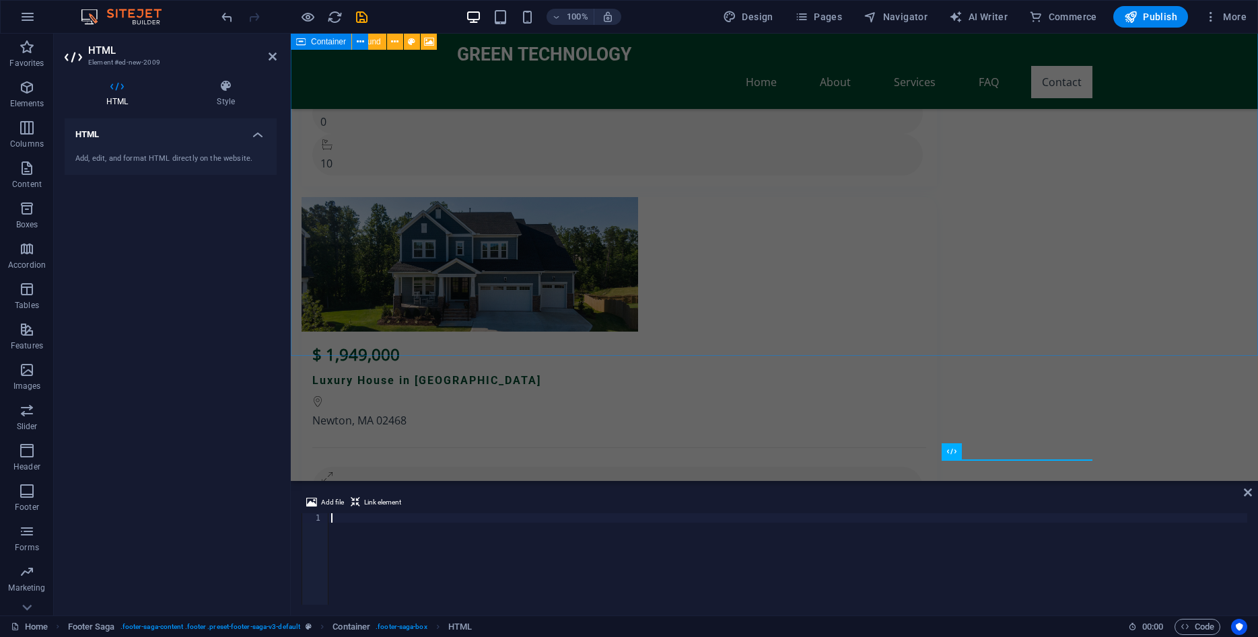
scroll to position [11224, 0]
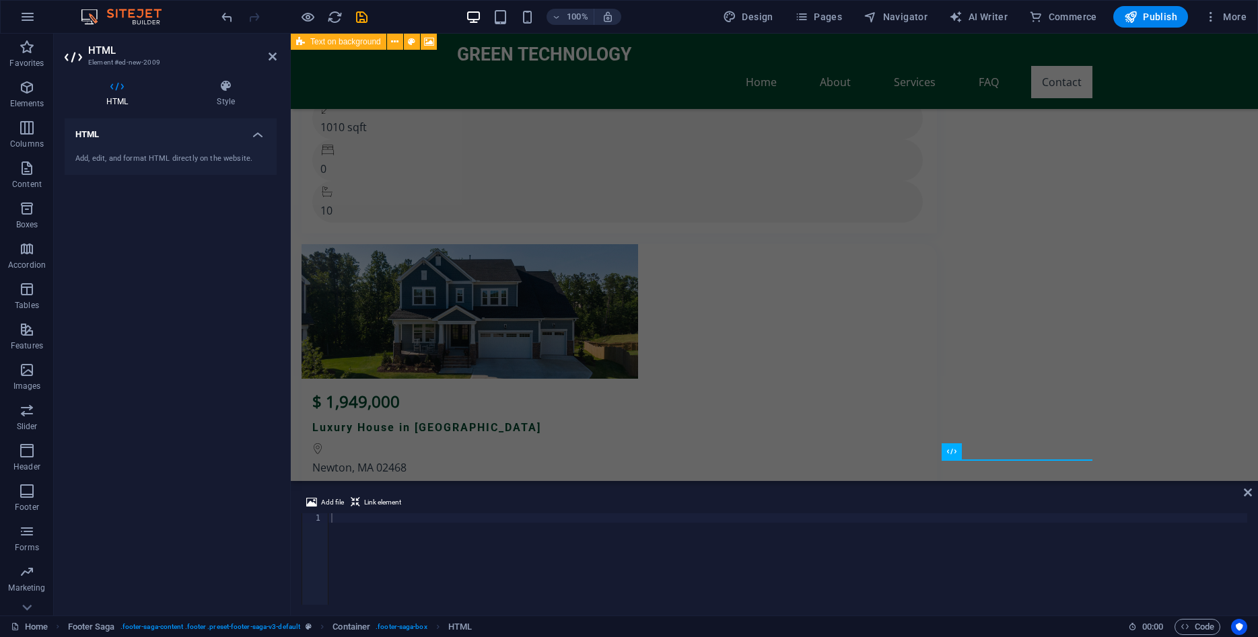
click at [151, 166] on div "Add, edit, and format HTML directly on the website." at bounding box center [171, 159] width 212 height 33
click at [137, 158] on div "Add, edit, and format HTML directly on the website." at bounding box center [170, 158] width 190 height 11
click at [178, 141] on h4 "HTML" at bounding box center [171, 130] width 212 height 24
click at [178, 141] on h4 "HTML" at bounding box center [171, 134] width 212 height 32
drag, startPoint x: 153, startPoint y: 155, endPoint x: 147, endPoint y: 147, distance: 9.6
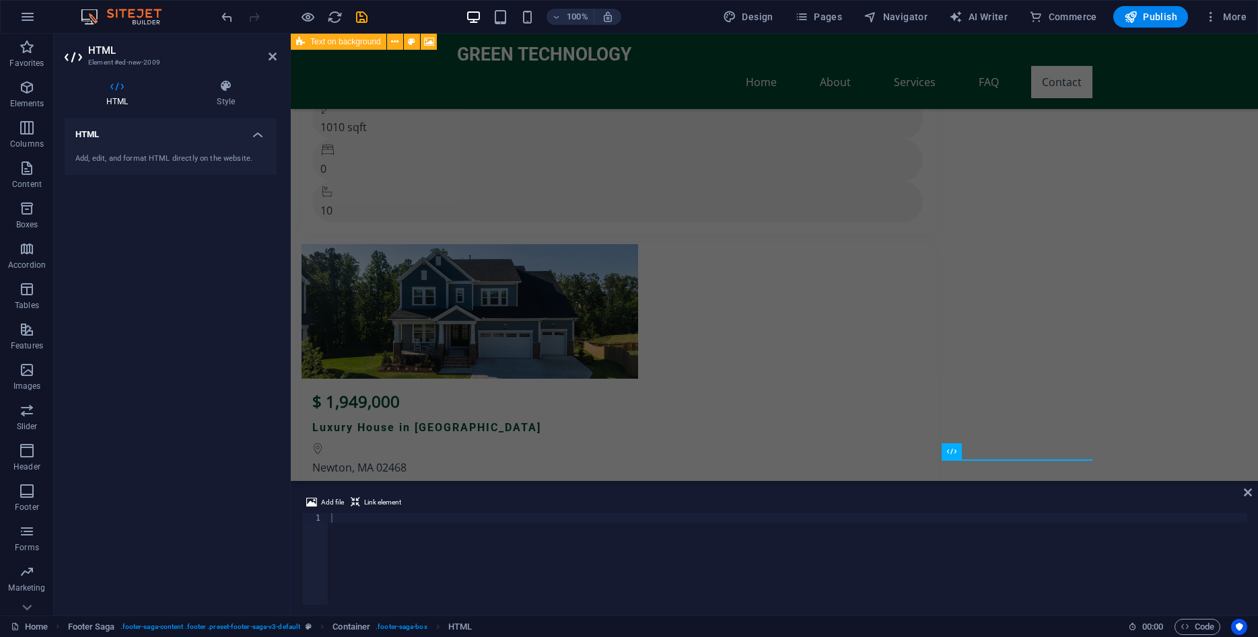
click at [151, 153] on div "Add, edit, and format HTML directly on the website." at bounding box center [171, 159] width 212 height 33
click at [154, 136] on h4 "HTML" at bounding box center [171, 130] width 212 height 24
click at [176, 125] on h4 "HTML" at bounding box center [171, 134] width 212 height 32
click at [167, 166] on div "Add, edit, and format HTML directly on the website." at bounding box center [171, 159] width 212 height 33
click at [355, 551] on div at bounding box center [787, 569] width 919 height 110
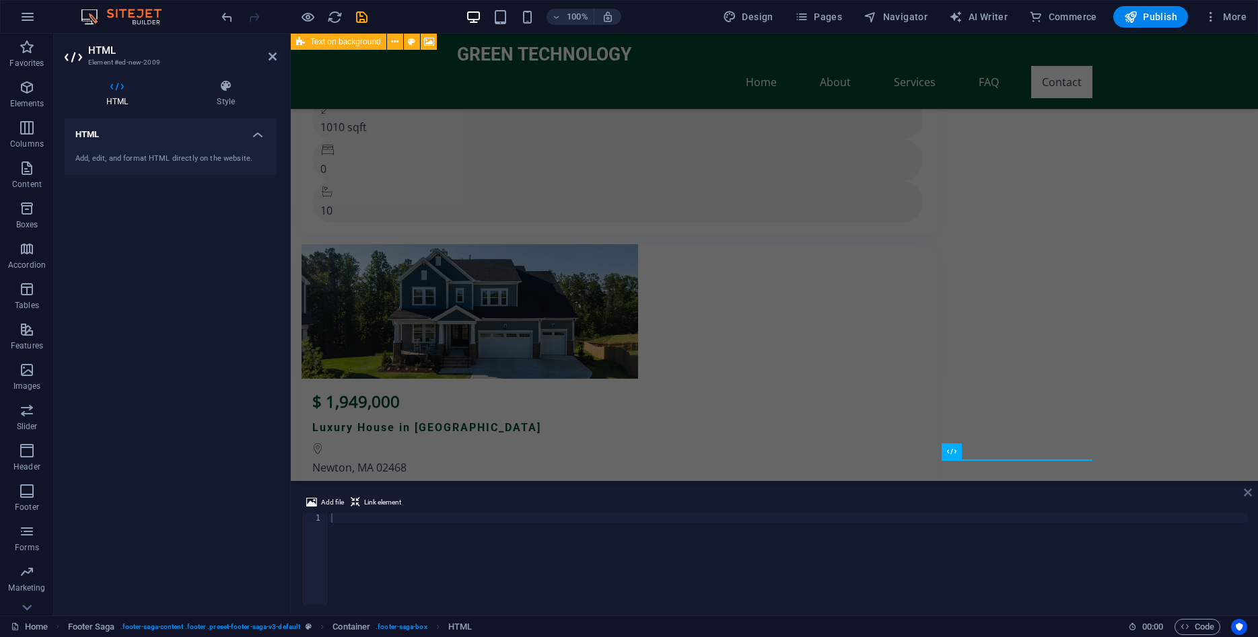
drag, startPoint x: 1246, startPoint y: 494, endPoint x: 1189, endPoint y: 469, distance: 61.8
click at [1246, 494] on icon at bounding box center [1248, 492] width 8 height 11
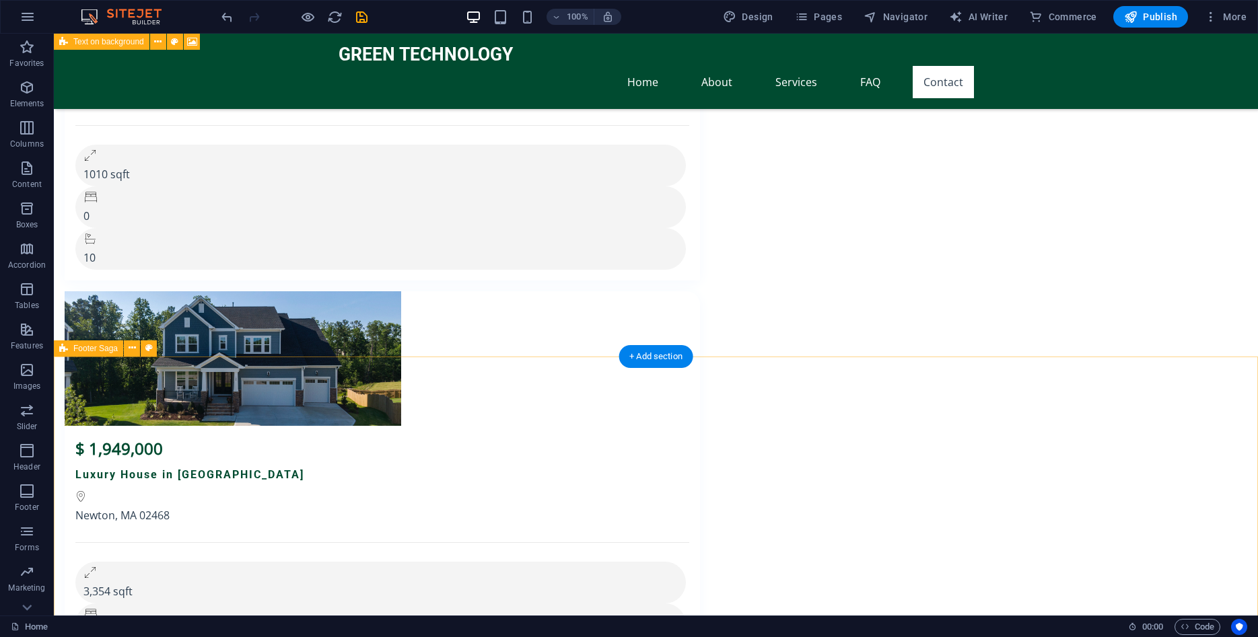
scroll to position [11271, 0]
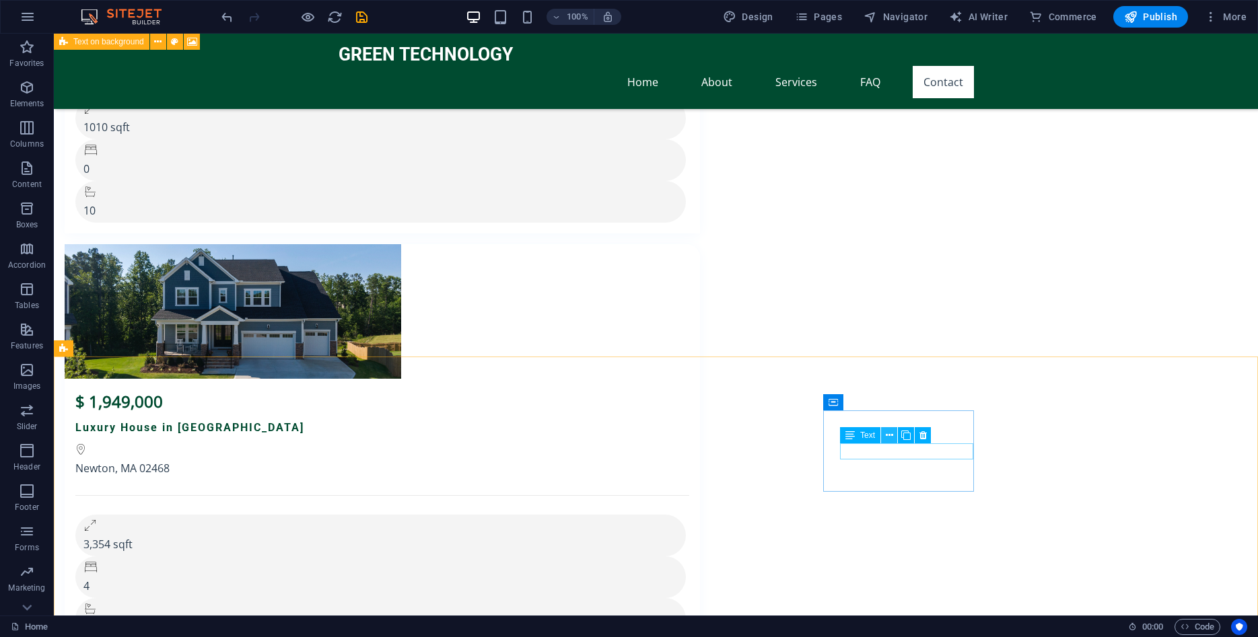
click at [893, 435] on icon at bounding box center [889, 436] width 7 height 14
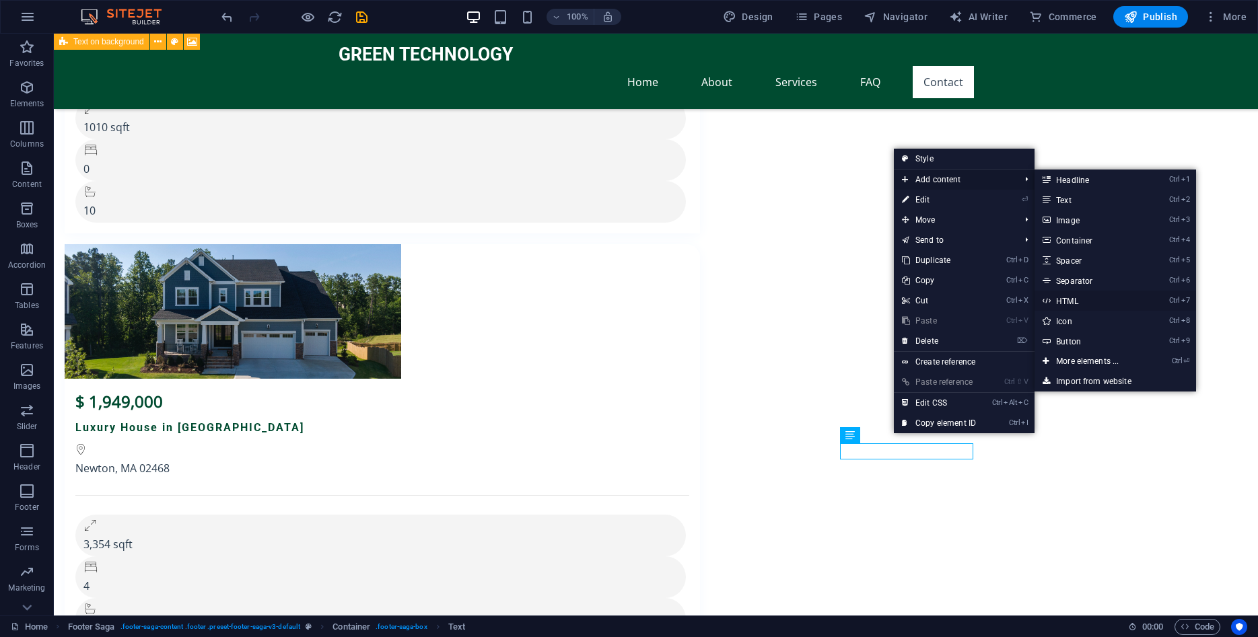
click at [1073, 298] on link "Ctrl 7 HTML" at bounding box center [1090, 301] width 111 height 20
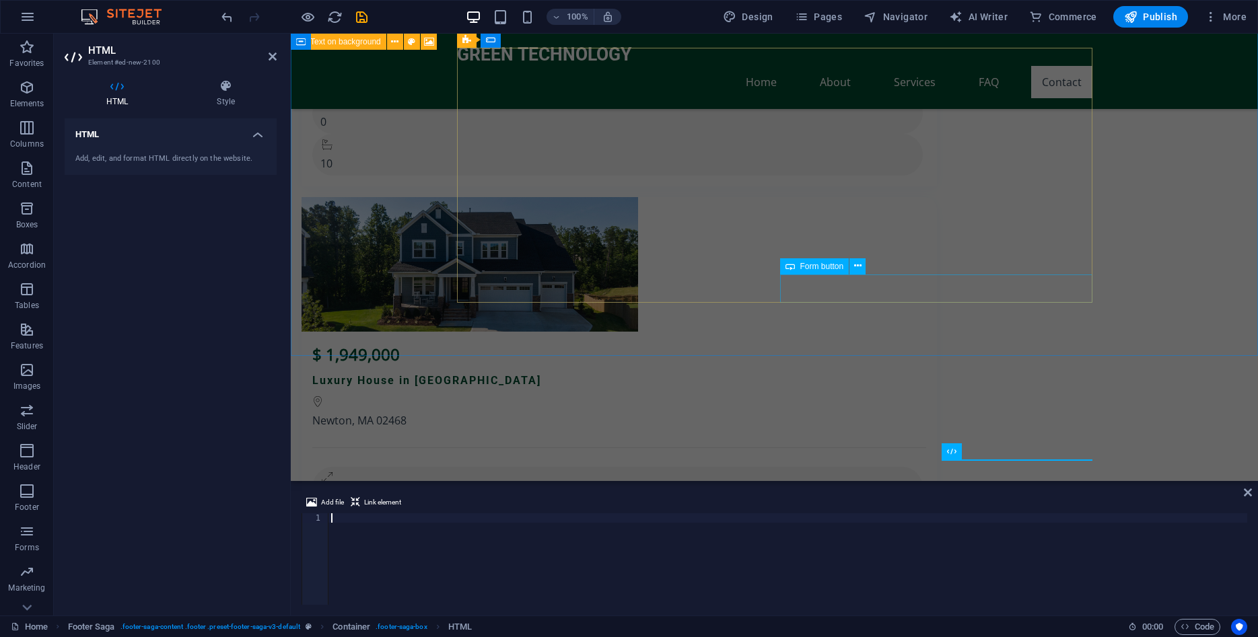
scroll to position [11224, 0]
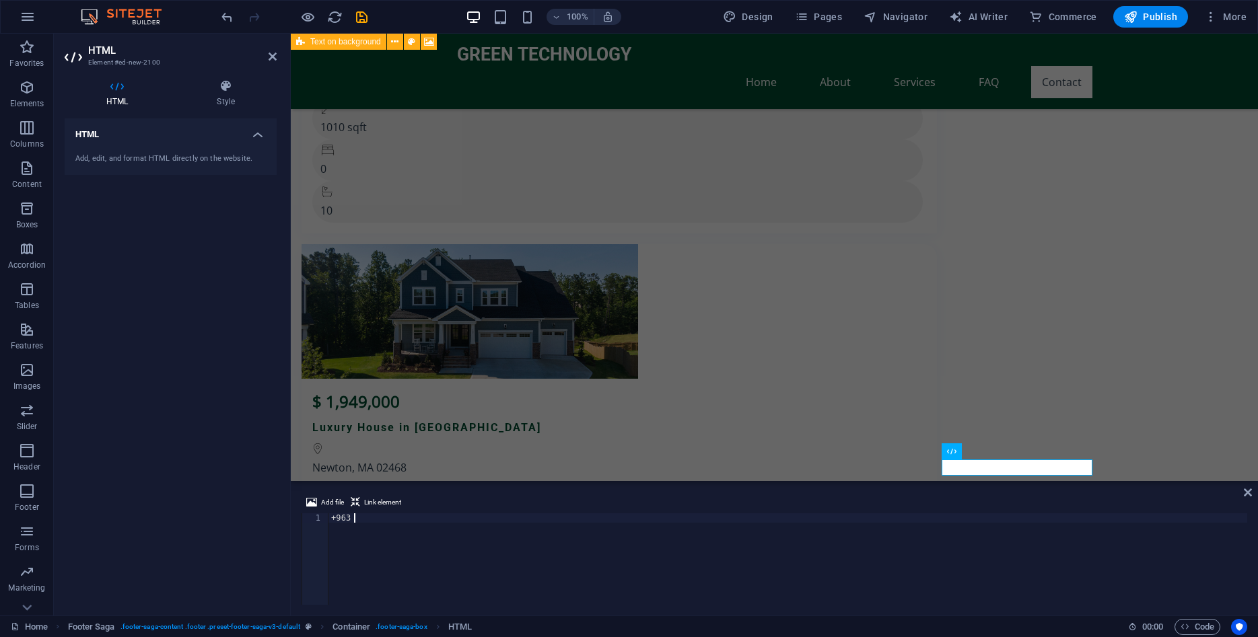
type textarea "+"
paste textarea "[URL][DOMAIN_NAME]"
type textarea "[URL][DOMAIN_NAME]"
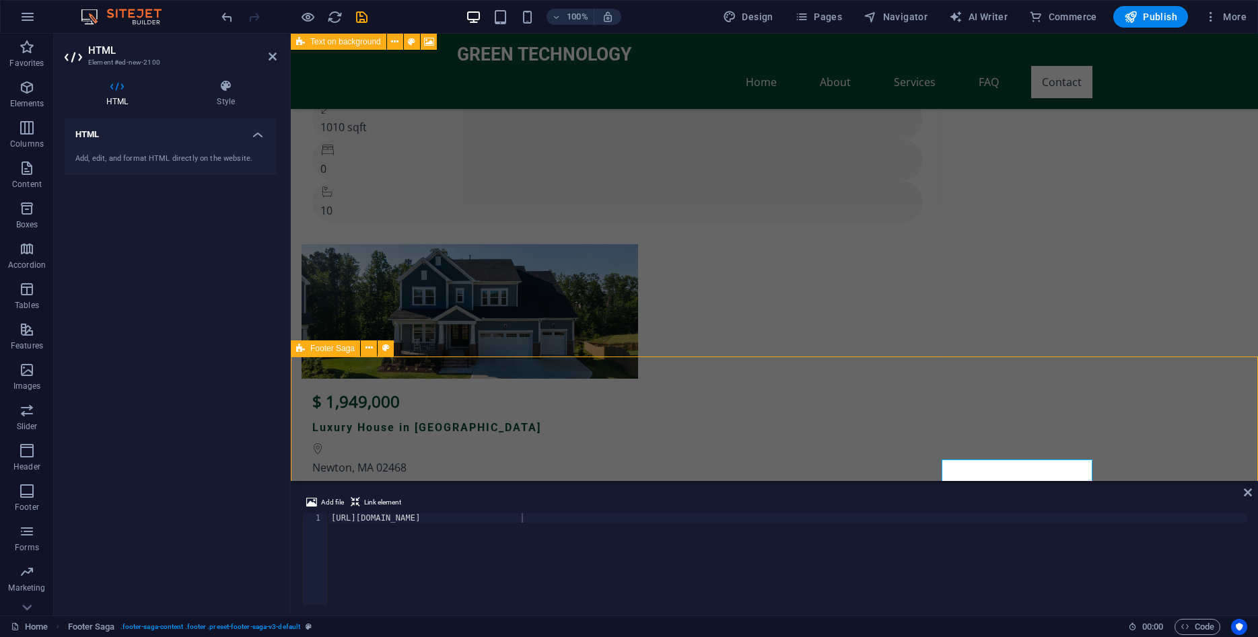
scroll to position [11271, 0]
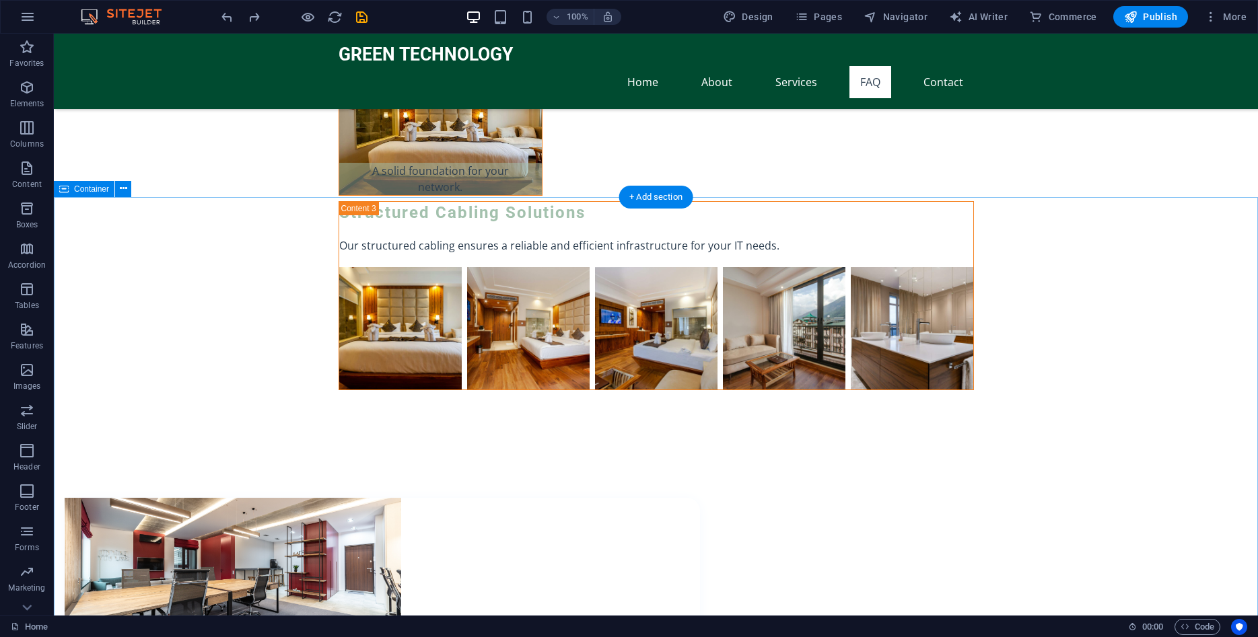
scroll to position [9490, 0]
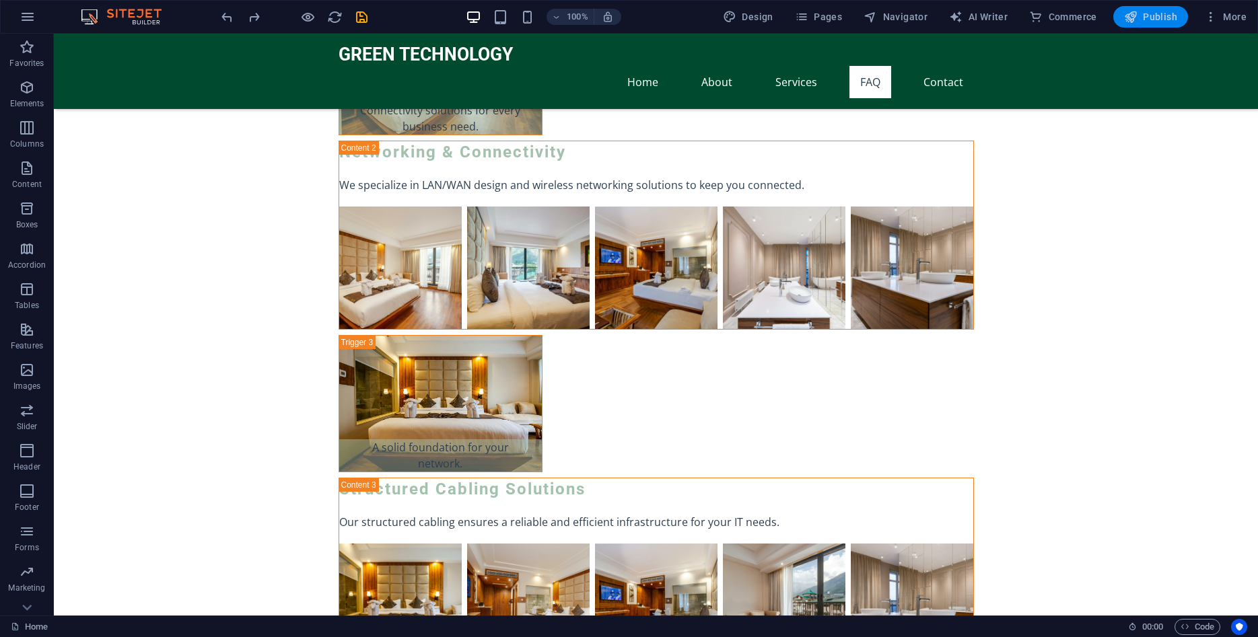
click at [1146, 17] on span "Publish" at bounding box center [1150, 16] width 53 height 13
checkbox input "false"
